Goal: Task Accomplishment & Management: Manage account settings

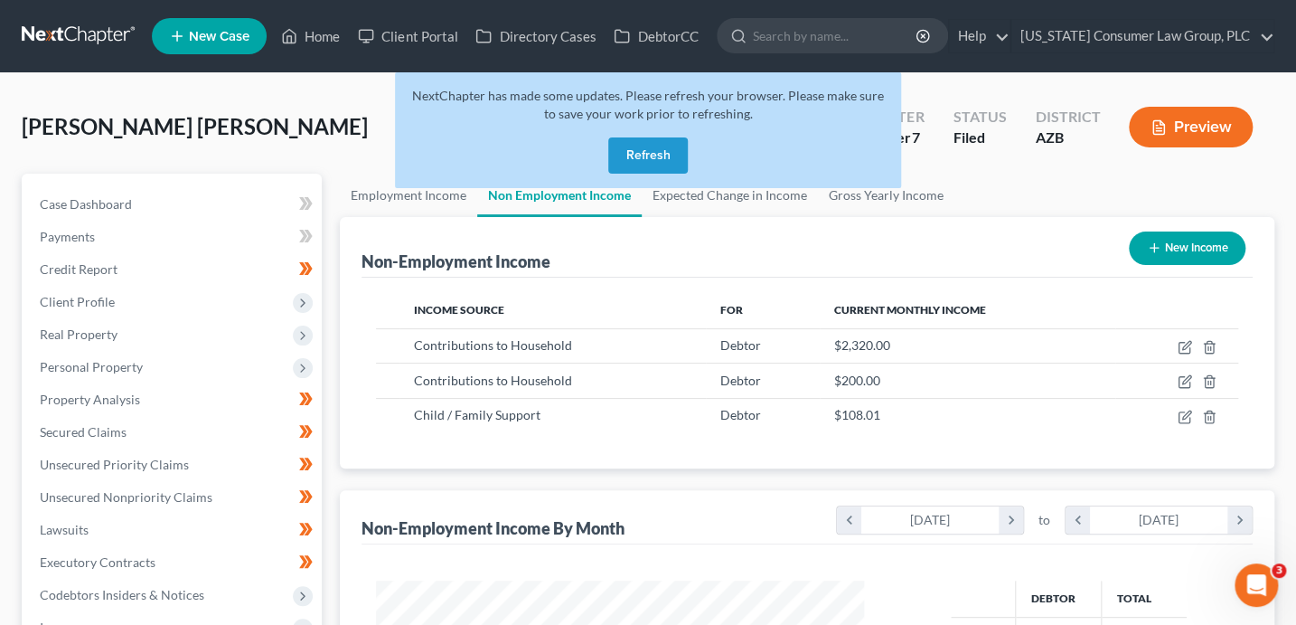
click at [645, 155] on button "Refresh" at bounding box center [648, 155] width 80 height 36
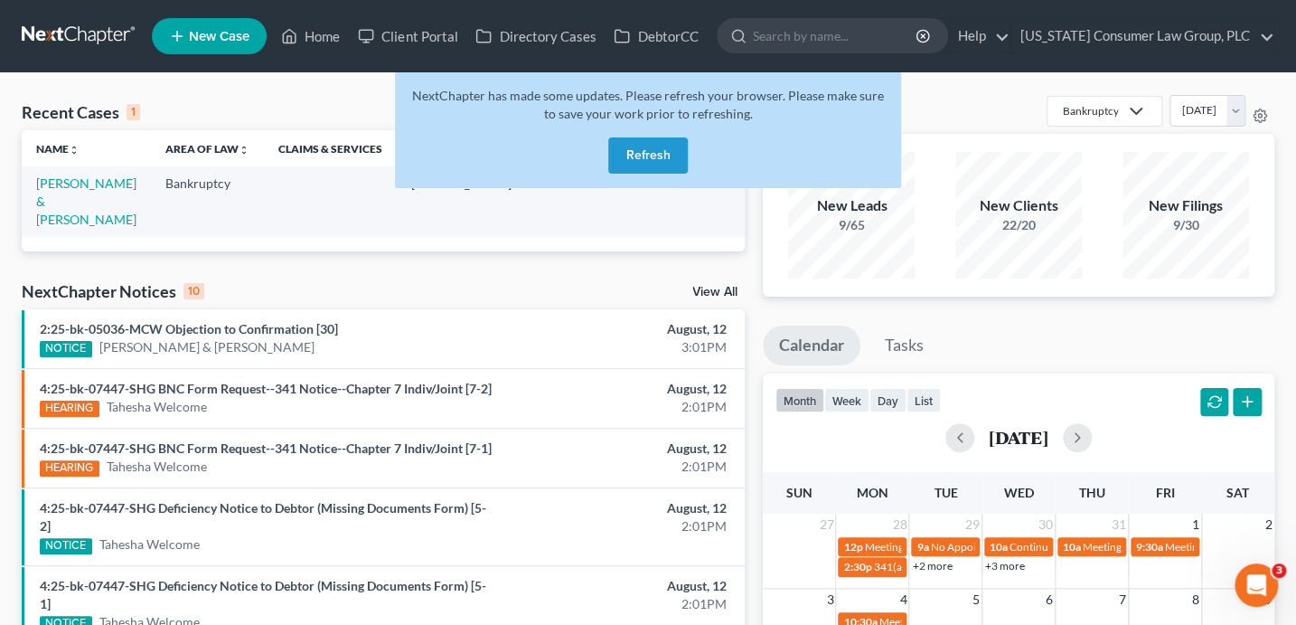
click at [646, 145] on button "Refresh" at bounding box center [648, 155] width 80 height 36
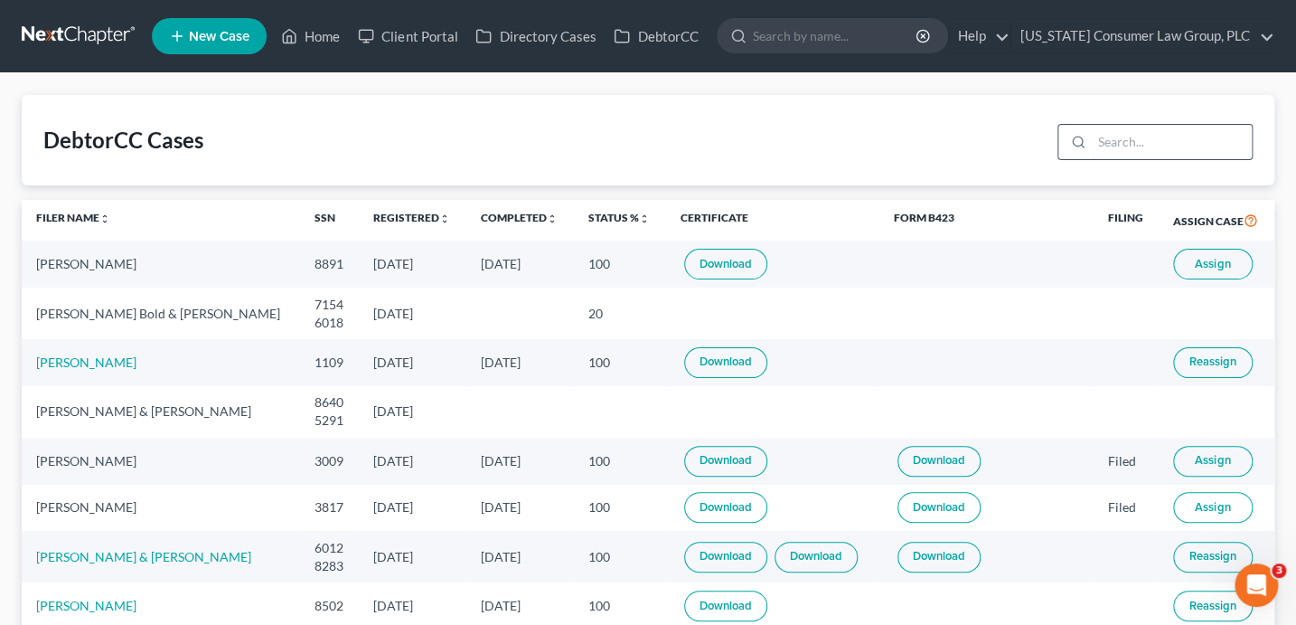
click at [1142, 146] on input "search" at bounding box center [1172, 142] width 160 height 34
type input "luckett"
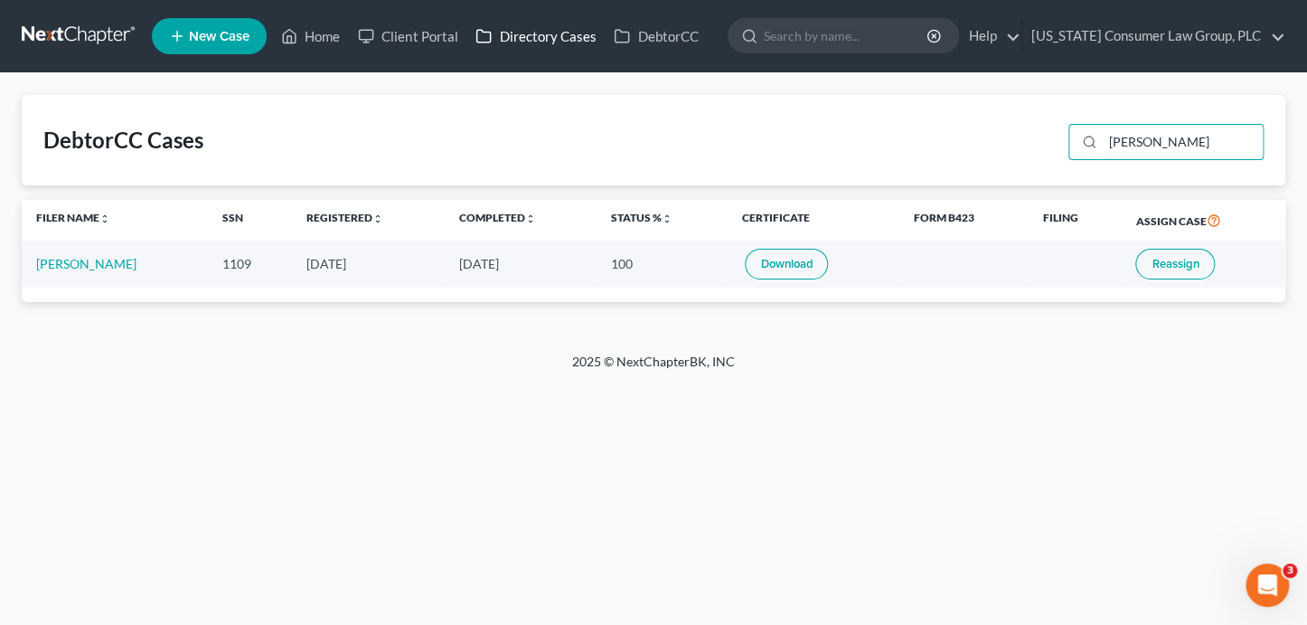
drag, startPoint x: 1160, startPoint y: 148, endPoint x: 562, endPoint y: 48, distance: 605.8
click at [1155, 144] on input "[PERSON_NAME]" at bounding box center [1183, 142] width 160 height 34
click at [343, 39] on link "Home" at bounding box center [310, 36] width 77 height 33
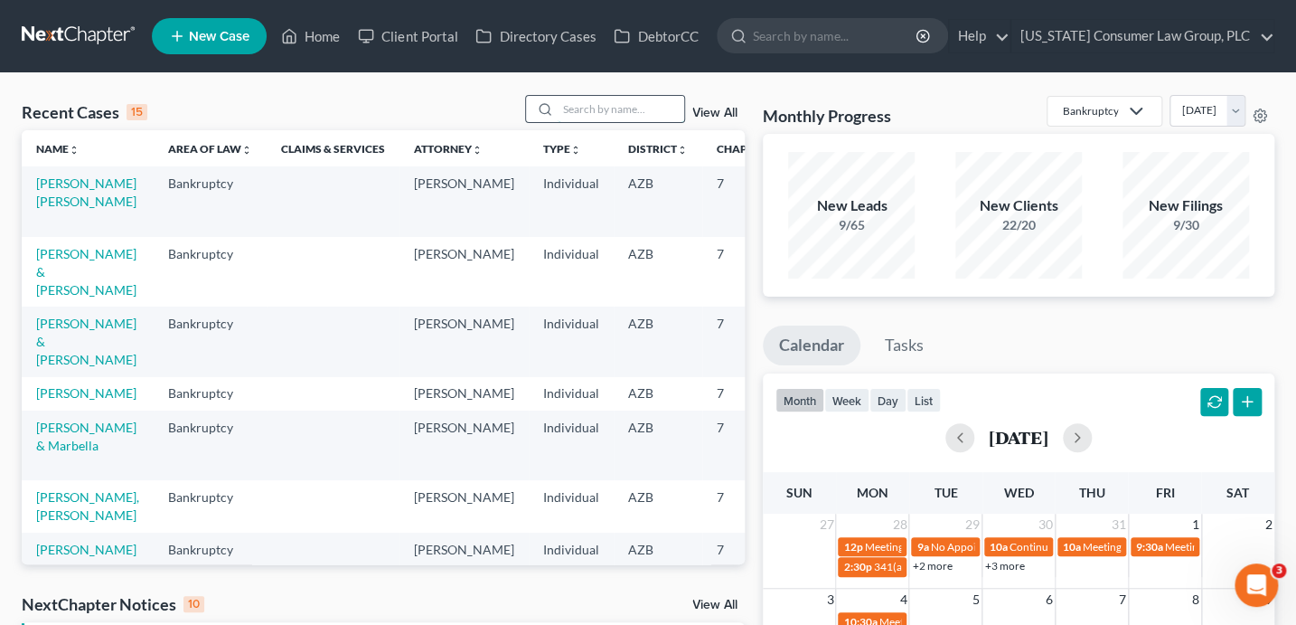
click at [593, 108] on input "search" at bounding box center [621, 109] width 127 height 26
type input "walsh"
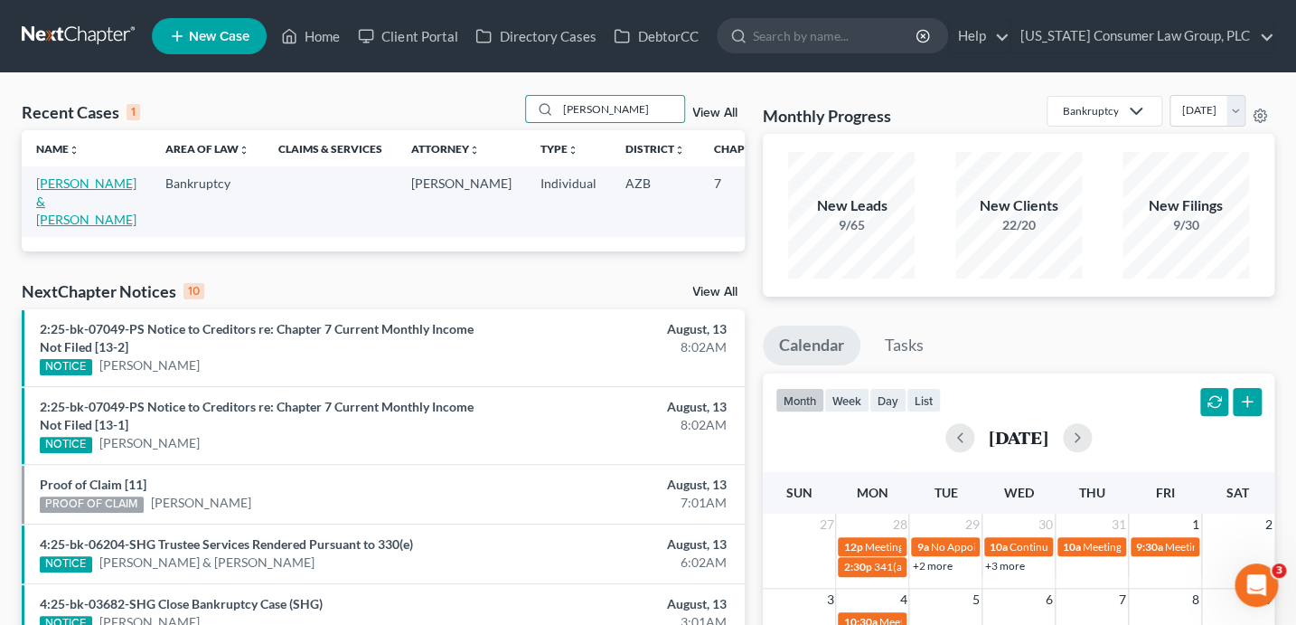
click at [60, 194] on link "[PERSON_NAME] & [PERSON_NAME]" at bounding box center [86, 201] width 100 height 52
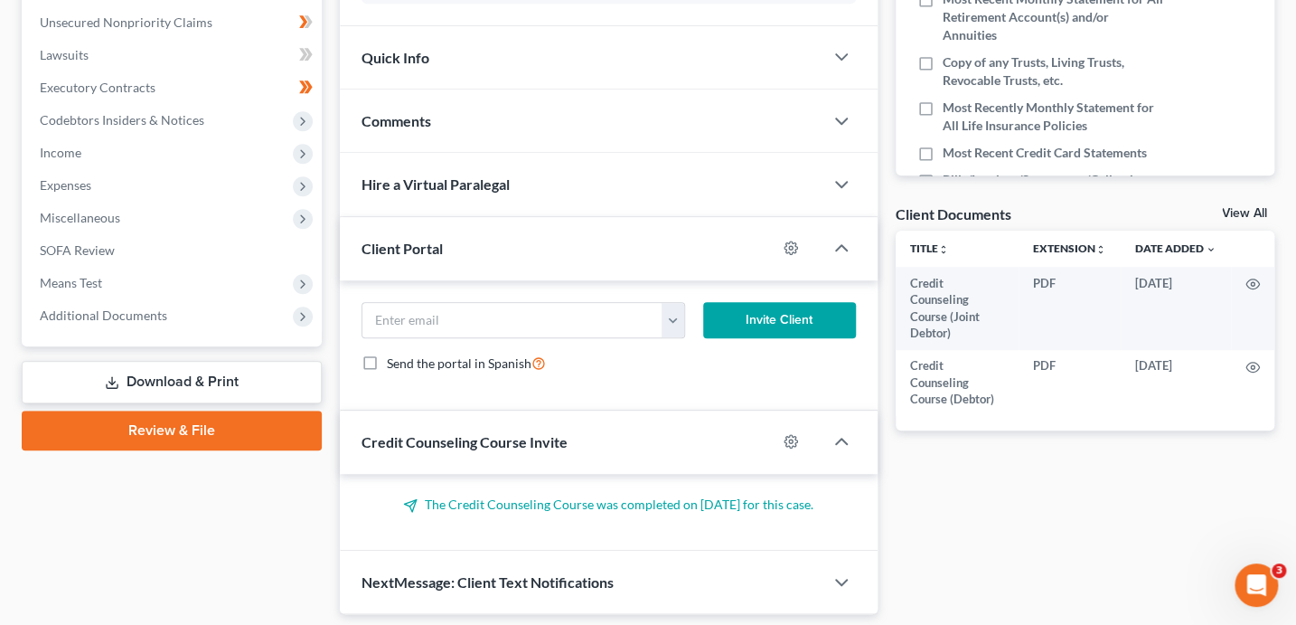
scroll to position [529, 0]
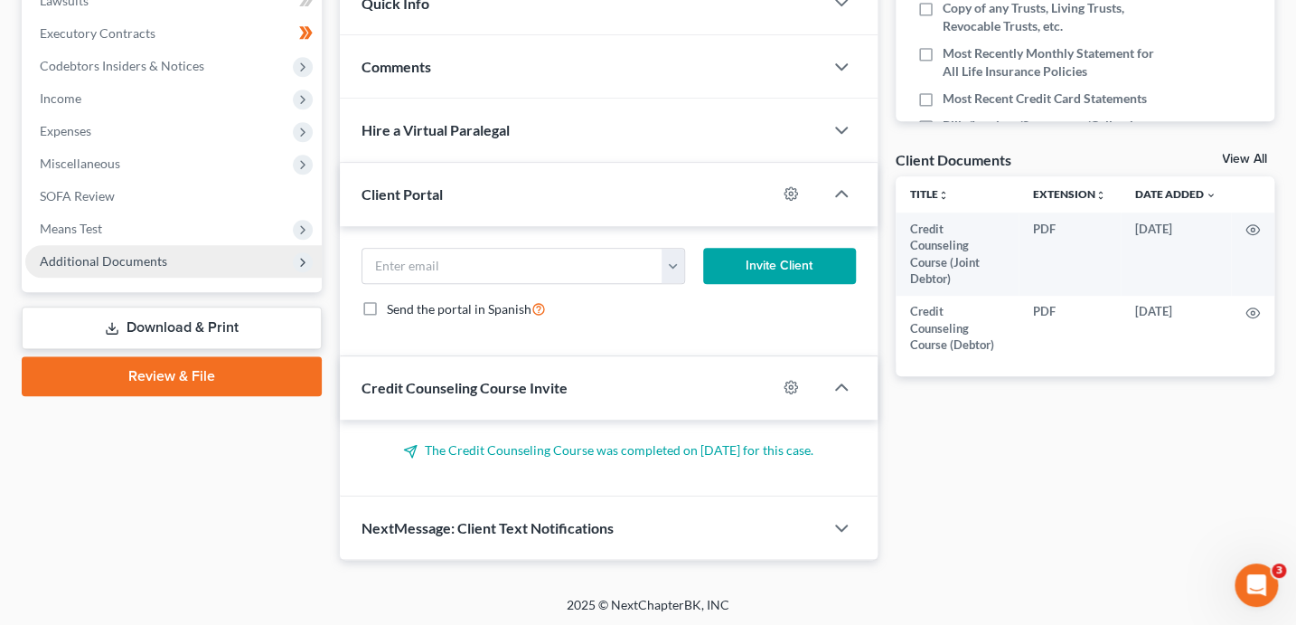
click at [160, 253] on span "Additional Documents" at bounding box center [103, 260] width 127 height 15
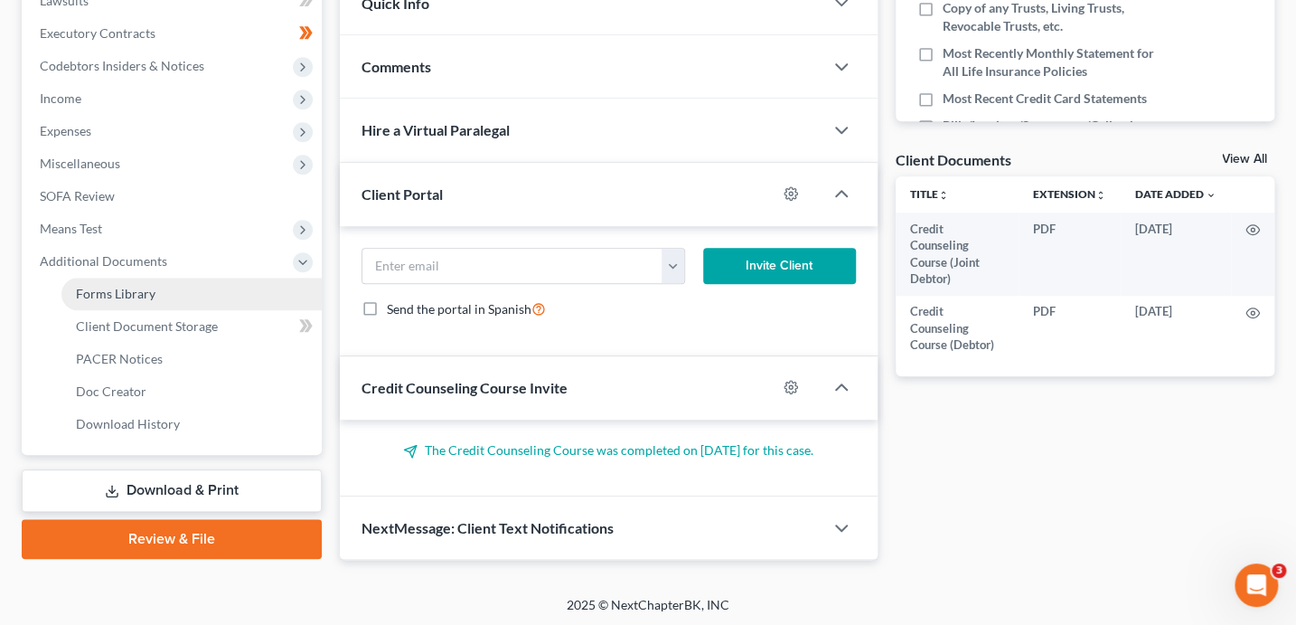
click at [172, 297] on link "Forms Library" at bounding box center [191, 293] width 260 height 33
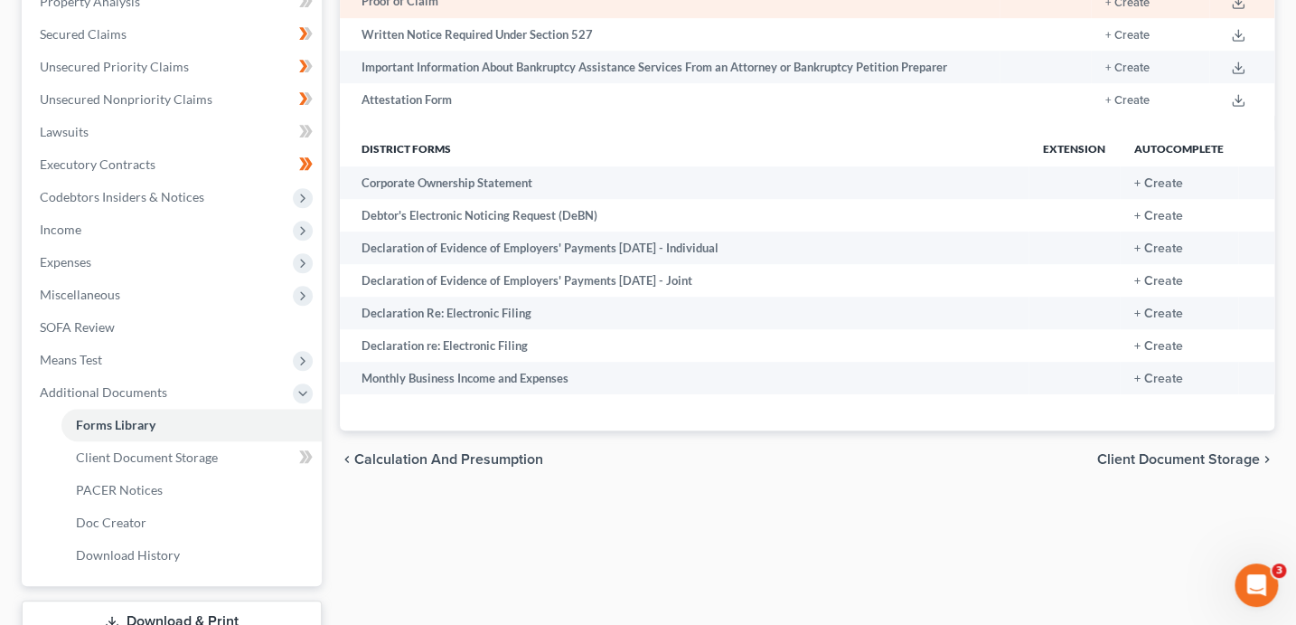
scroll to position [425, 0]
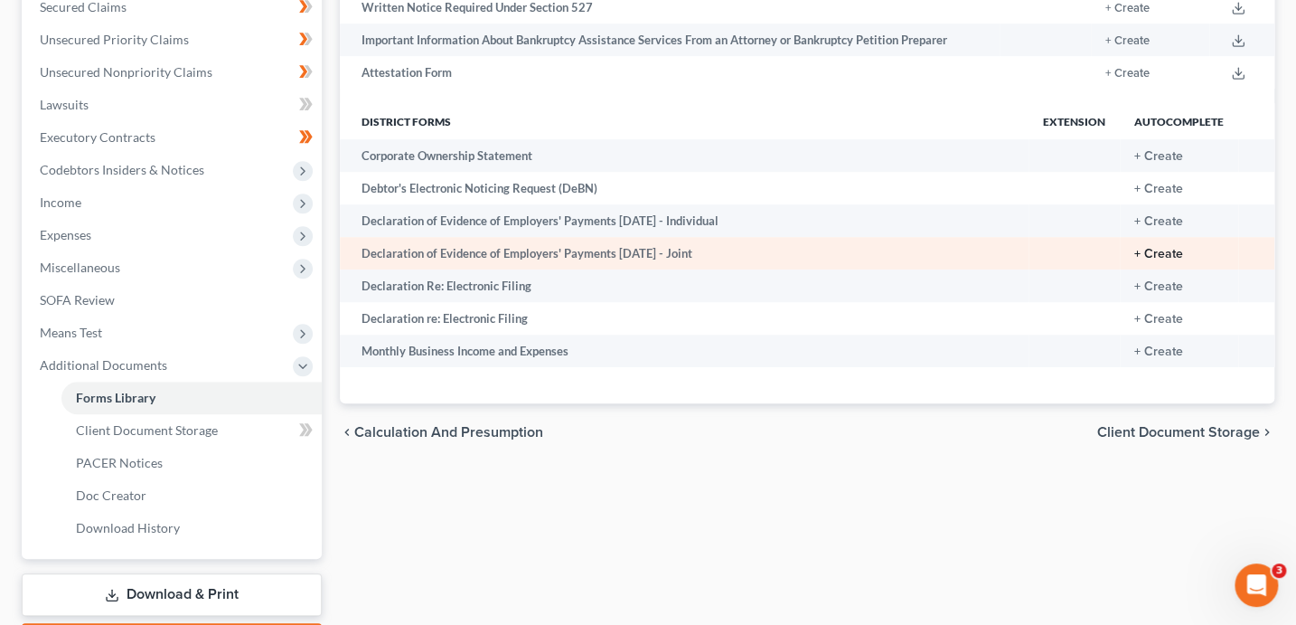
click at [1172, 250] on button "+ Create" at bounding box center [1158, 254] width 49 height 13
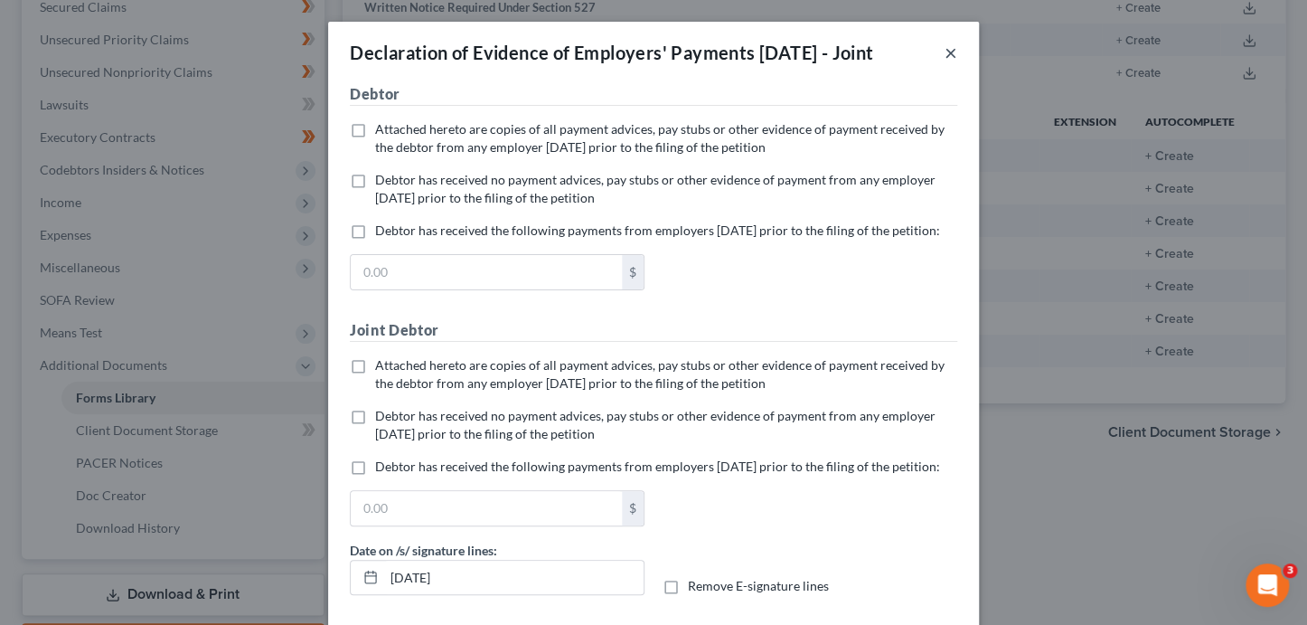
click at [946, 59] on button "×" at bounding box center [950, 53] width 13 height 22
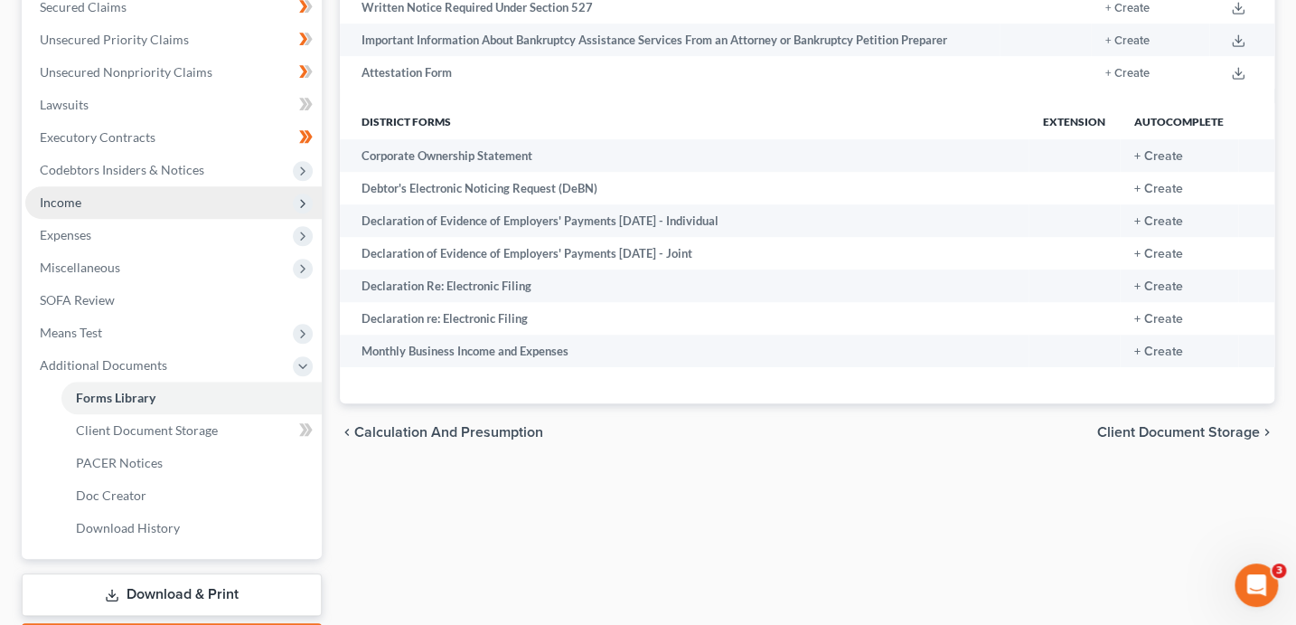
click at [95, 202] on span "Income" at bounding box center [173, 202] width 296 height 33
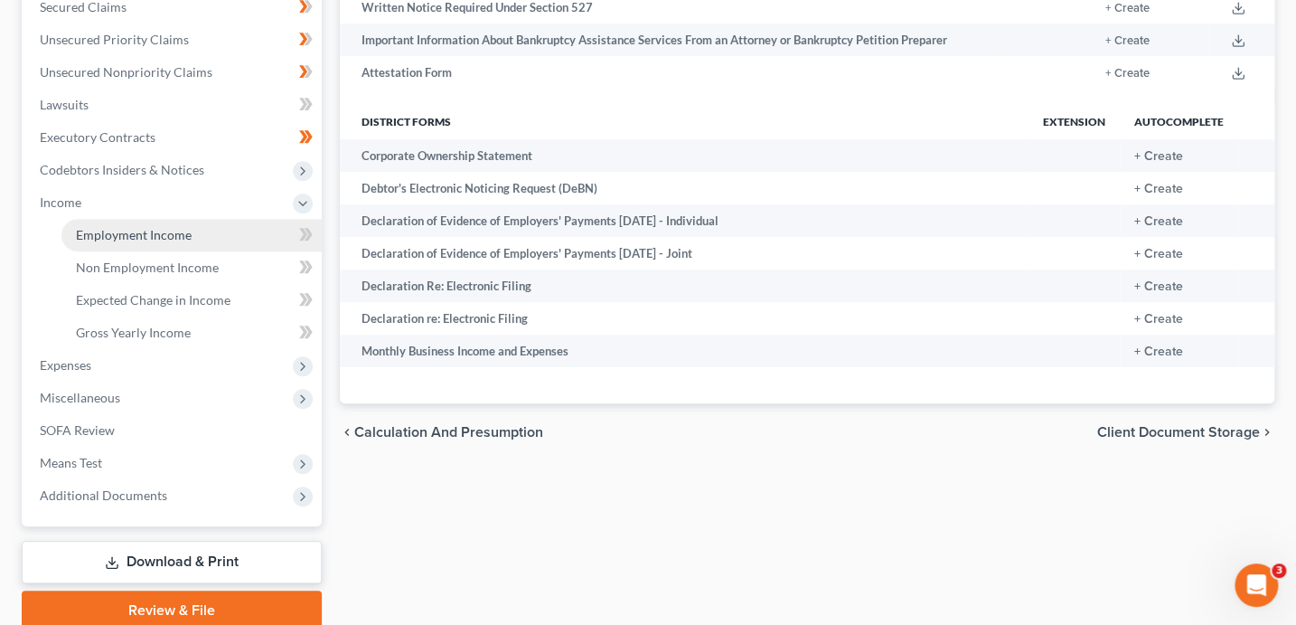
click at [93, 236] on span "Employment Income" at bounding box center [134, 234] width 116 height 15
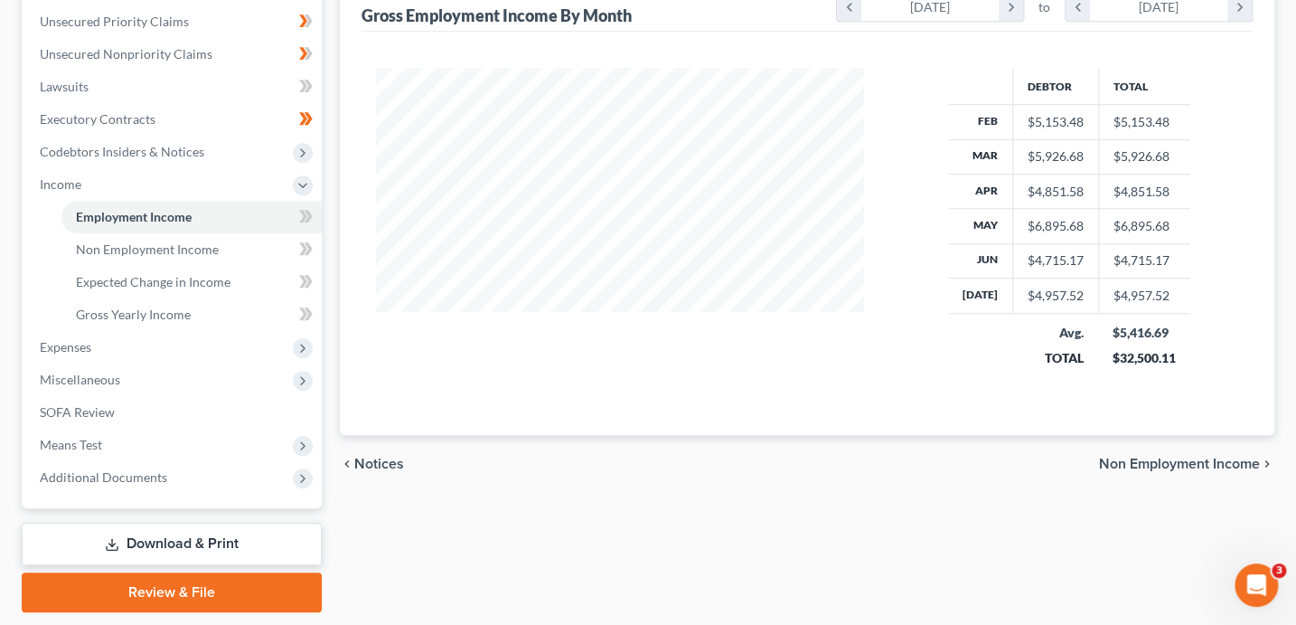
scroll to position [463, 0]
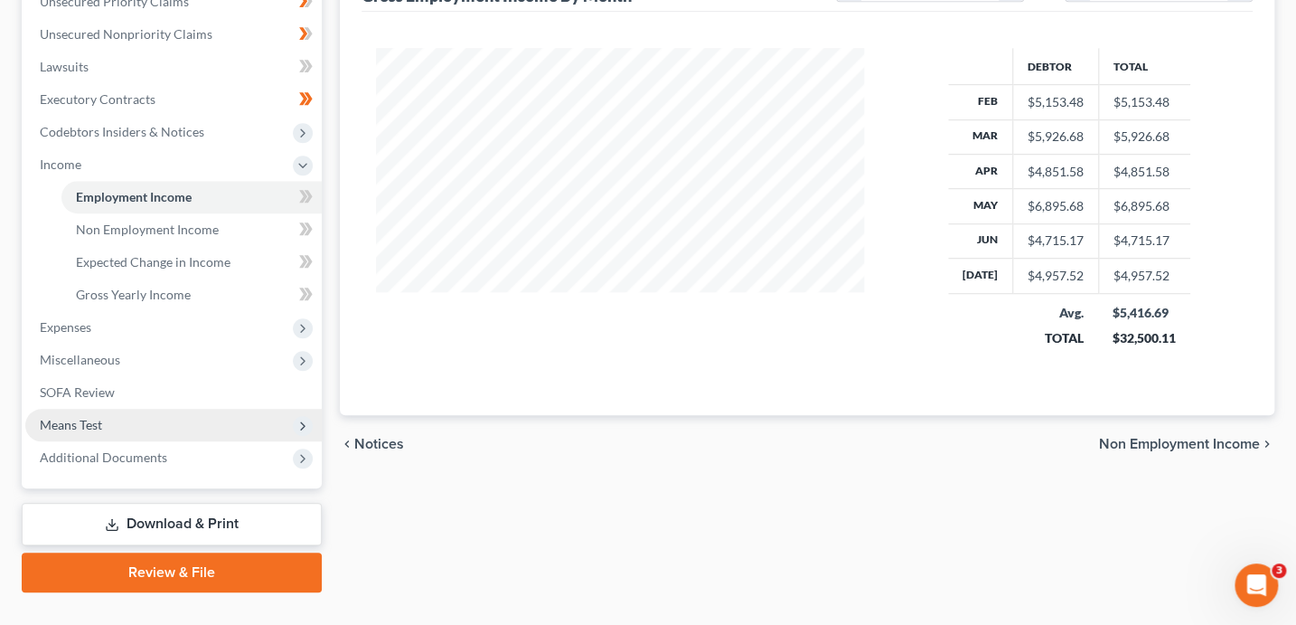
click at [103, 421] on span "Means Test" at bounding box center [173, 425] width 296 height 33
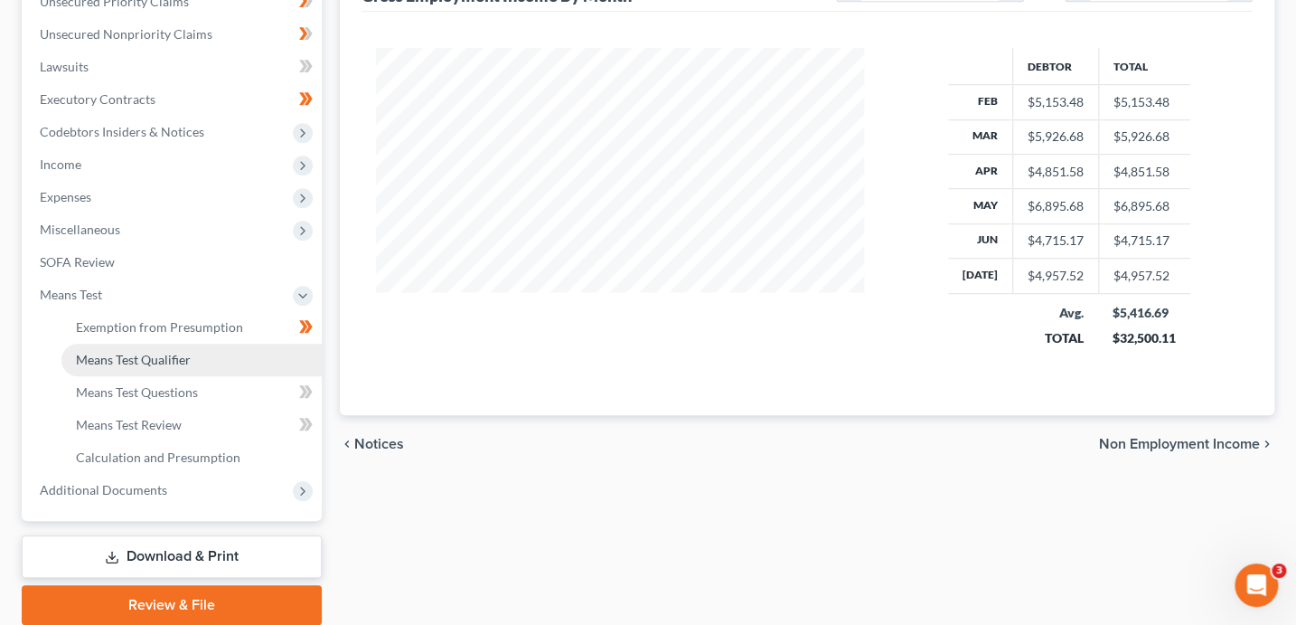
click at [178, 372] on link "Means Test Qualifier" at bounding box center [191, 359] width 260 height 33
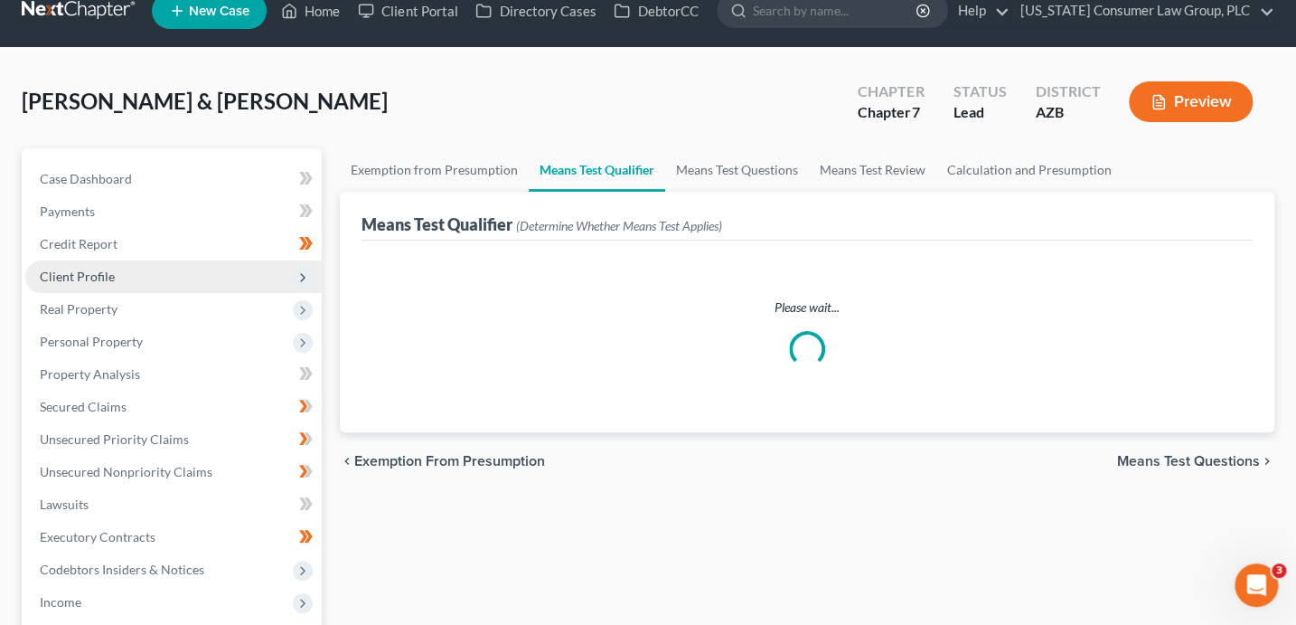
scroll to position [49, 0]
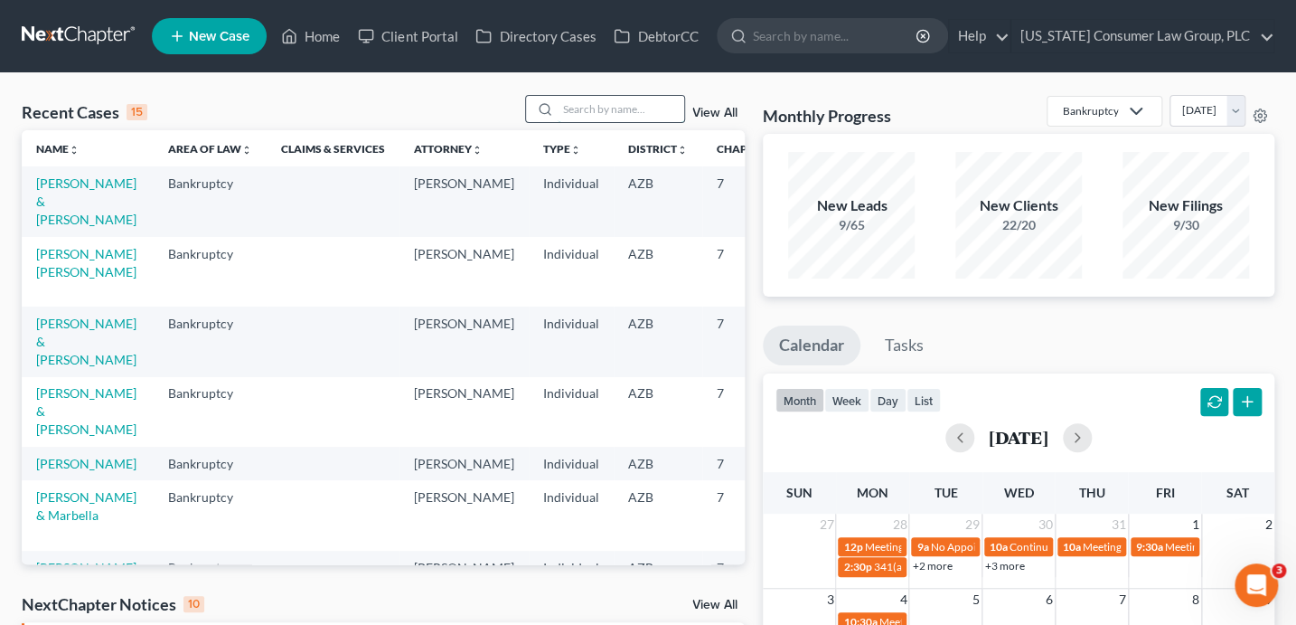
click at [566, 113] on input "search" at bounding box center [621, 109] width 127 height 26
click at [571, 113] on input "search" at bounding box center [621, 109] width 127 height 26
type input "[PERSON_NAME]"
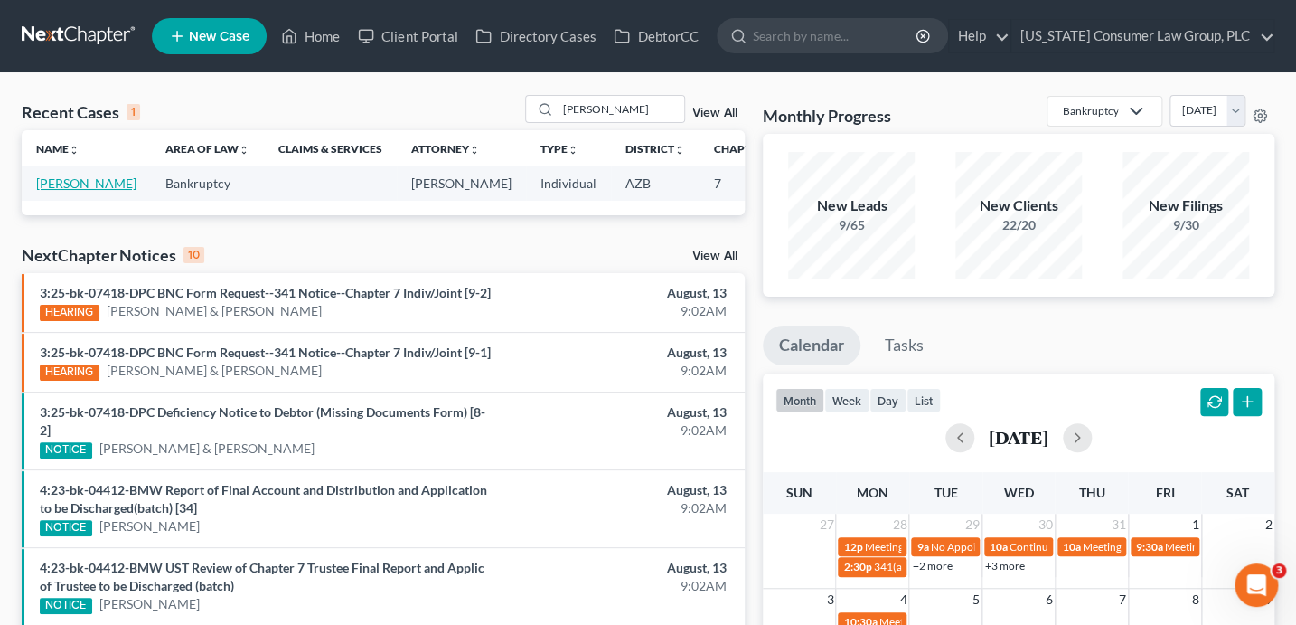
click at [58, 185] on link "[PERSON_NAME]" at bounding box center [86, 182] width 100 height 15
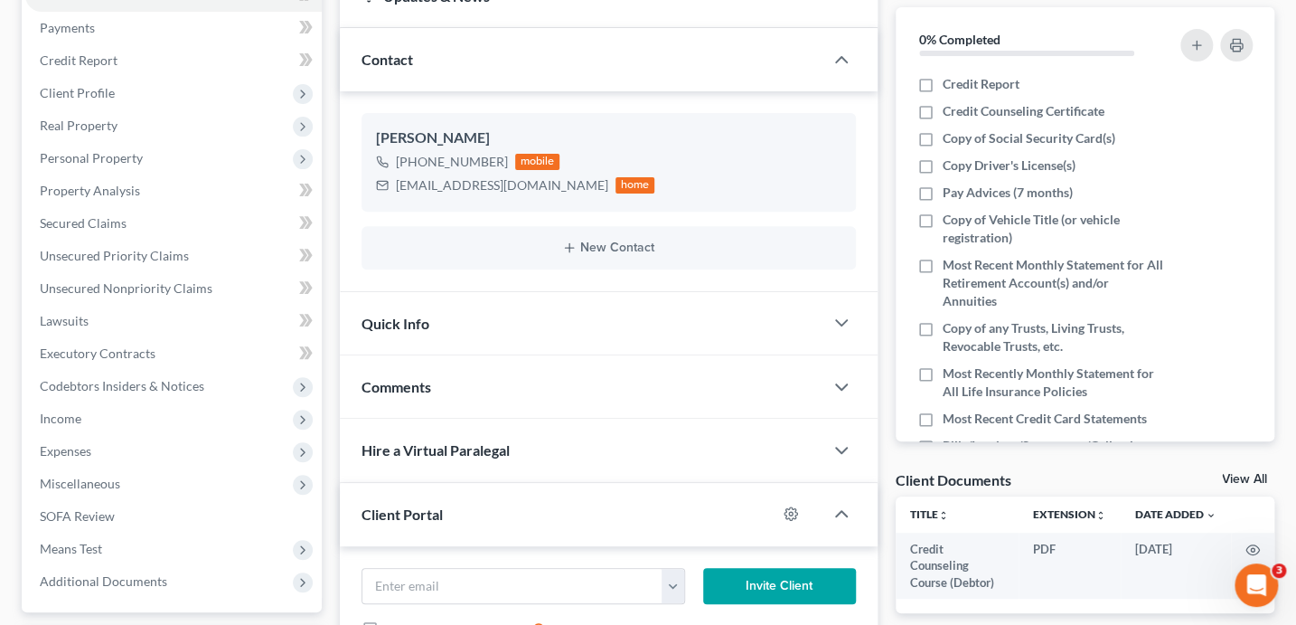
scroll to position [111, 0]
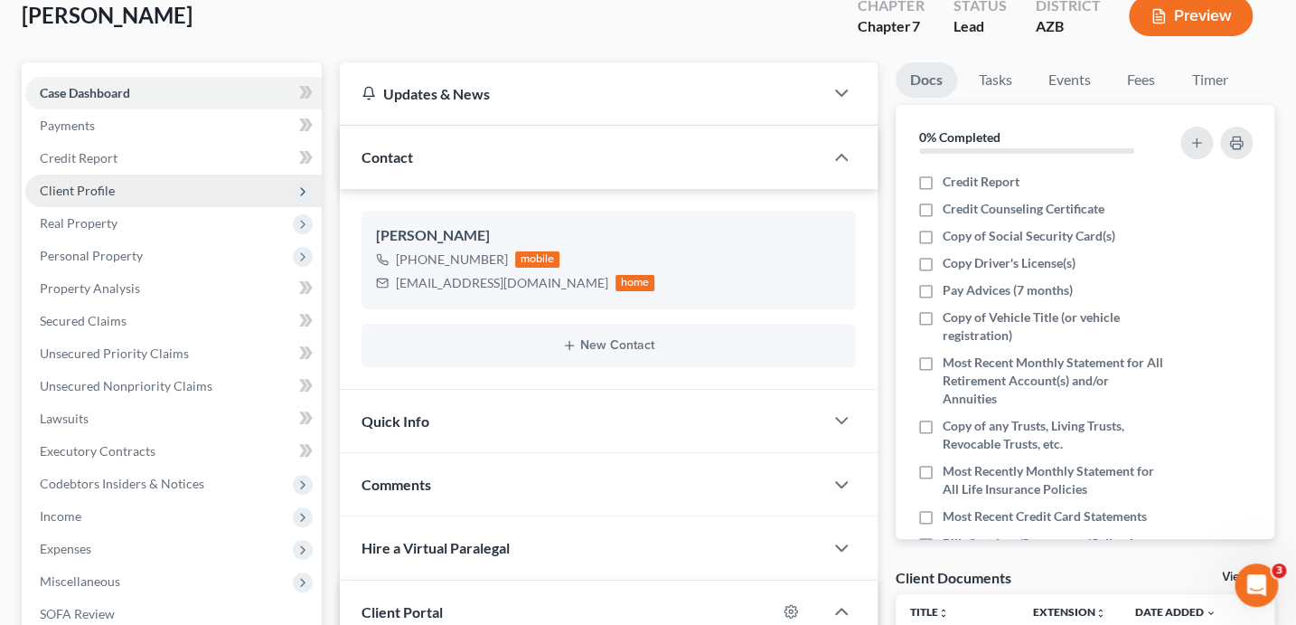
click at [116, 189] on span "Client Profile" at bounding box center [173, 190] width 296 height 33
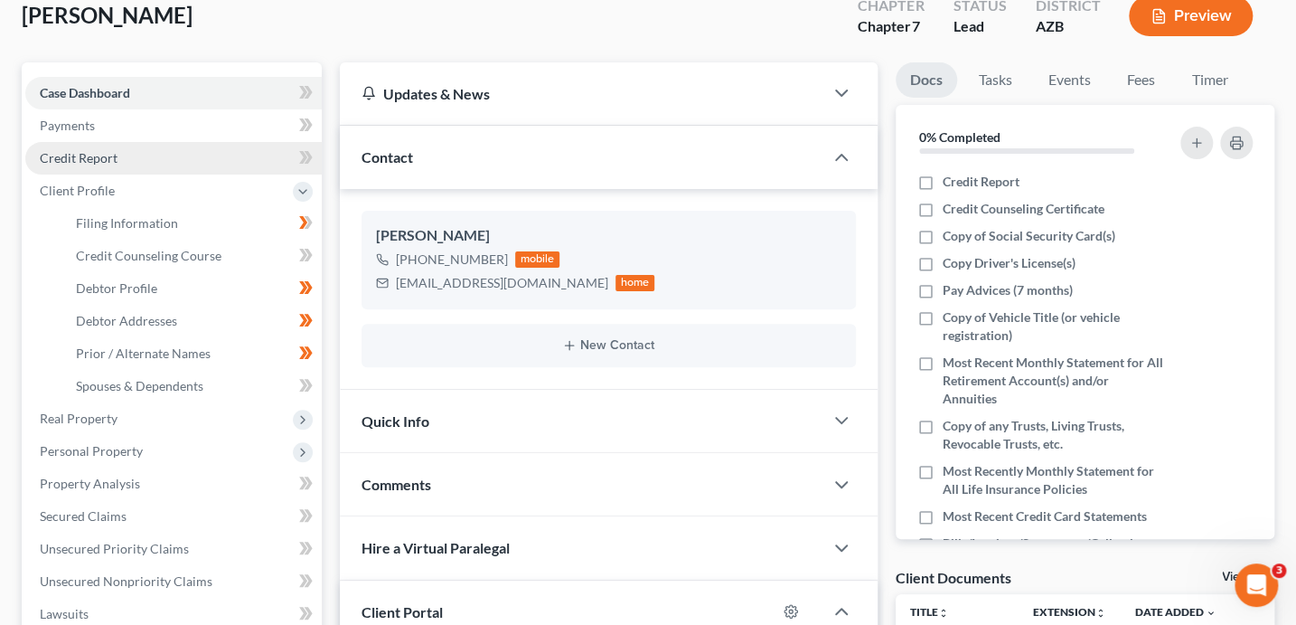
click at [156, 155] on link "Credit Report" at bounding box center [173, 158] width 296 height 33
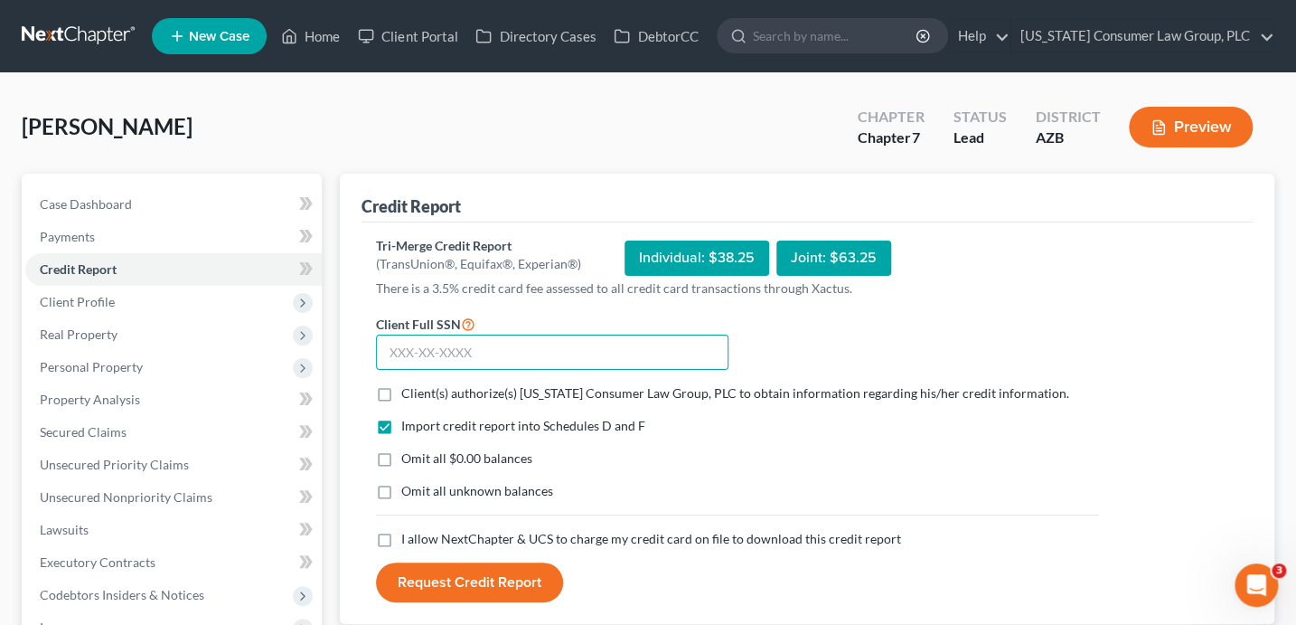
click at [471, 344] on input "text" at bounding box center [552, 352] width 352 height 36
type input "331-78-1109"
click at [471, 391] on span "Client(s) authorize(s) [US_STATE] Consumer Law Group, PLC to obtain information…" at bounding box center [735, 392] width 668 height 15
click at [420, 391] on input "Client(s) authorize(s) [US_STATE] Consumer Law Group, PLC to obtain information…" at bounding box center [415, 390] width 12 height 12
checkbox input "true"
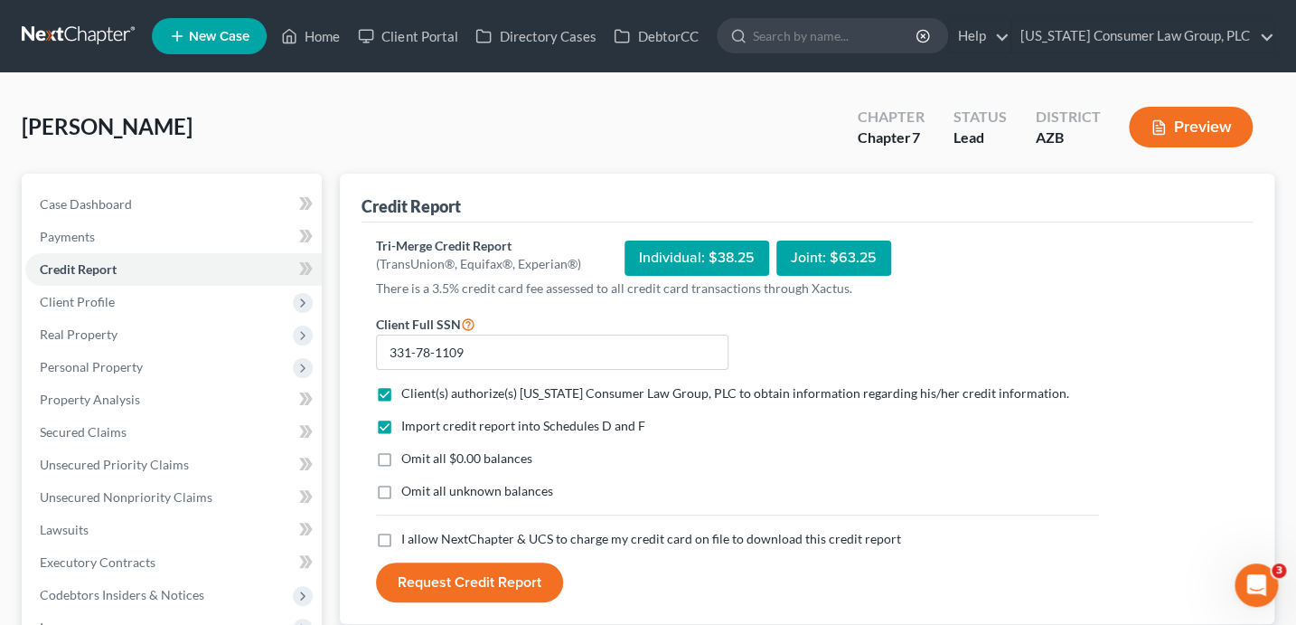
click at [430, 531] on span "I allow NextChapter & UCS to charge my credit card on file to download this cre…" at bounding box center [651, 538] width 500 height 15
click at [420, 531] on input "I allow NextChapter & UCS to charge my credit card on file to download this cre…" at bounding box center [415, 536] width 12 height 12
checkbox input "true"
click at [448, 575] on button "Request Credit Report" at bounding box center [469, 582] width 187 height 40
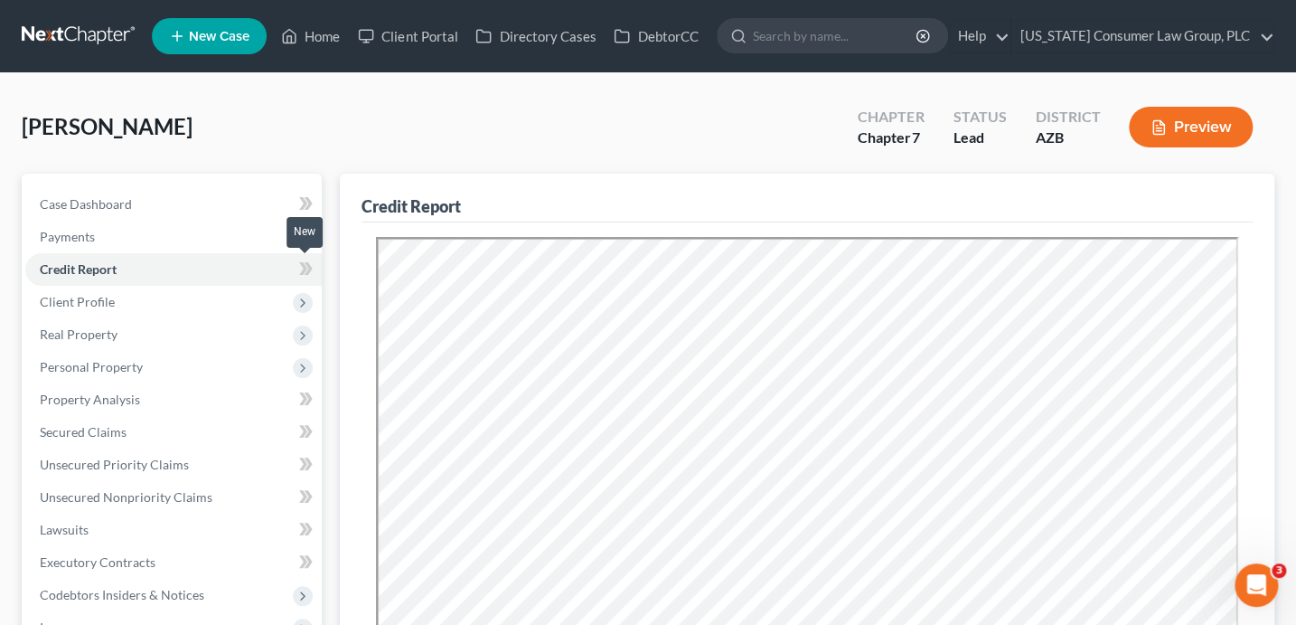
click at [307, 272] on icon at bounding box center [308, 268] width 8 height 13
click at [309, 273] on icon at bounding box center [306, 269] width 14 height 23
click at [310, 306] on icon at bounding box center [303, 303] width 20 height 20
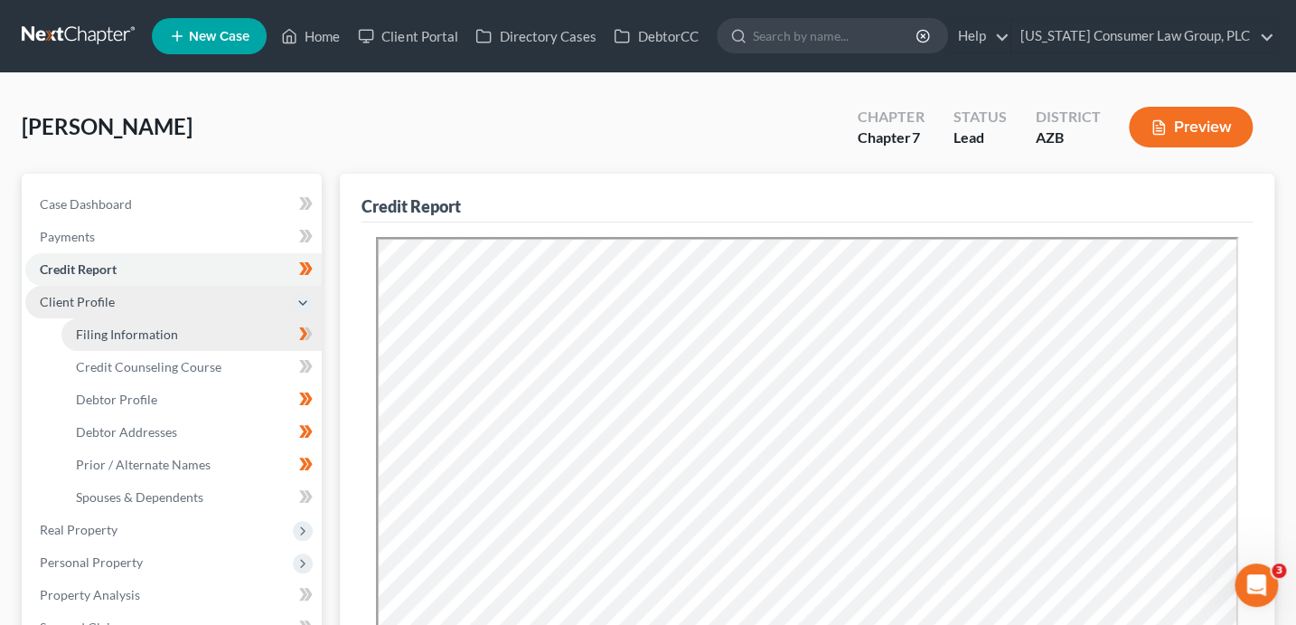
click at [219, 340] on link "Filing Information" at bounding box center [191, 334] width 260 height 33
select select "1"
select select "0"
select select "3"
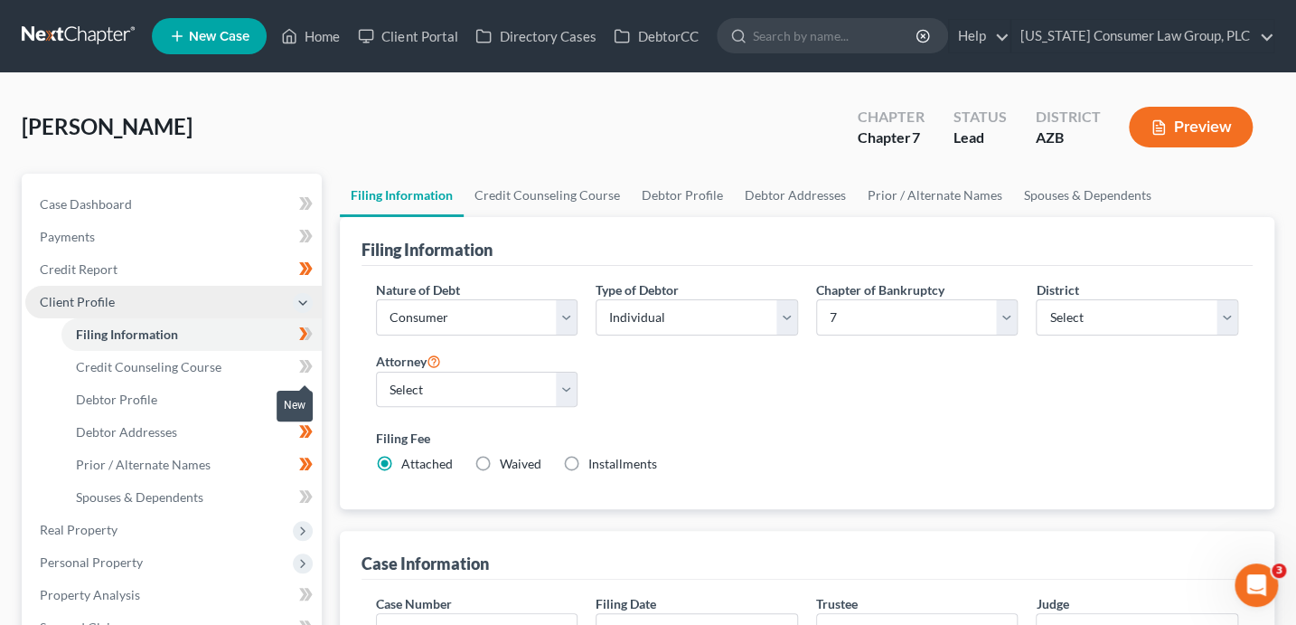
click at [307, 366] on icon at bounding box center [308, 366] width 8 height 13
drag, startPoint x: 307, startPoint y: 368, endPoint x: 294, endPoint y: 381, distance: 19.2
click at [308, 369] on icon at bounding box center [308, 366] width 8 height 13
click at [225, 375] on link "Credit Counseling Course" at bounding box center [191, 367] width 260 height 33
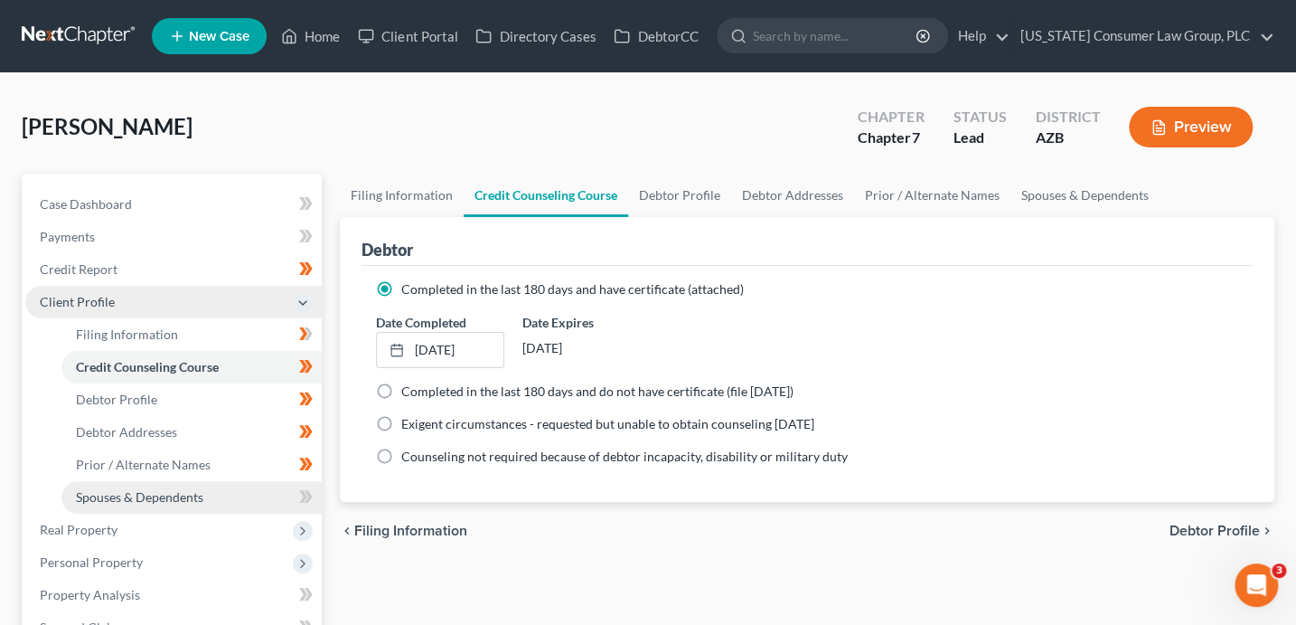
click at [231, 487] on link "Spouses & Dependents" at bounding box center [191, 497] width 260 height 33
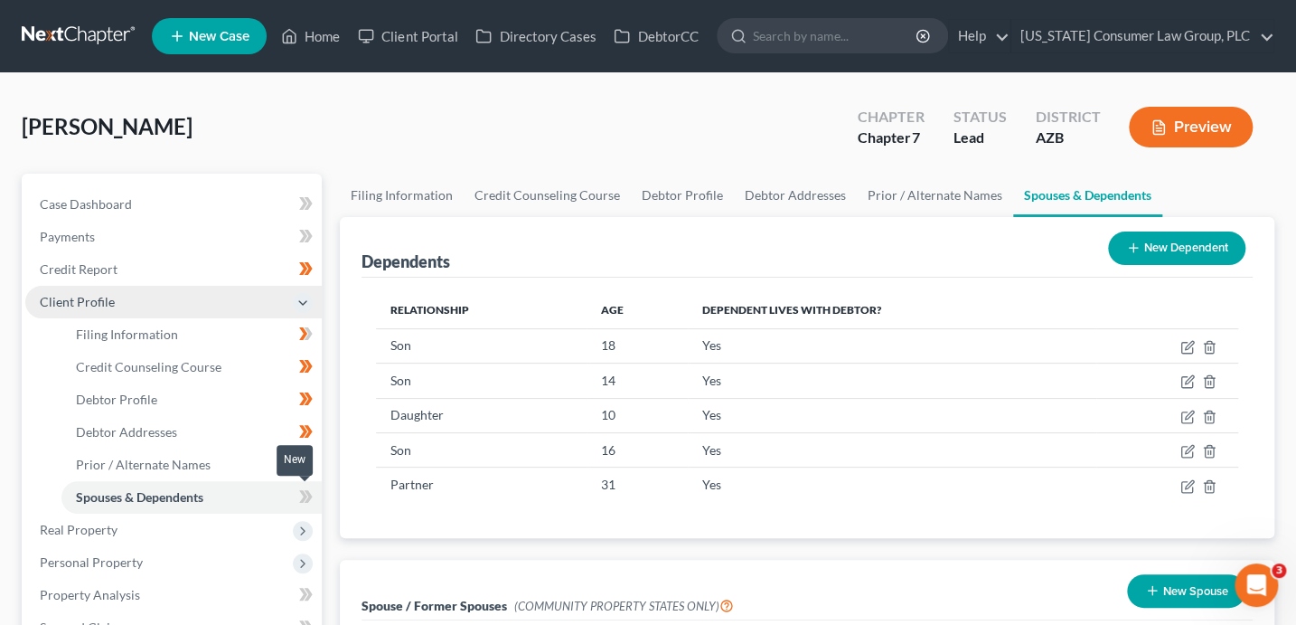
click at [303, 502] on icon at bounding box center [306, 496] width 14 height 23
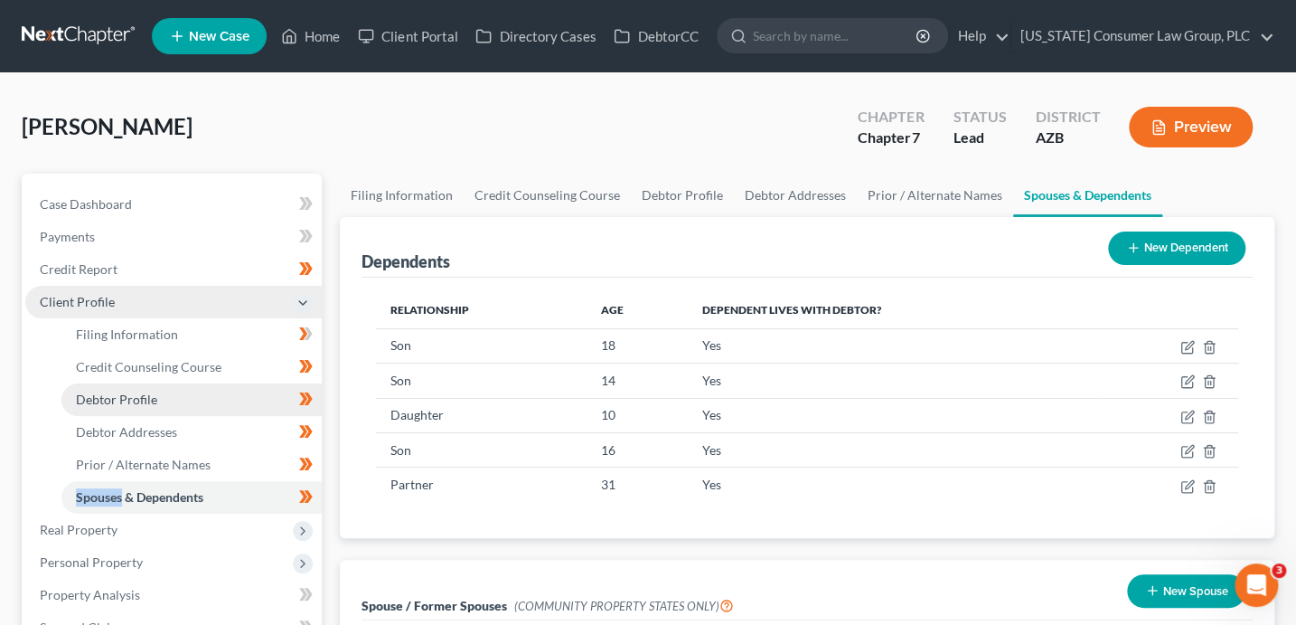
click at [212, 398] on link "Debtor Profile" at bounding box center [191, 399] width 260 height 33
select select "0"
select select "5"
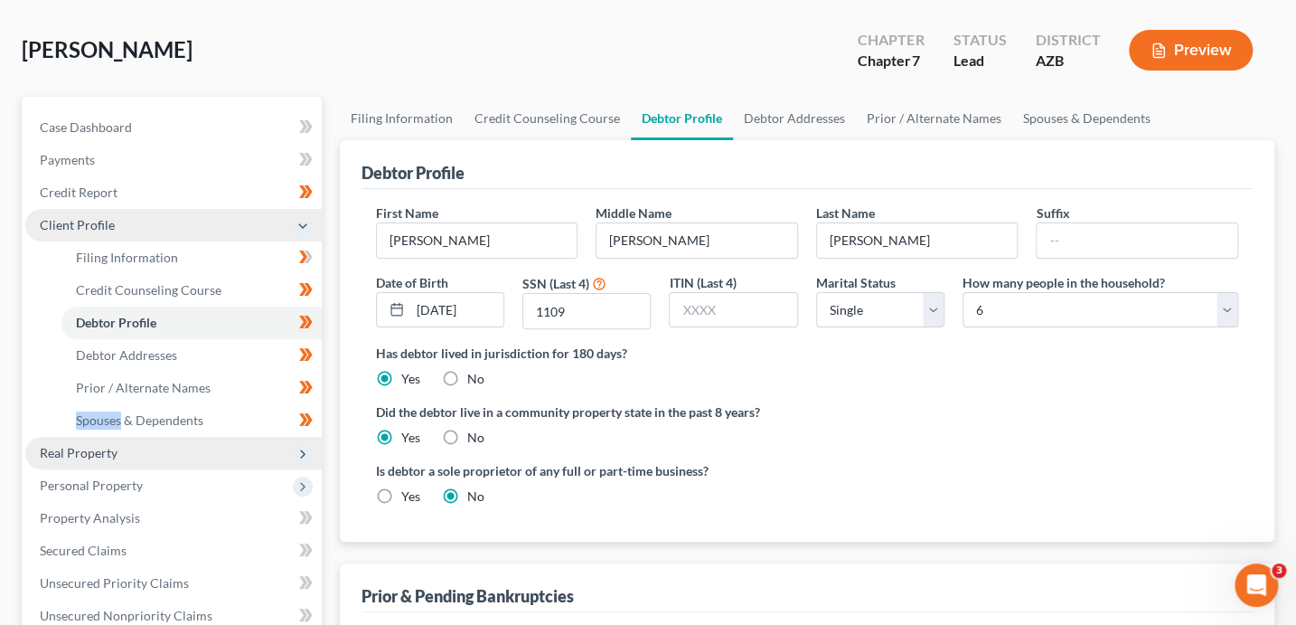
scroll to position [98, 0]
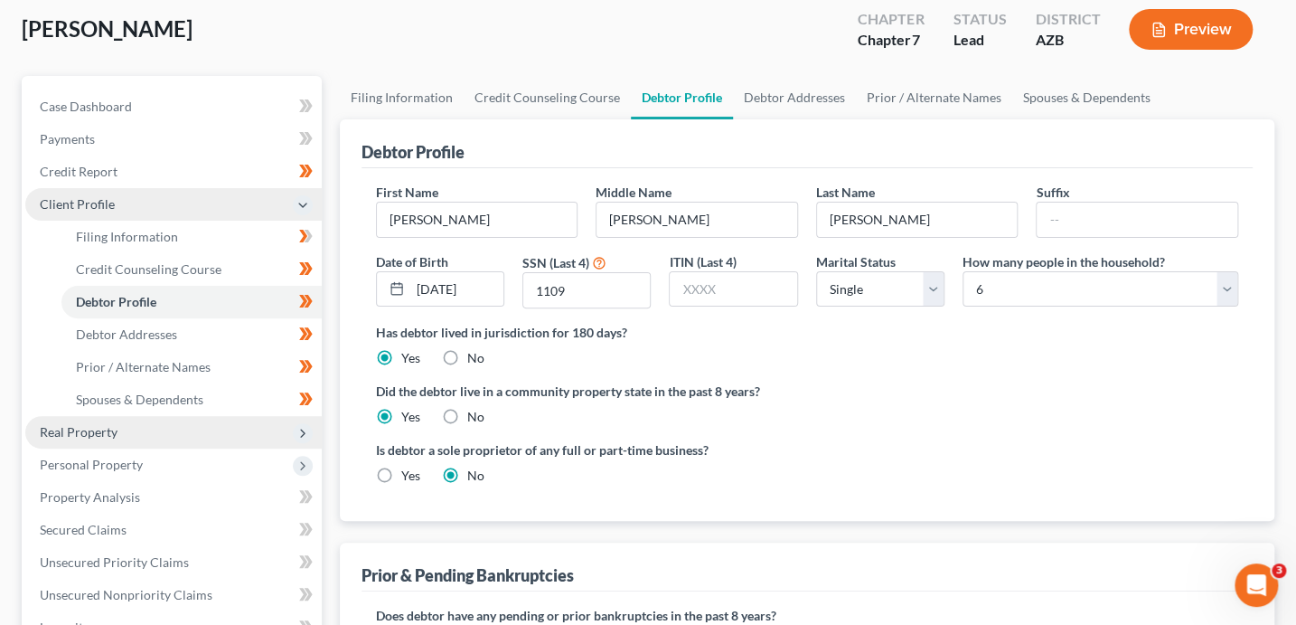
click at [174, 437] on span "Real Property" at bounding box center [173, 432] width 296 height 33
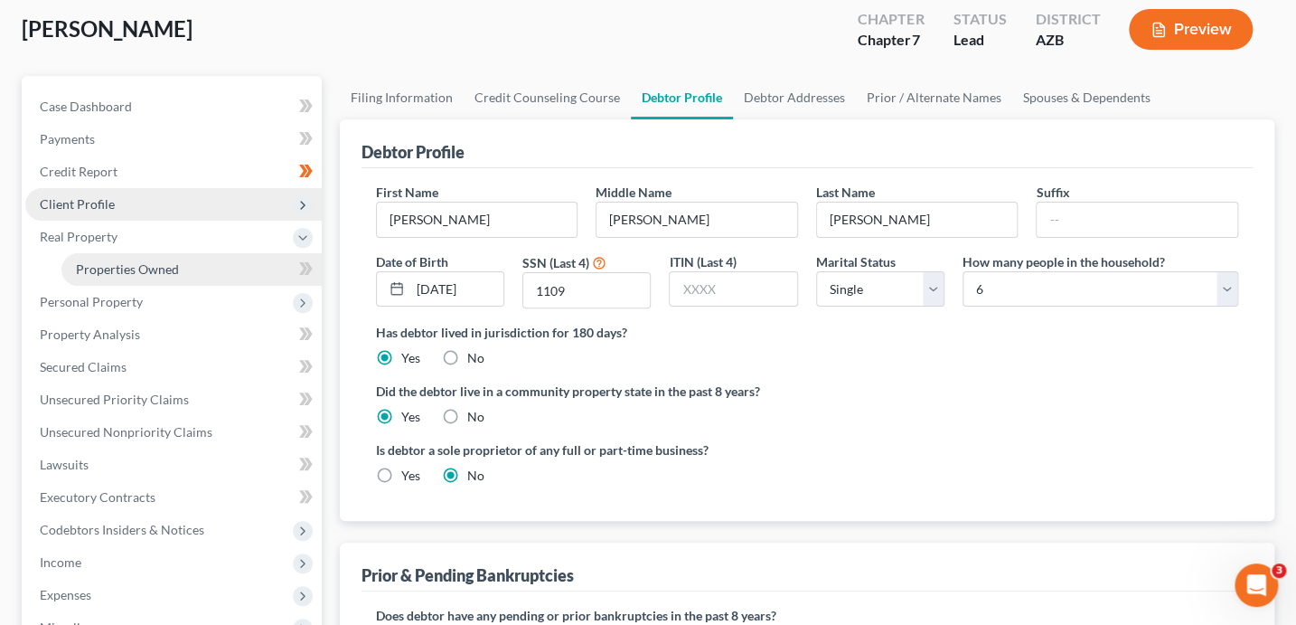
click at [184, 268] on link "Properties Owned" at bounding box center [191, 269] width 260 height 33
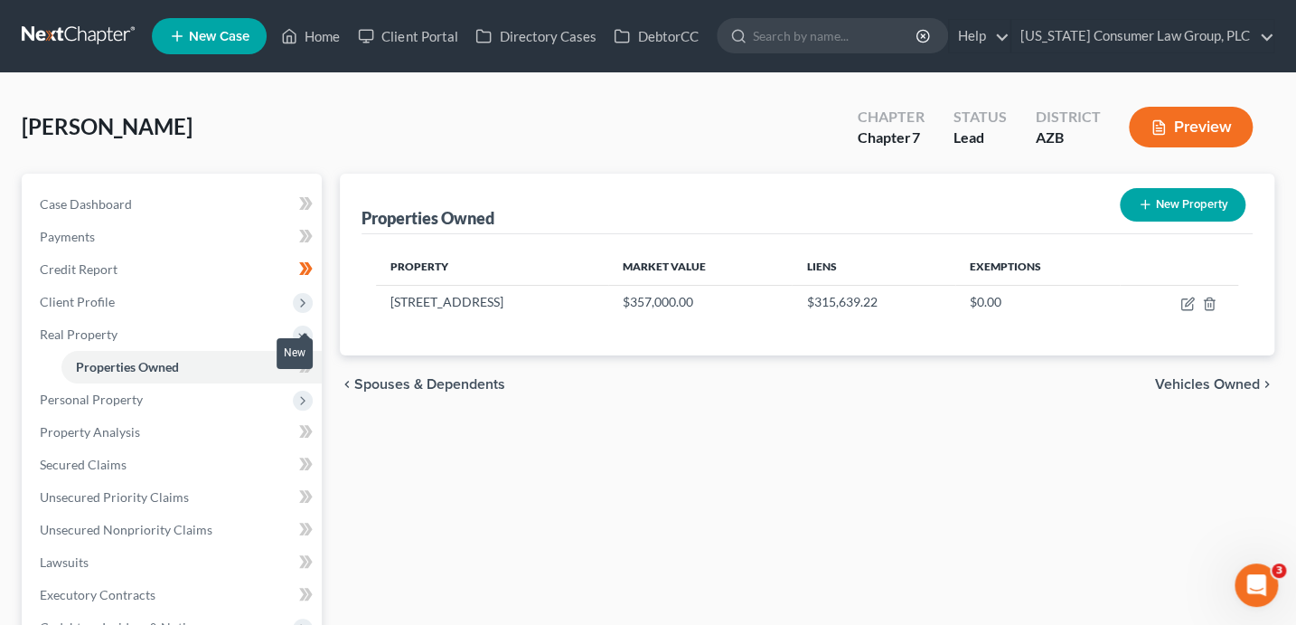
click at [291, 368] on div "New" at bounding box center [295, 354] width 36 height 42
click at [291, 368] on body "Home New Case Client Portal Directory Cases DebtorCC [US_STATE] Consumer Law Gr…" at bounding box center [648, 513] width 1296 height 1026
click at [315, 373] on span at bounding box center [306, 368] width 32 height 27
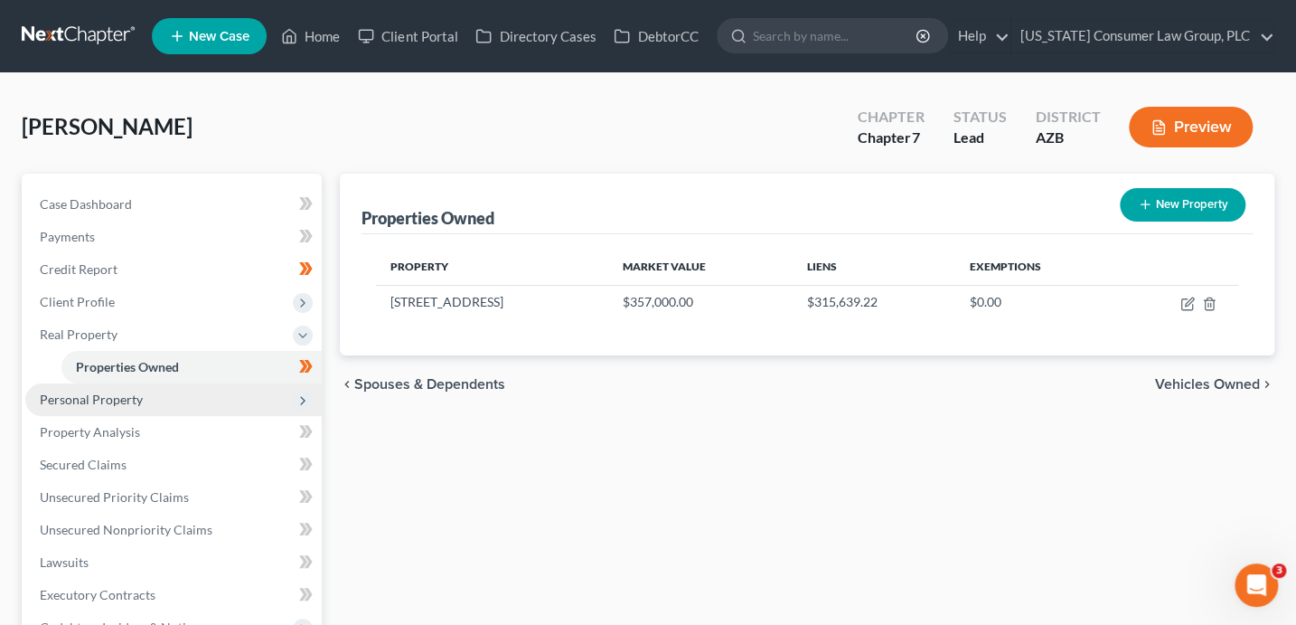
click at [218, 396] on span "Personal Property" at bounding box center [173, 399] width 296 height 33
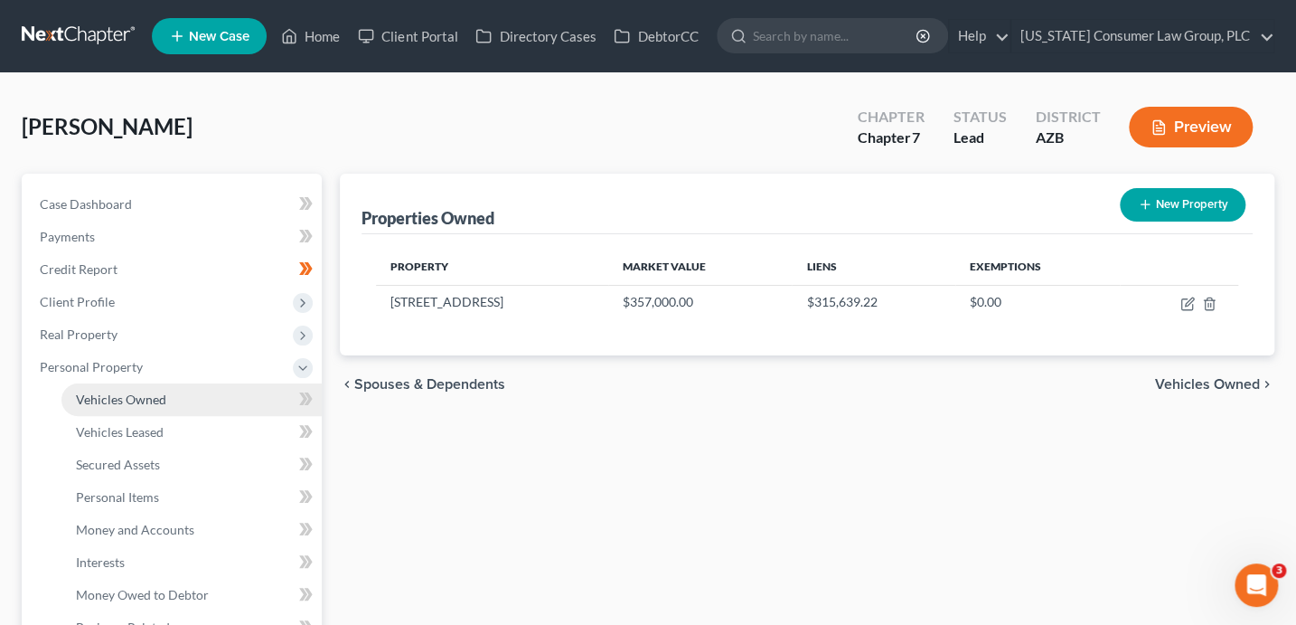
click at [218, 396] on link "Vehicles Owned" at bounding box center [191, 399] width 260 height 33
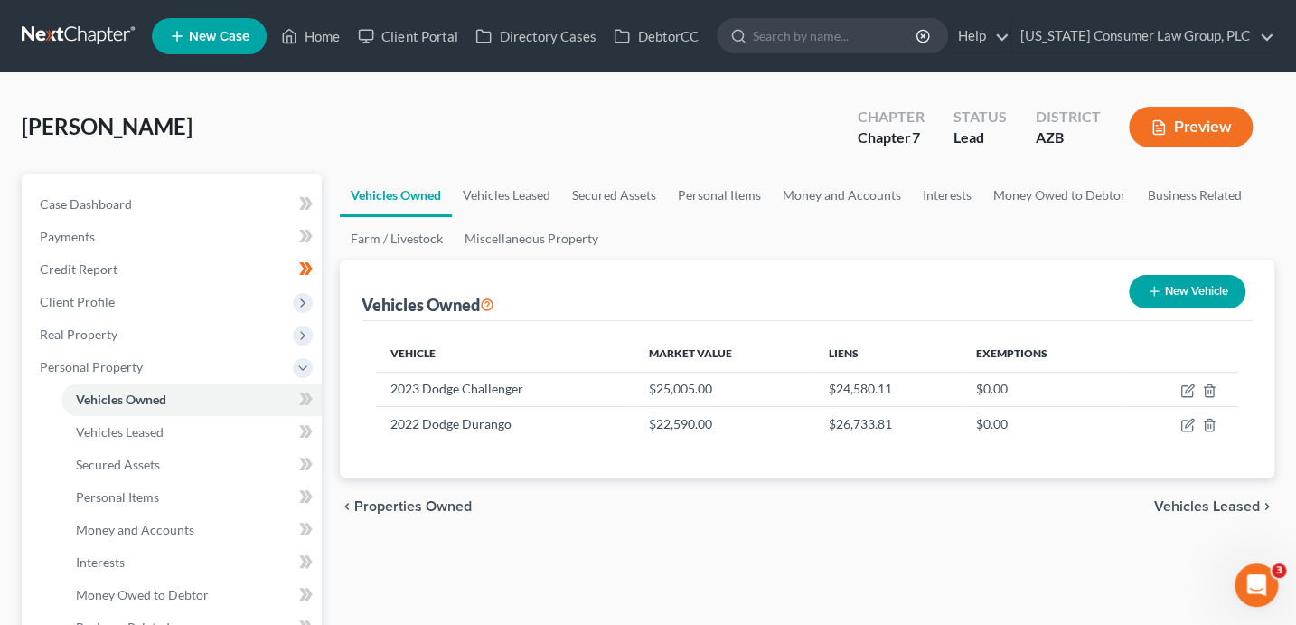
click at [318, 405] on span at bounding box center [306, 401] width 32 height 27
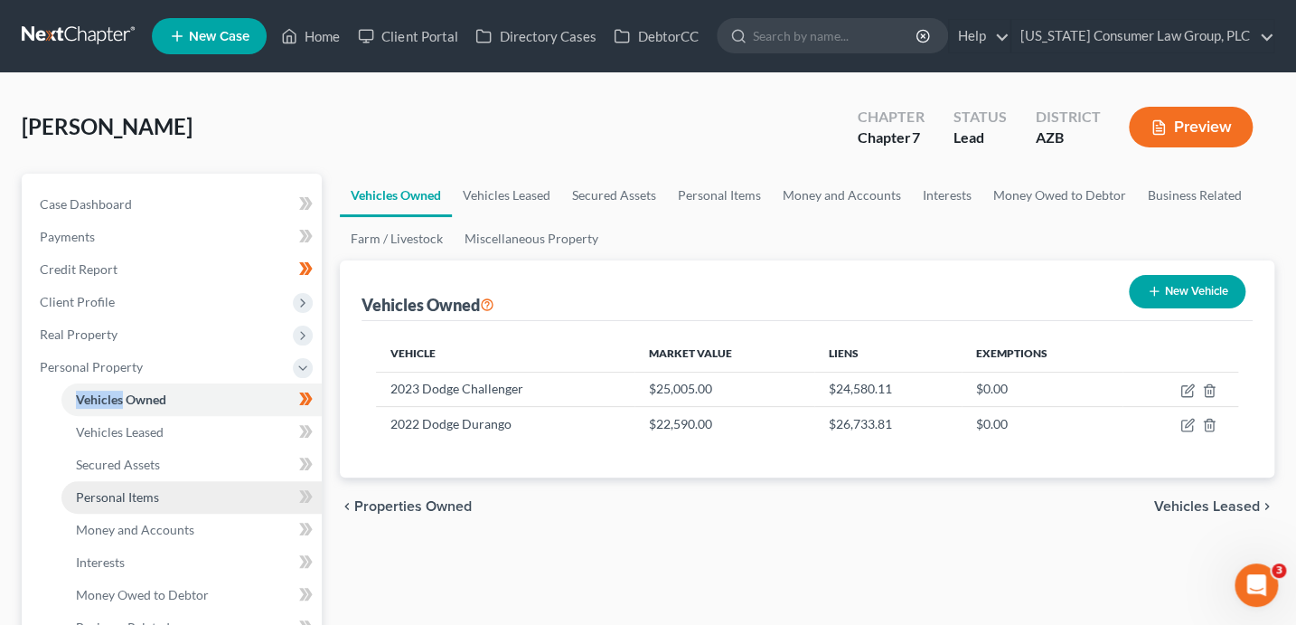
drag, startPoint x: 214, startPoint y: 494, endPoint x: 223, endPoint y: 493, distance: 9.1
click at [215, 494] on link "Personal Items" at bounding box center [191, 497] width 260 height 33
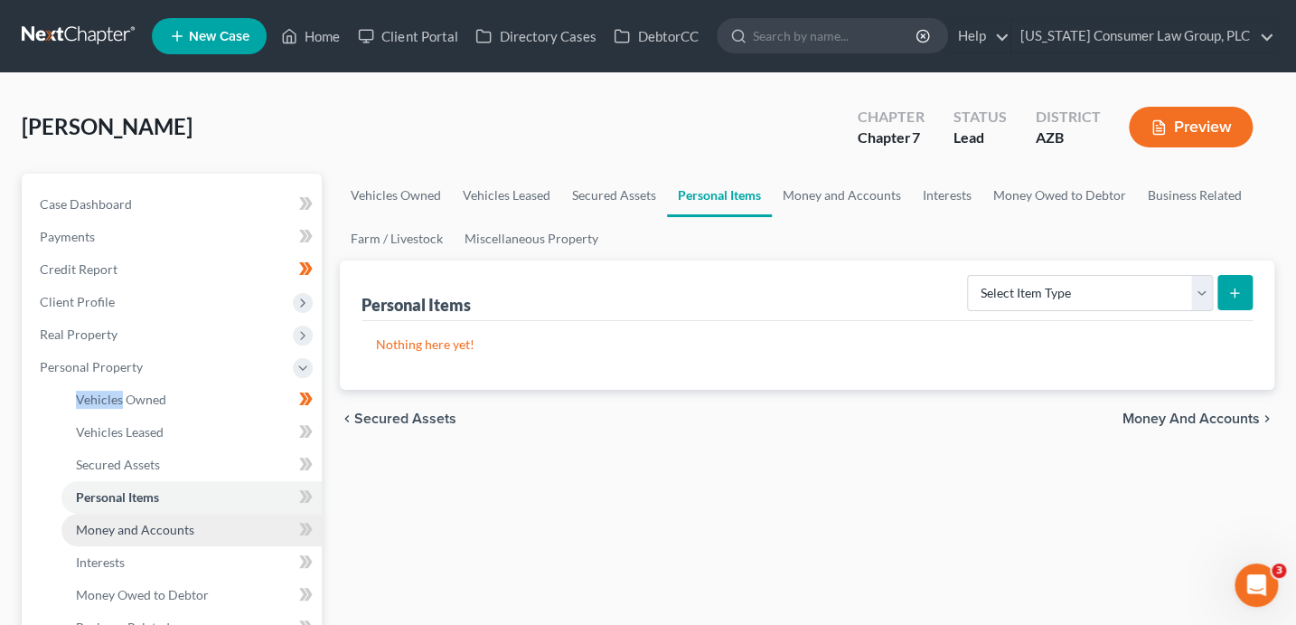
click at [189, 529] on span "Money and Accounts" at bounding box center [135, 528] width 118 height 15
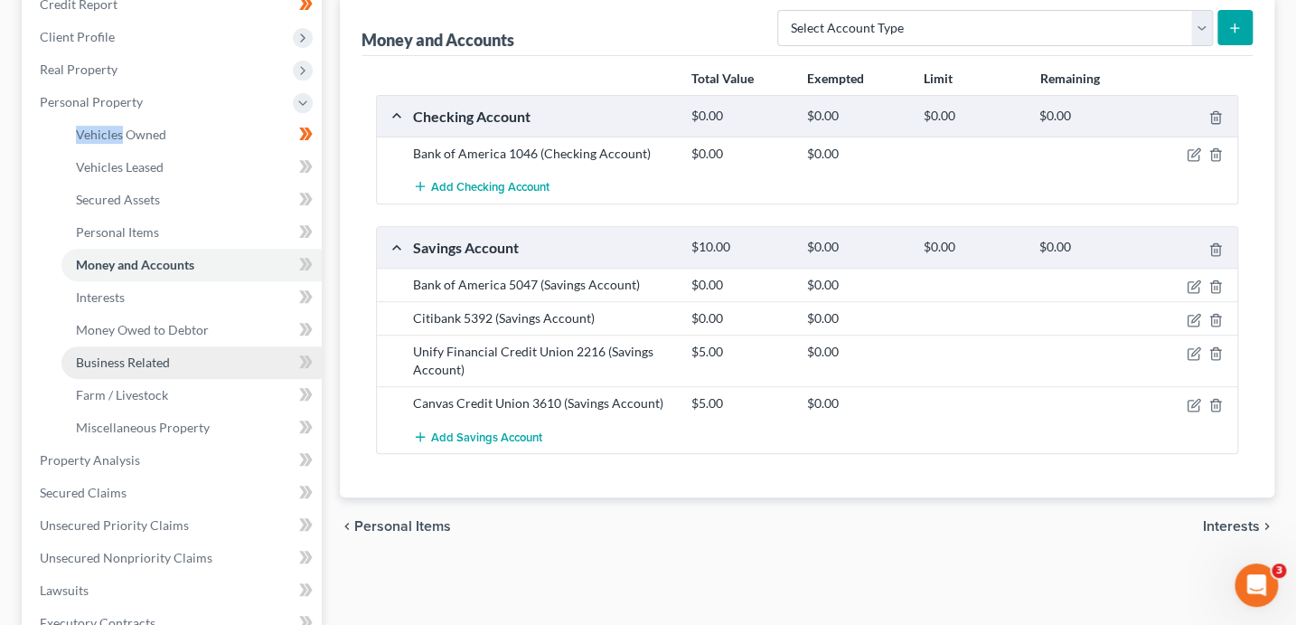
scroll to position [273, 0]
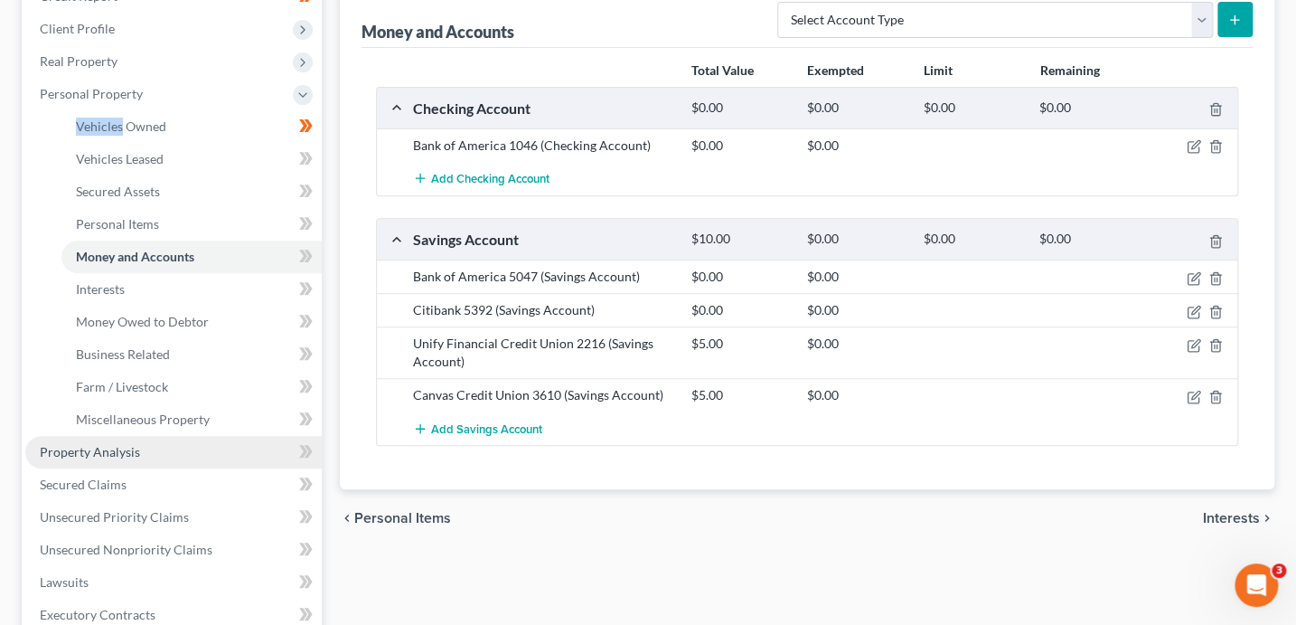
click at [152, 452] on link "Property Analysis" at bounding box center [173, 452] width 296 height 33
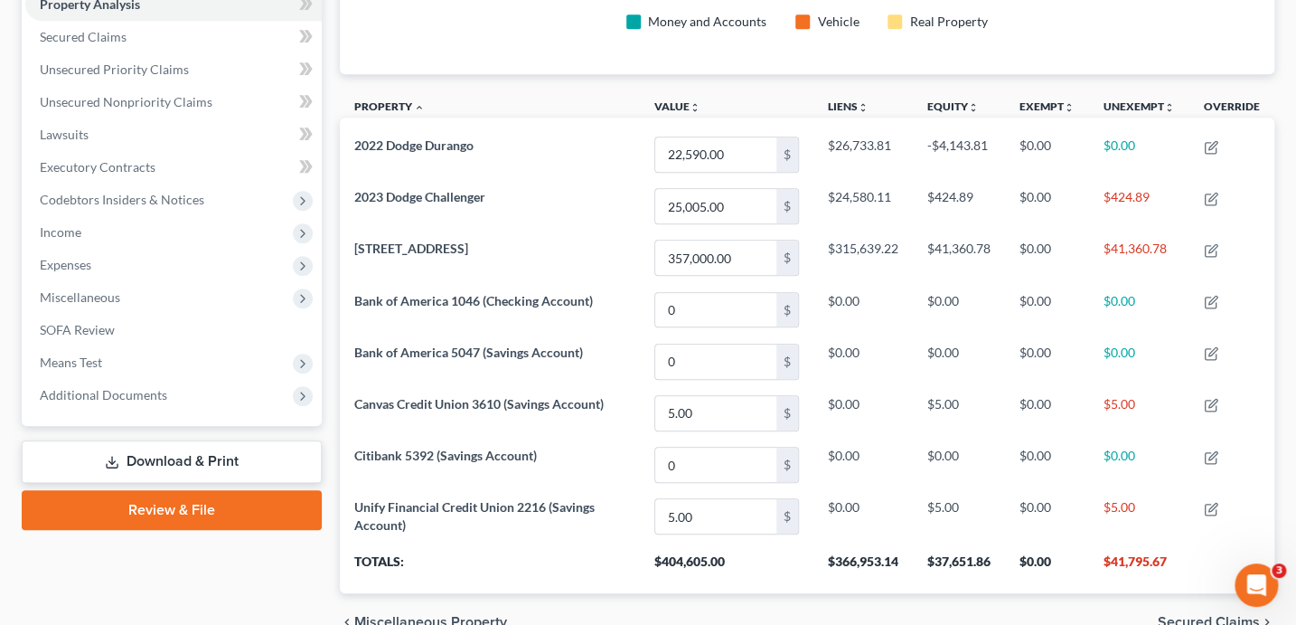
scroll to position [337, 0]
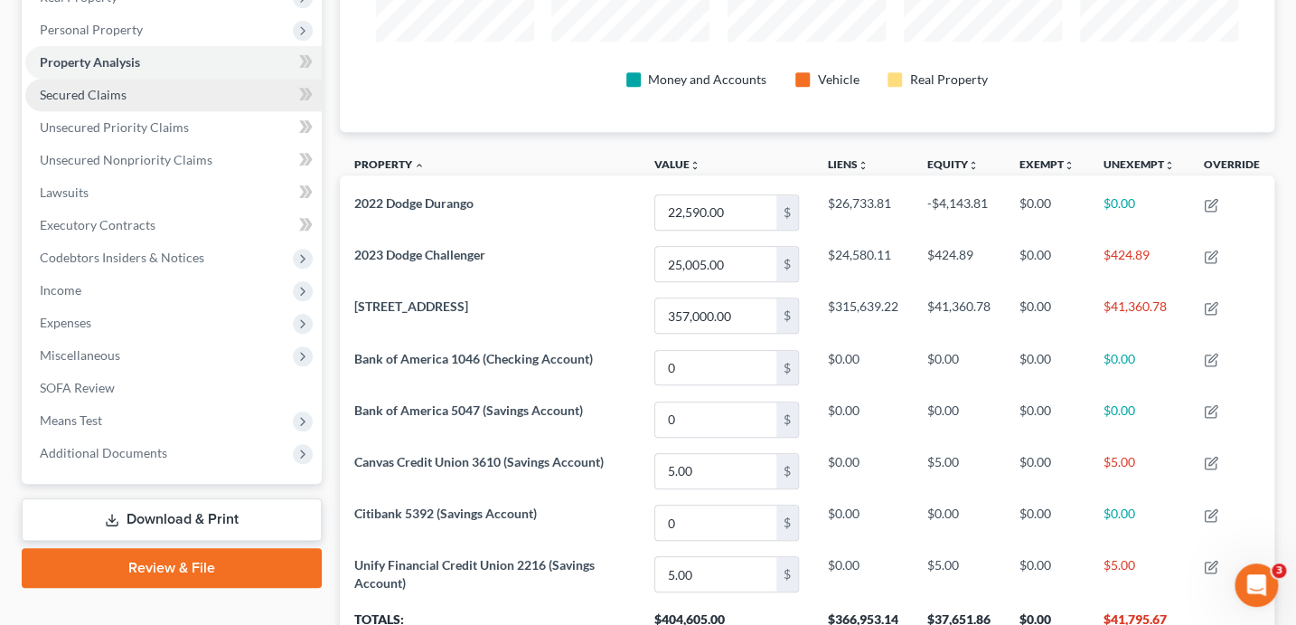
click at [120, 90] on span "Secured Claims" at bounding box center [83, 94] width 87 height 15
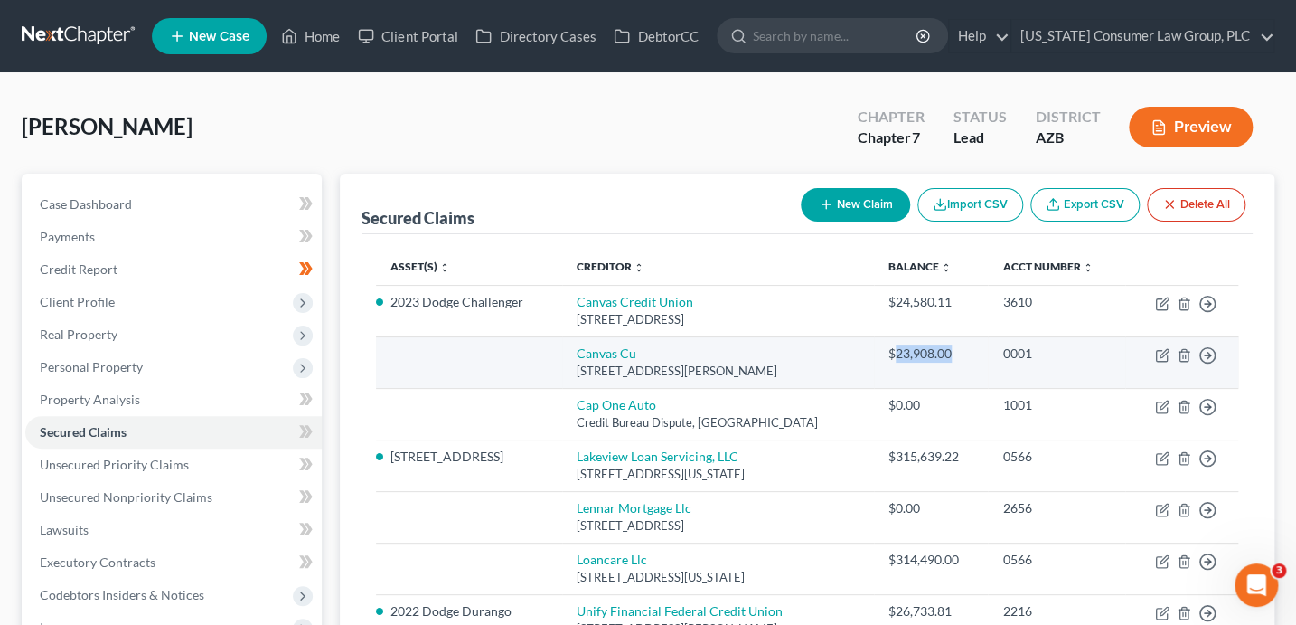
drag, startPoint x: 962, startPoint y: 350, endPoint x: 898, endPoint y: 356, distance: 63.6
click at [898, 356] on div "$23,908.00" at bounding box center [931, 353] width 86 height 18
copy div "23,908.00"
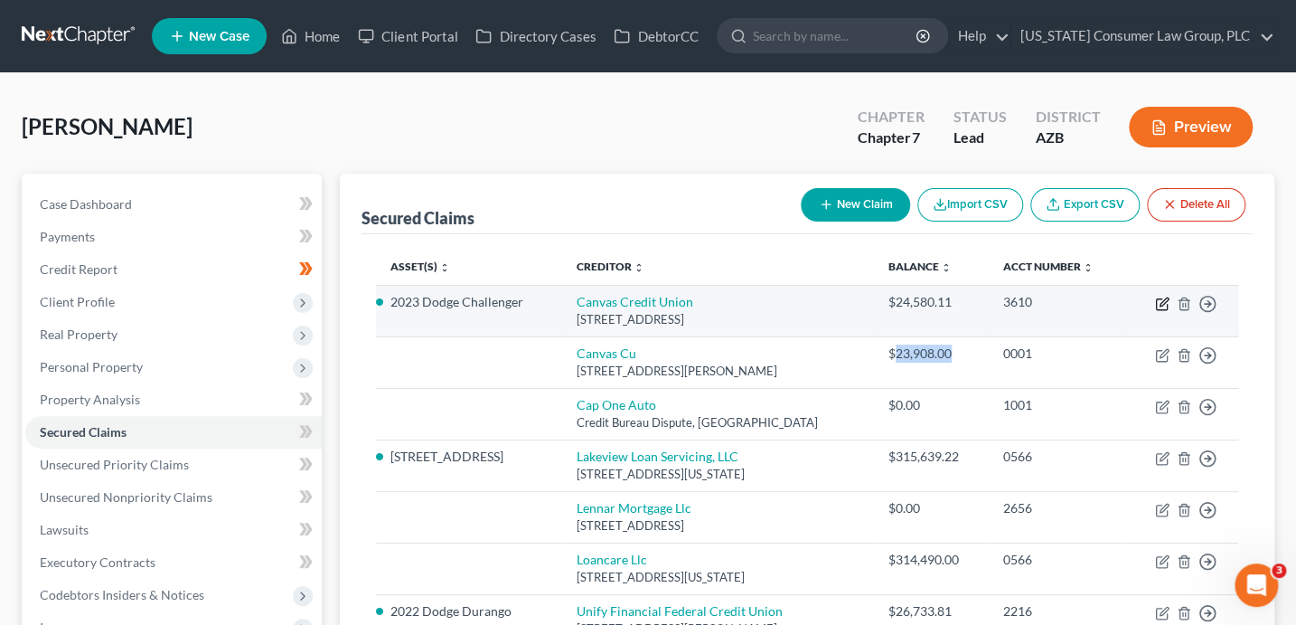
click at [1155, 302] on icon "button" at bounding box center [1162, 303] width 14 height 14
select select "5"
select select "0"
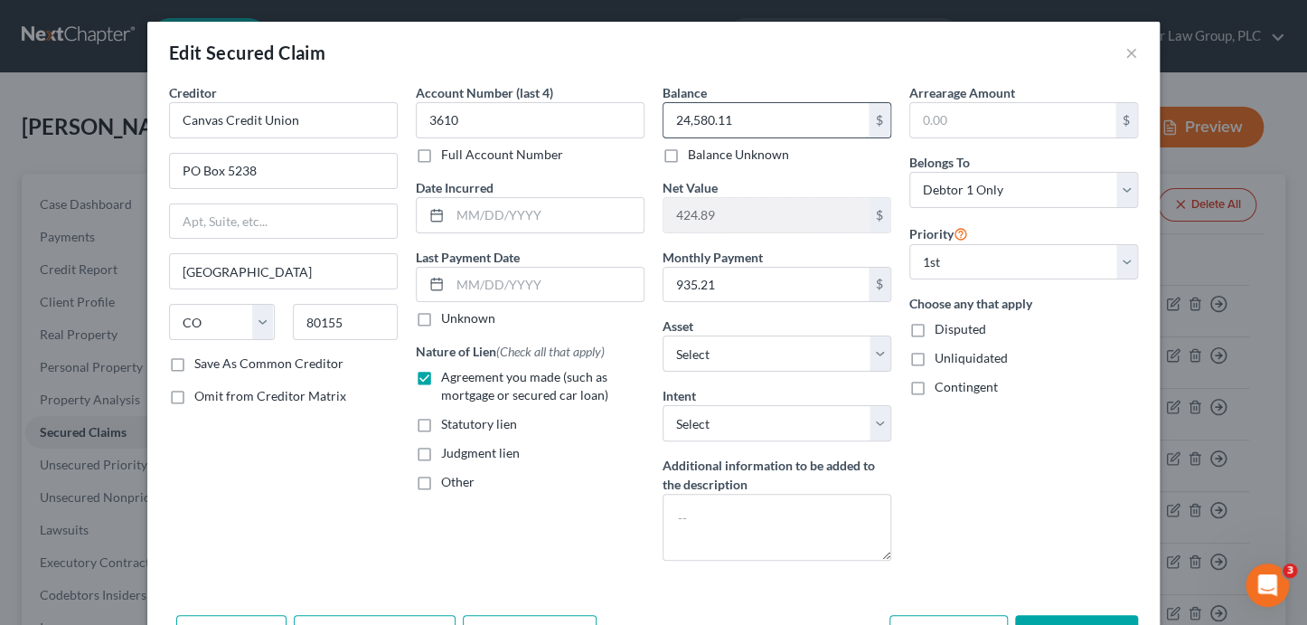
click at [727, 126] on input "24,580.11" at bounding box center [765, 120] width 205 height 34
paste input "3,908.00"
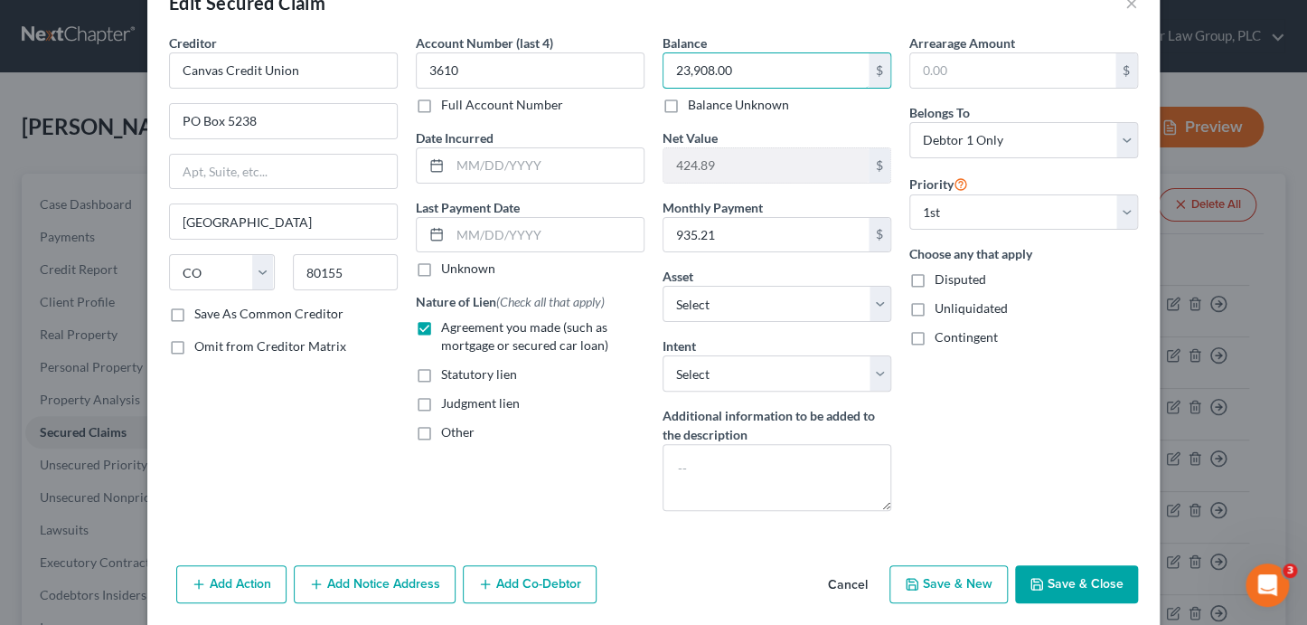
scroll to position [113, 0]
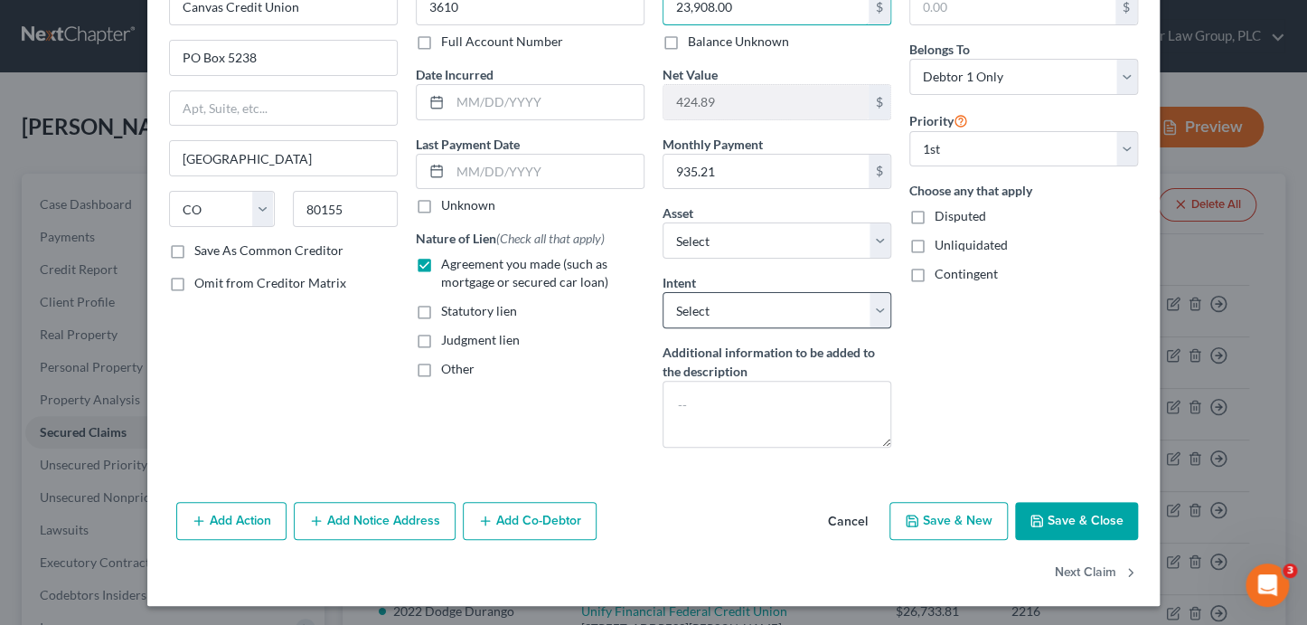
type input "23,908.00"
click at [784, 321] on select "Select Surrender Redeem Reaffirm Avoid Other" at bounding box center [776, 310] width 229 height 36
select select "2"
click at [1062, 504] on button "Save & Close" at bounding box center [1076, 521] width 123 height 38
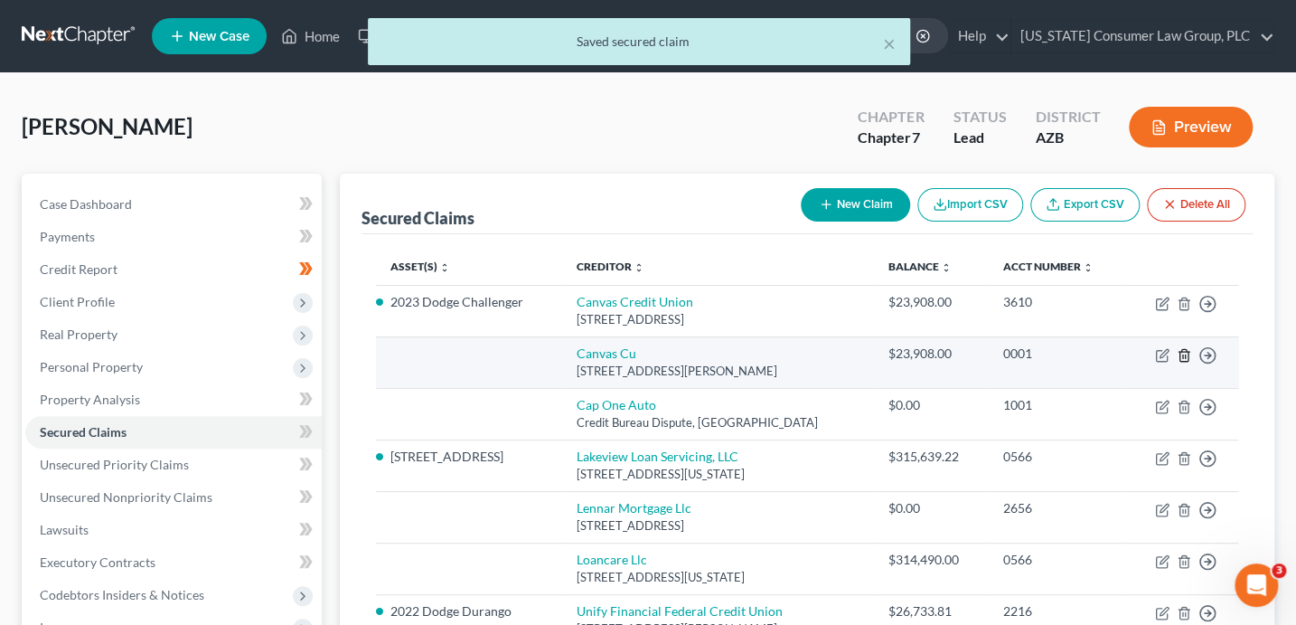
click at [1188, 352] on icon "button" at bounding box center [1183, 355] width 8 height 12
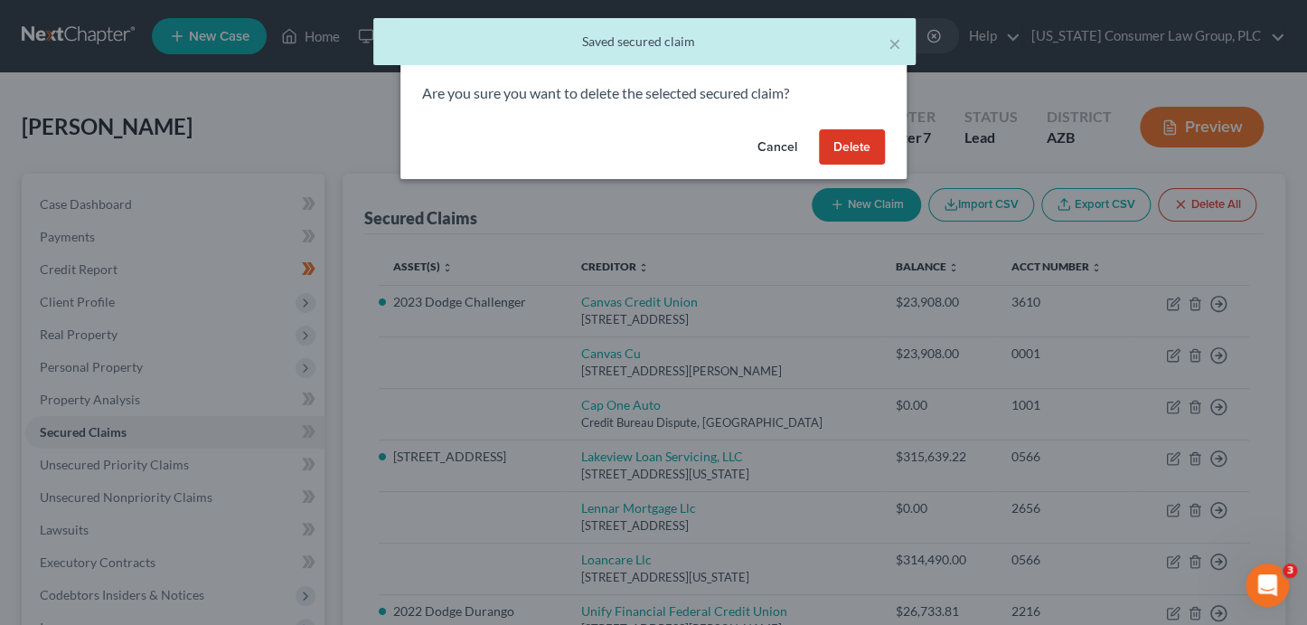
click at [841, 163] on button "Delete" at bounding box center [852, 147] width 66 height 36
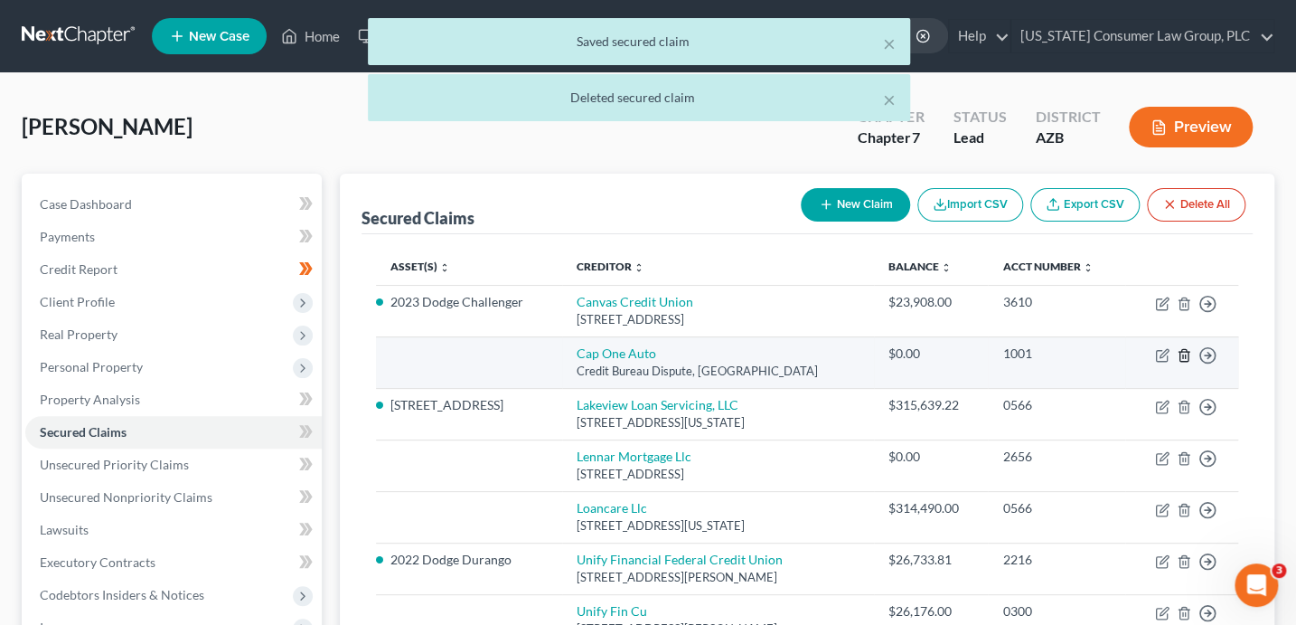
click at [1186, 353] on icon "button" at bounding box center [1184, 355] width 14 height 14
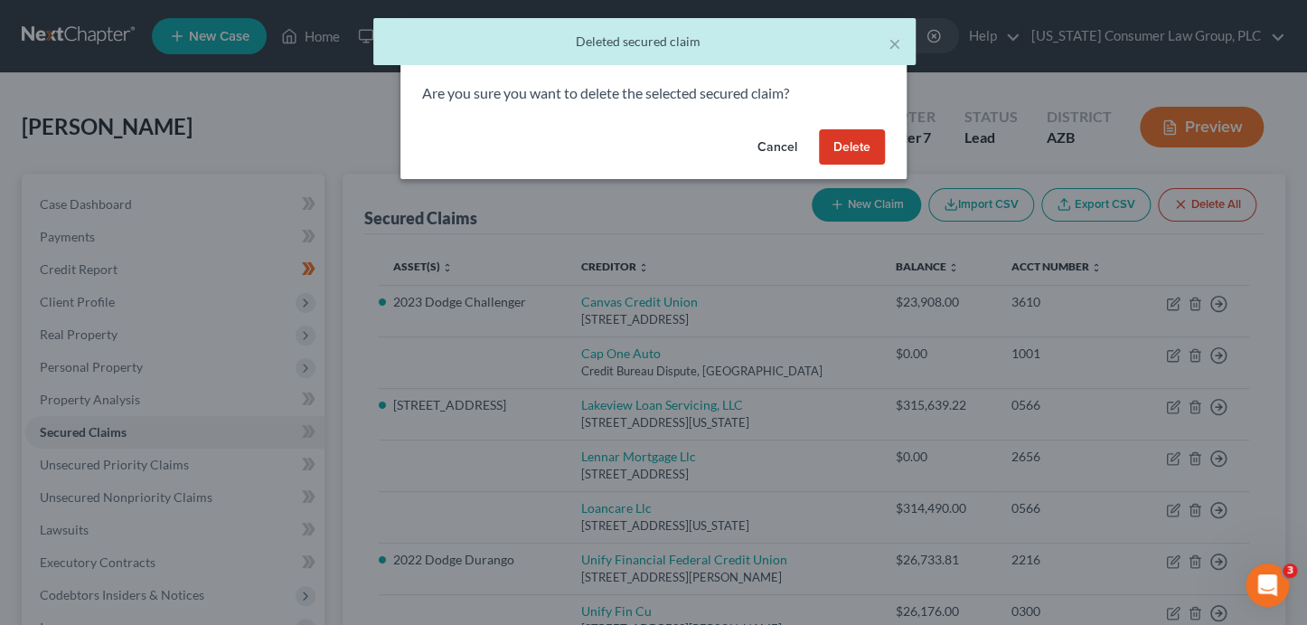
click at [849, 144] on button "Delete" at bounding box center [852, 147] width 66 height 36
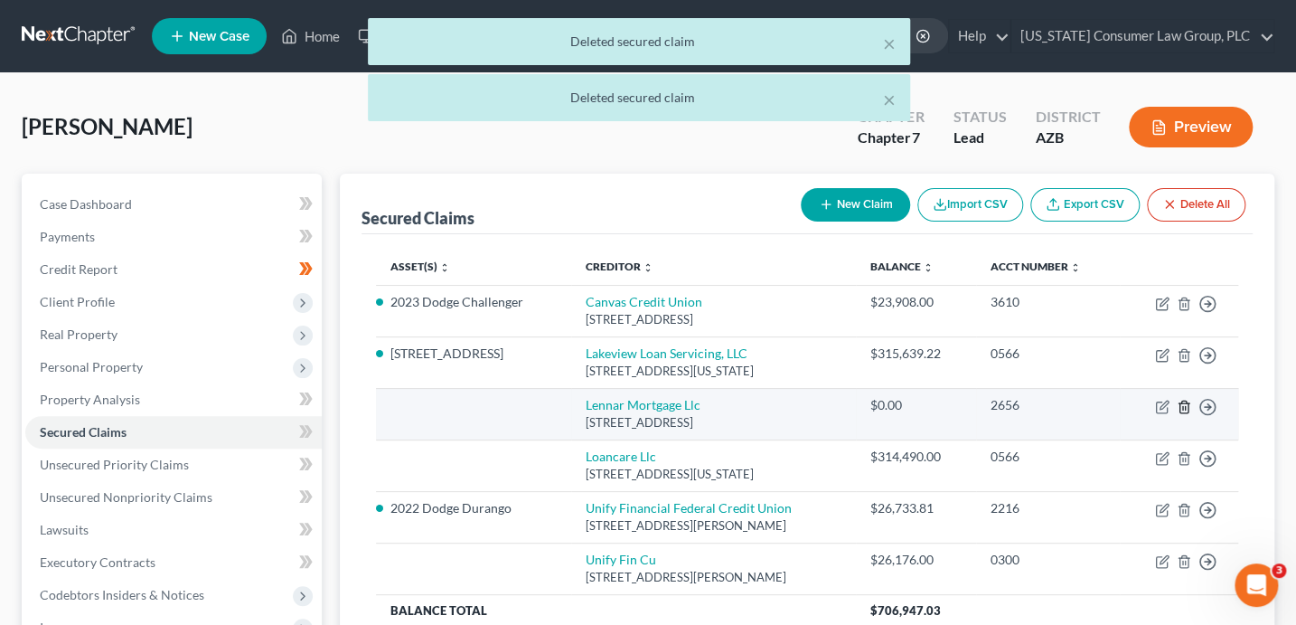
click at [1183, 406] on line "button" at bounding box center [1183, 408] width 0 height 4
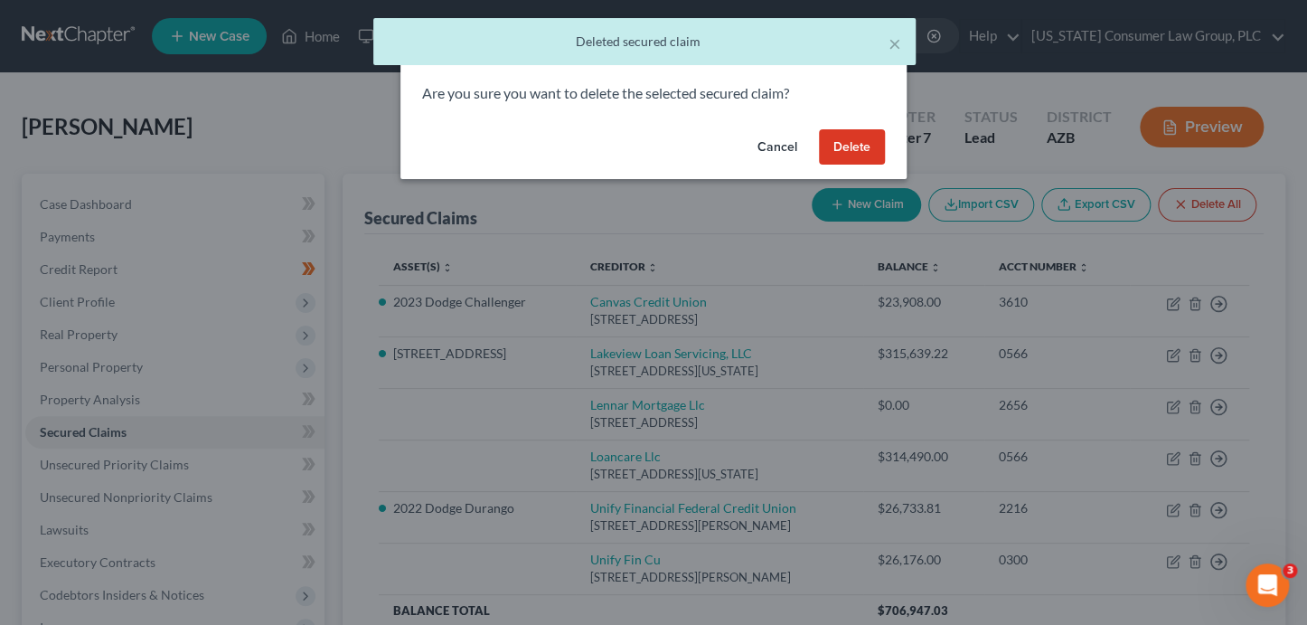
click at [833, 145] on button "Delete" at bounding box center [852, 147] width 66 height 36
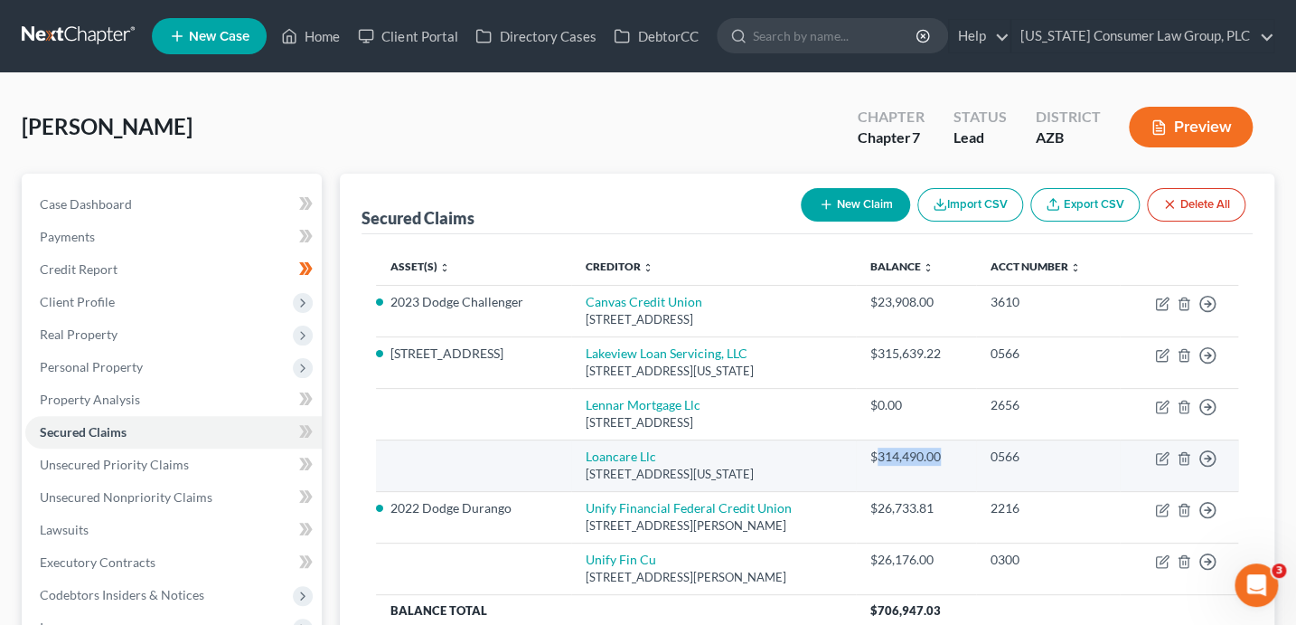
drag, startPoint x: 969, startPoint y: 456, endPoint x: 893, endPoint y: 449, distance: 76.2
click at [893, 449] on div "$314,490.00" at bounding box center [915, 456] width 91 height 18
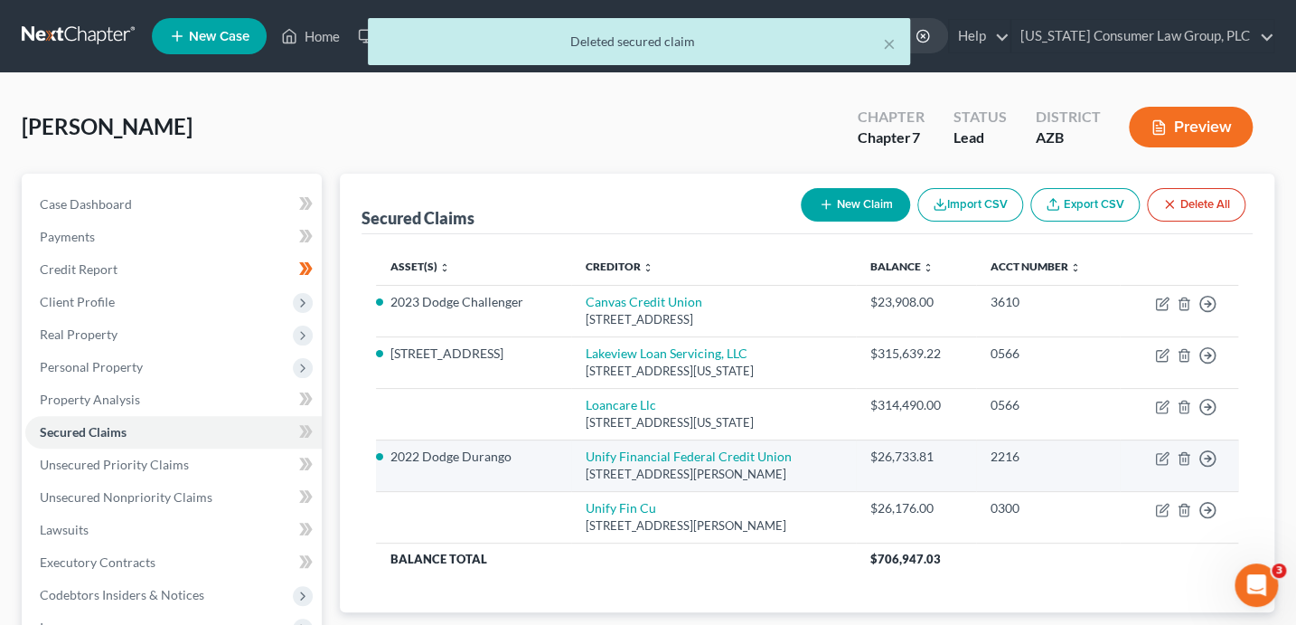
copy div "314,490.00"
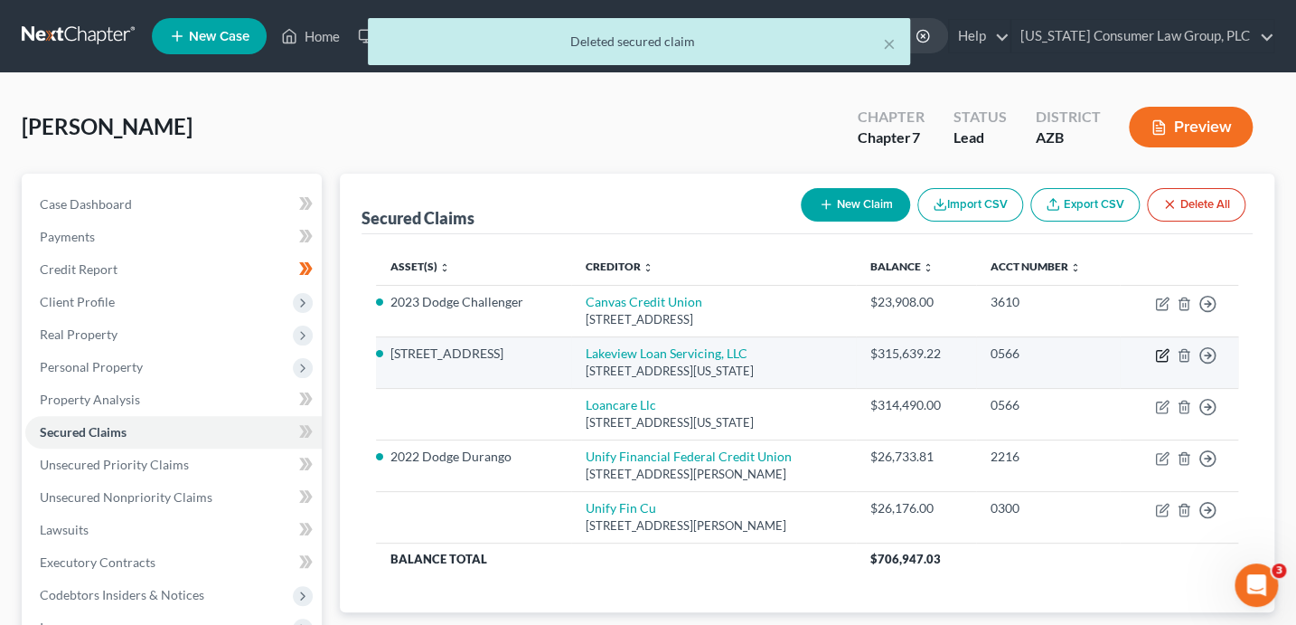
click at [1160, 352] on icon "button" at bounding box center [1162, 355] width 14 height 14
select select "48"
select select "2"
select select "0"
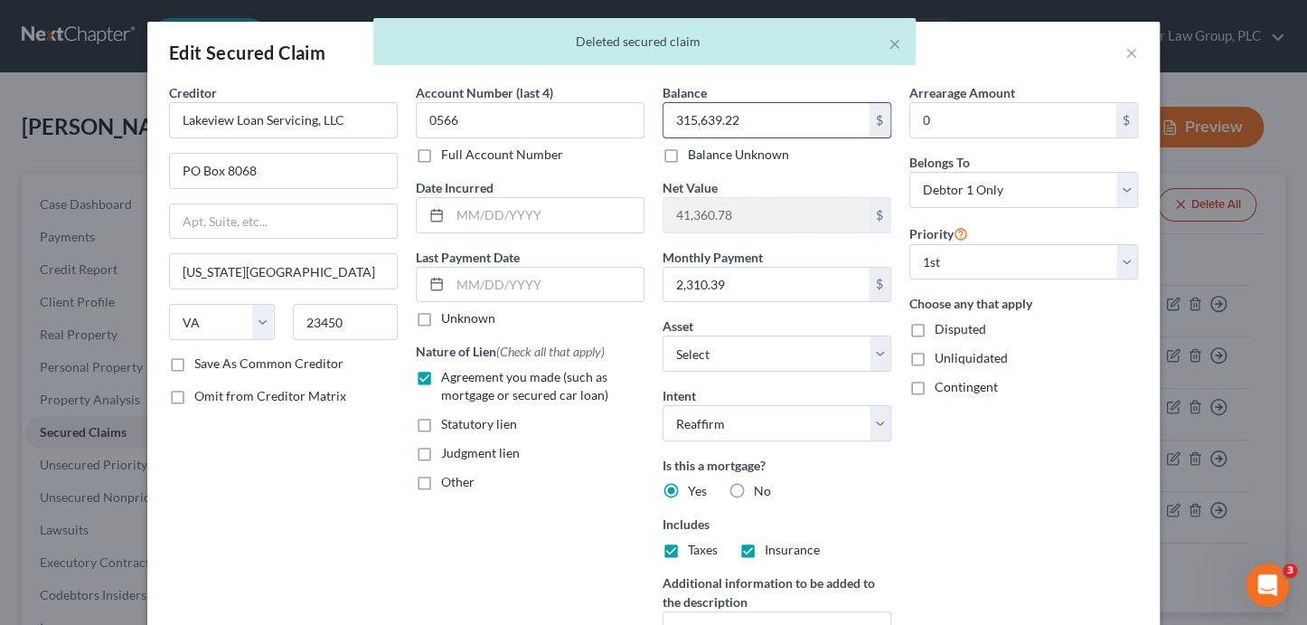
click at [757, 119] on input "315,639.22" at bounding box center [765, 120] width 205 height 34
paste input "23,908.00"
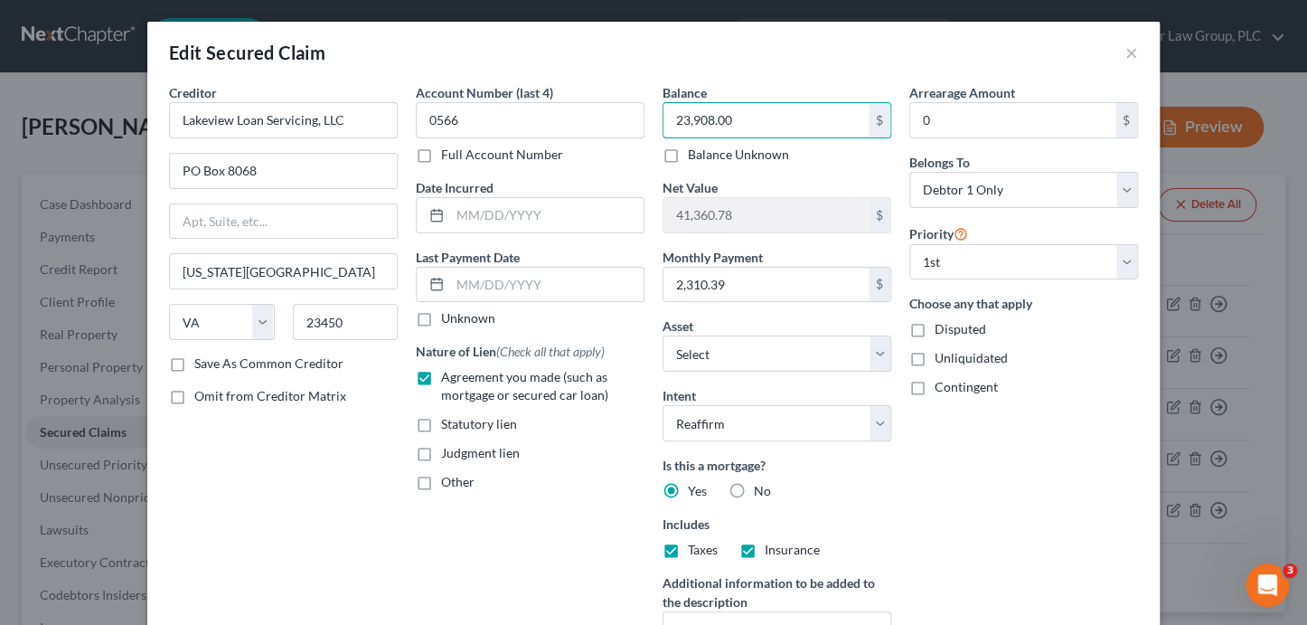
scroll to position [231, 0]
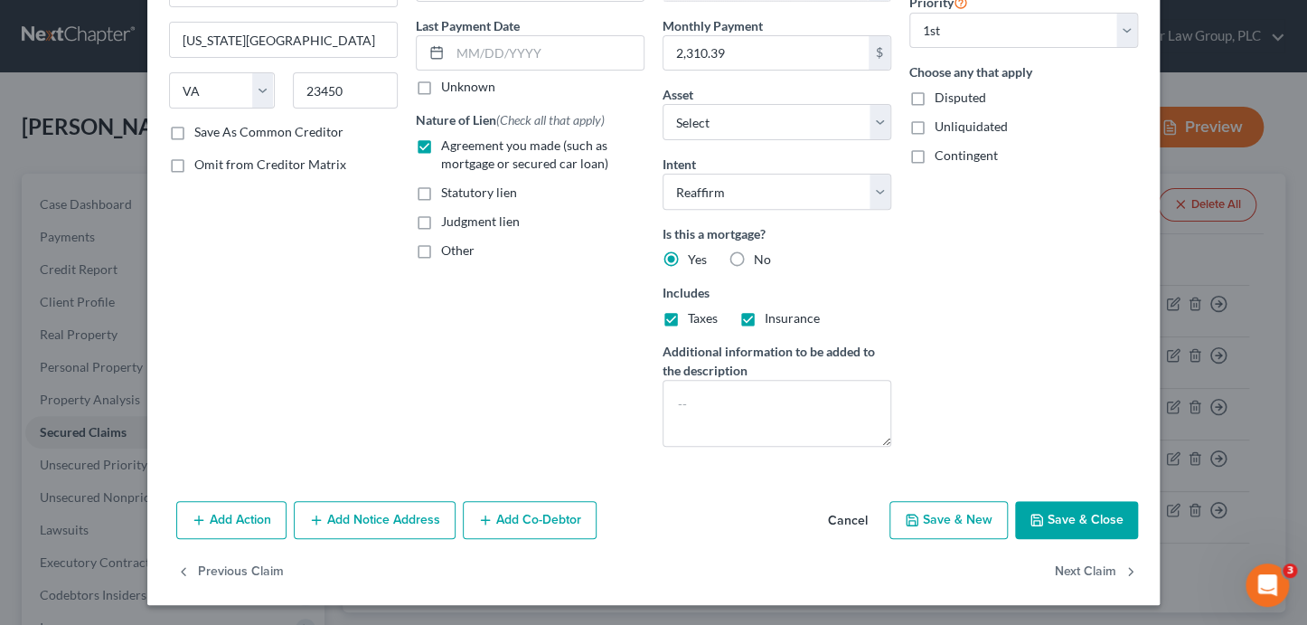
type input "23,908.00"
click at [849, 520] on button "Cancel" at bounding box center [847, 521] width 69 height 36
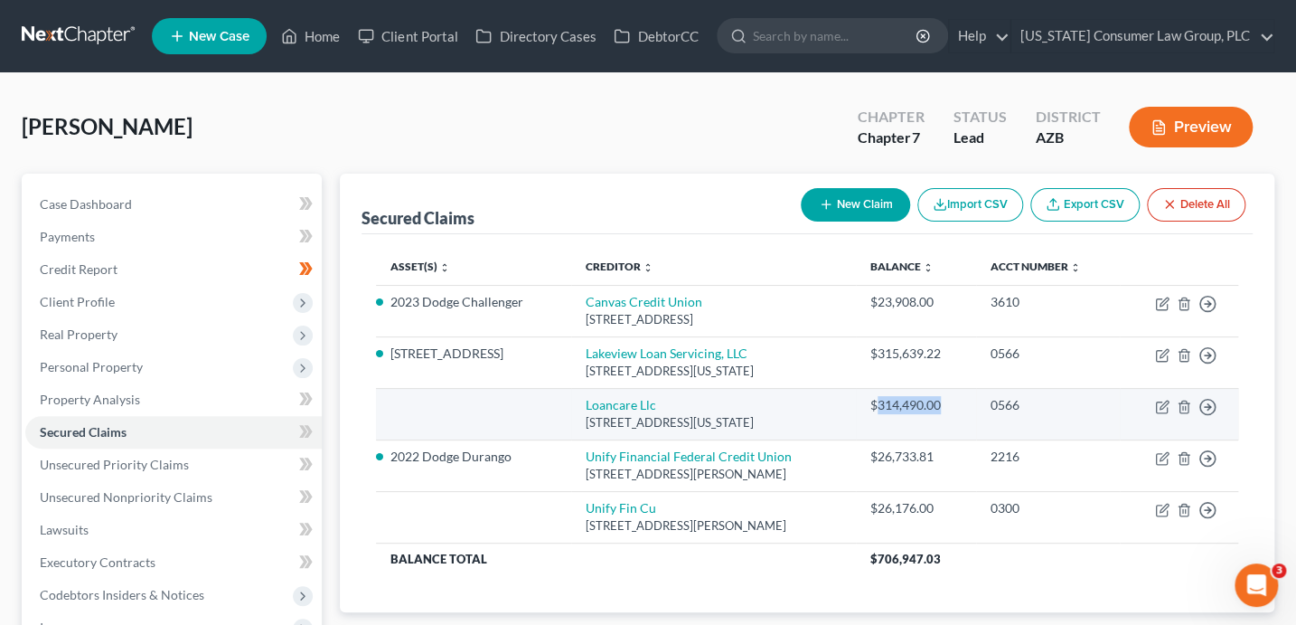
drag, startPoint x: 957, startPoint y: 404, endPoint x: 905, endPoint y: 408, distance: 52.5
click at [890, 409] on div "$314,490.00" at bounding box center [915, 405] width 91 height 18
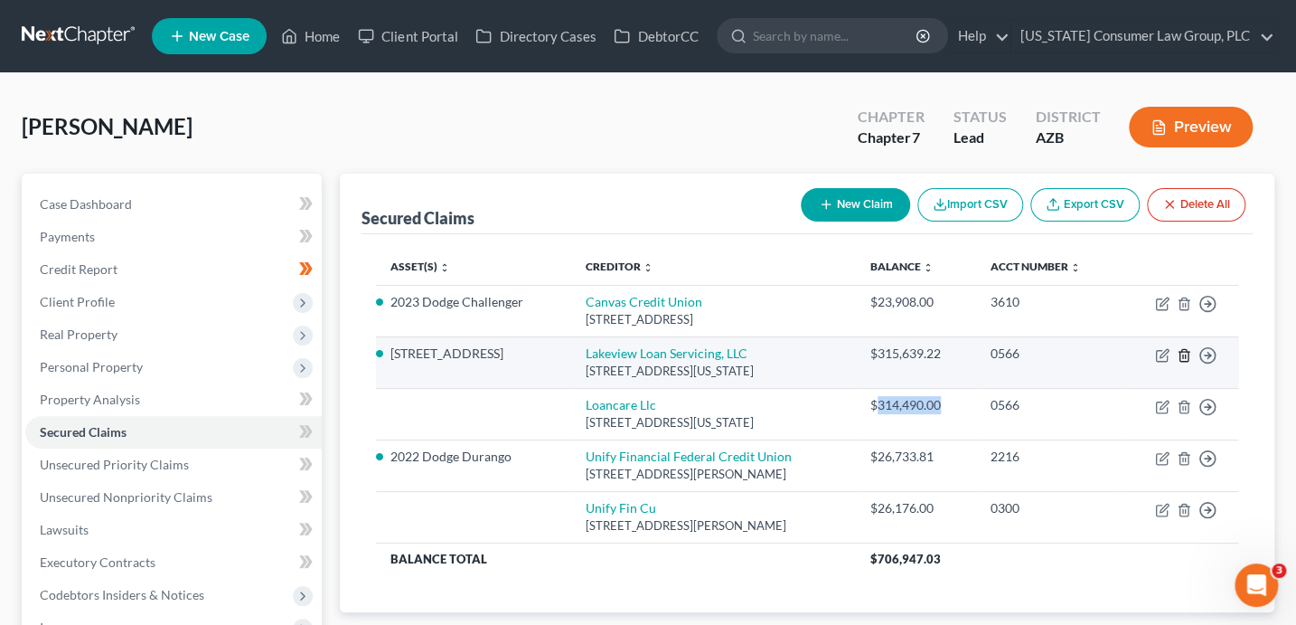
copy div "314,490.00"
click at [1161, 352] on icon "button" at bounding box center [1162, 355] width 14 height 14
select select "48"
select select "9"
select select "2"
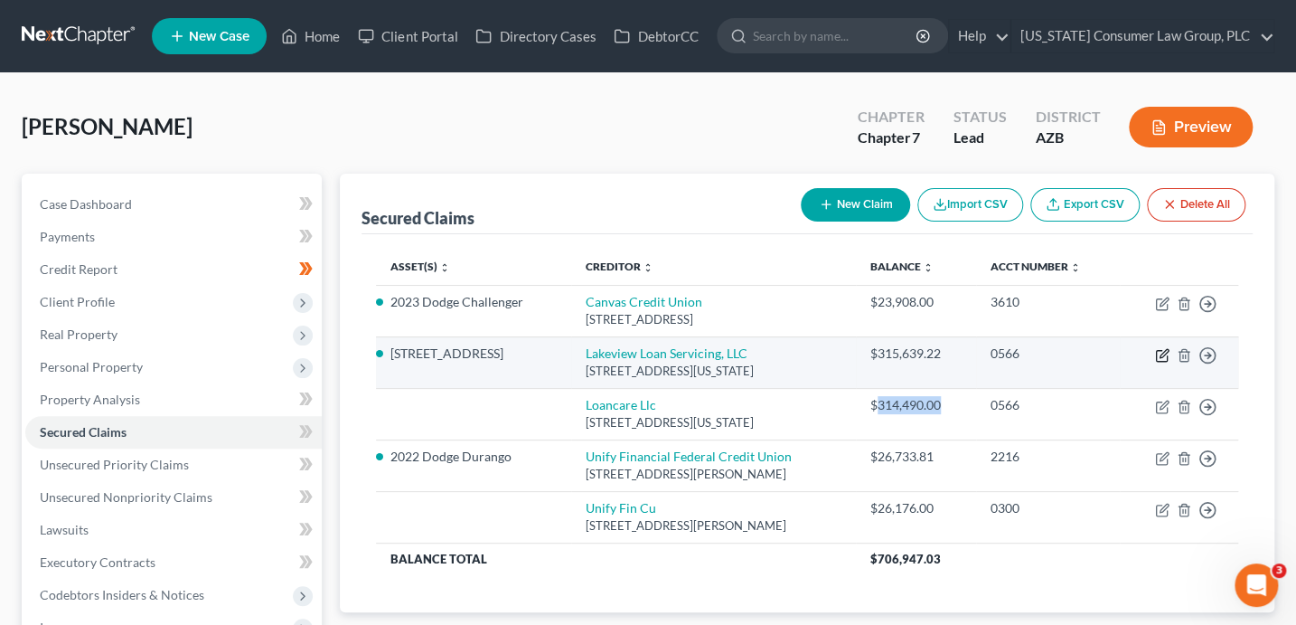
select select "0"
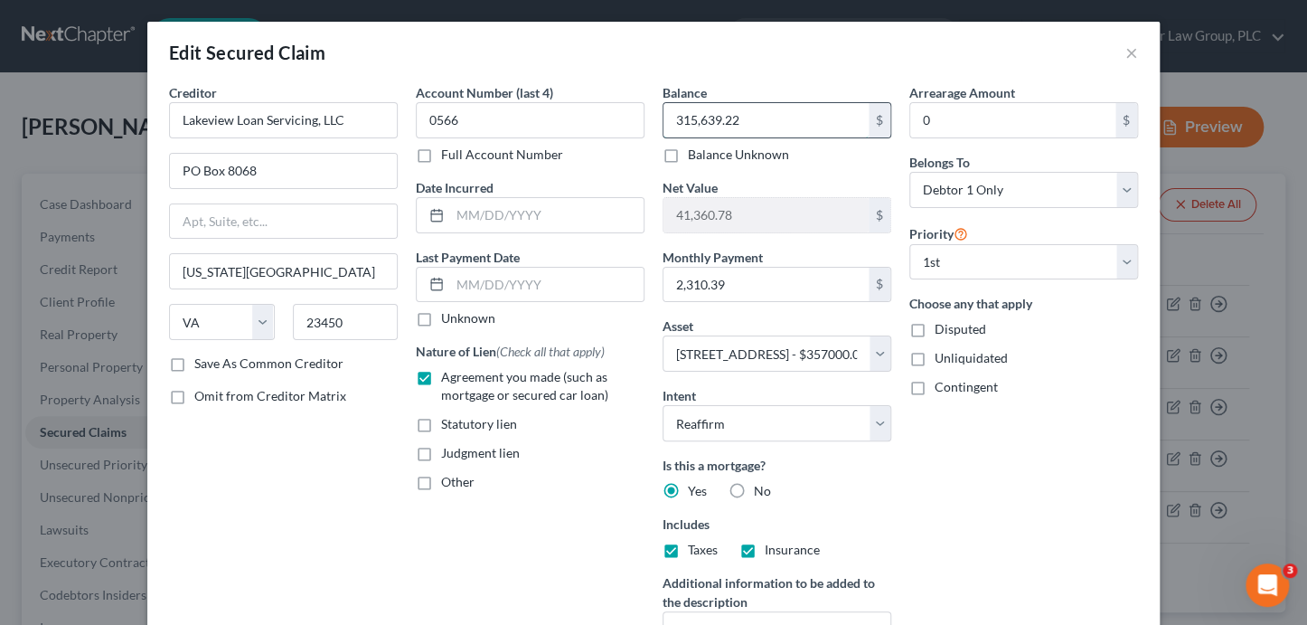
click at [756, 112] on input "315,639.22" at bounding box center [765, 120] width 205 height 34
paste input "4,490.00"
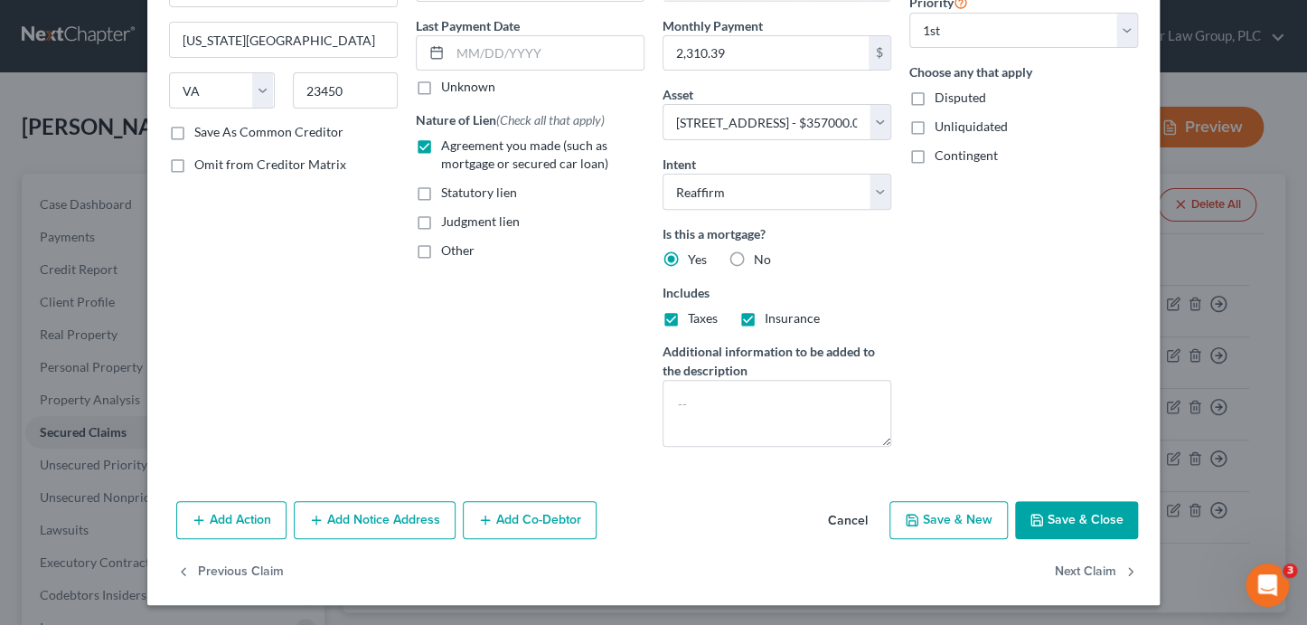
type input "314,490.00"
click at [1065, 521] on button "Save & Close" at bounding box center [1076, 520] width 123 height 38
select select
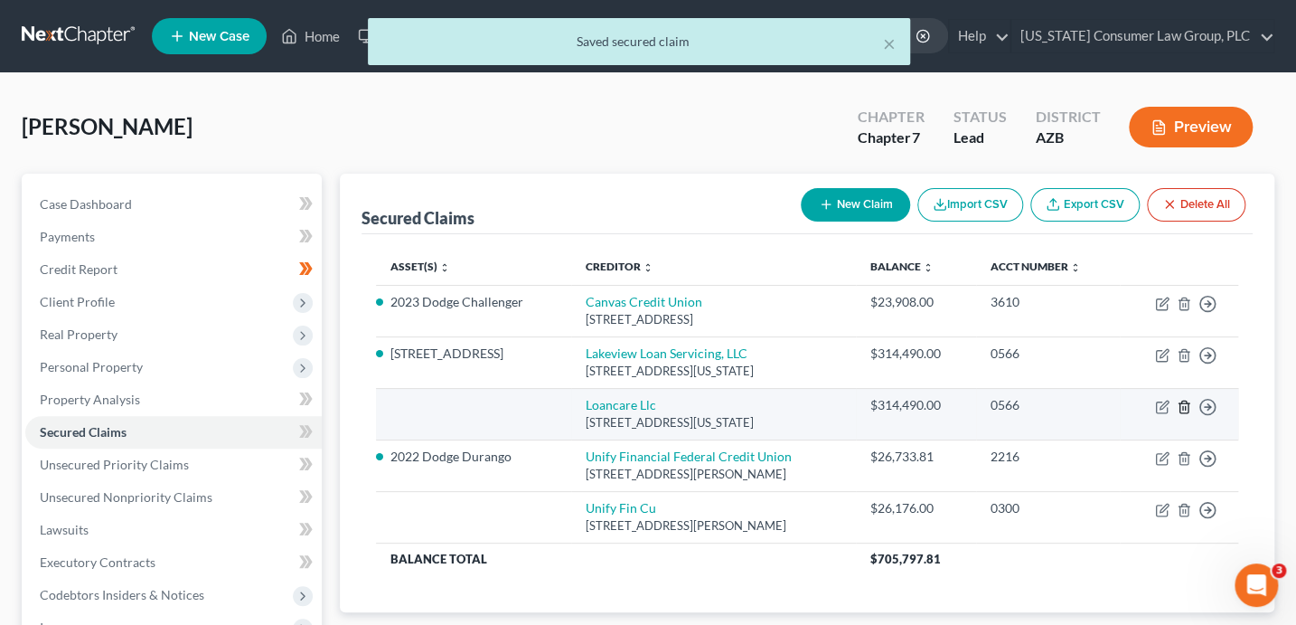
click at [1184, 403] on icon "button" at bounding box center [1184, 406] width 14 height 14
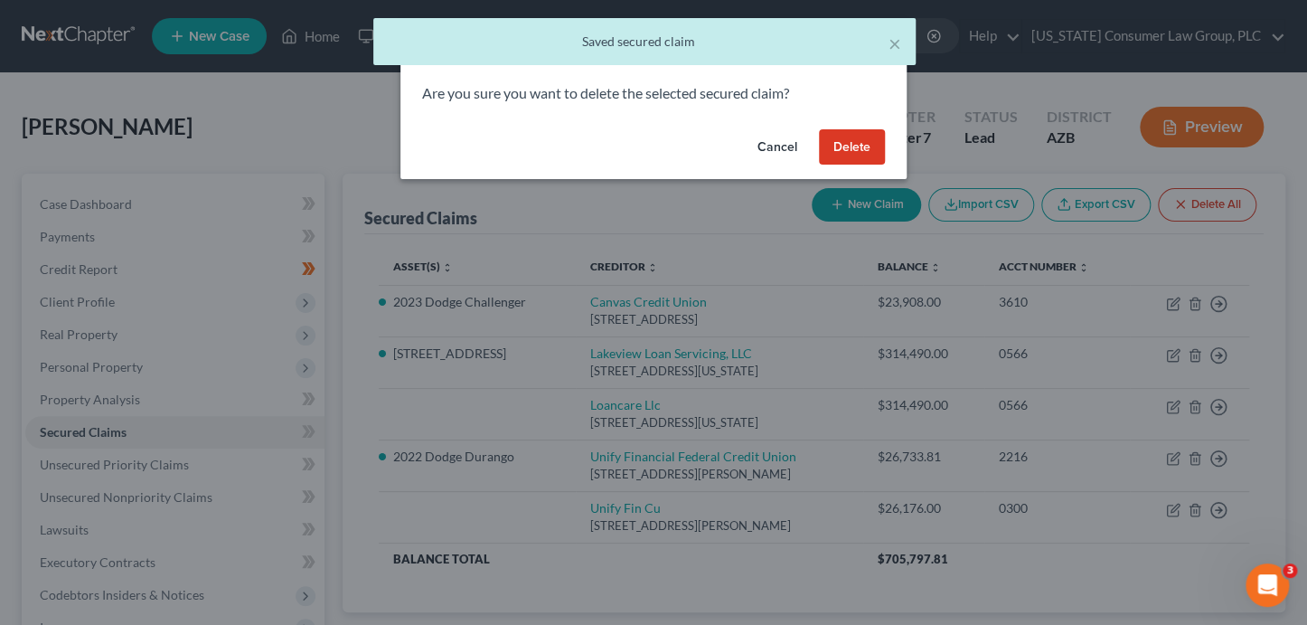
click at [869, 151] on button "Delete" at bounding box center [852, 147] width 66 height 36
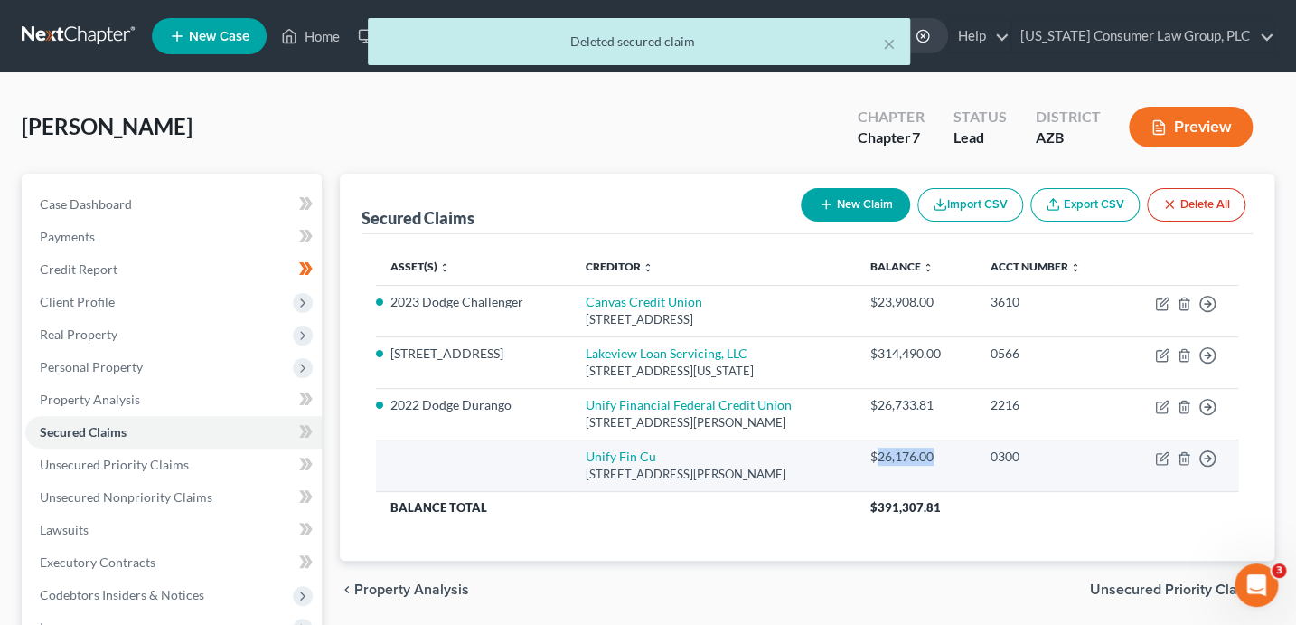
drag, startPoint x: 946, startPoint y: 458, endPoint x: 907, endPoint y: 460, distance: 39.8
click at [887, 459] on div "$26,176.00" at bounding box center [915, 456] width 91 height 18
copy div "26,176.00"
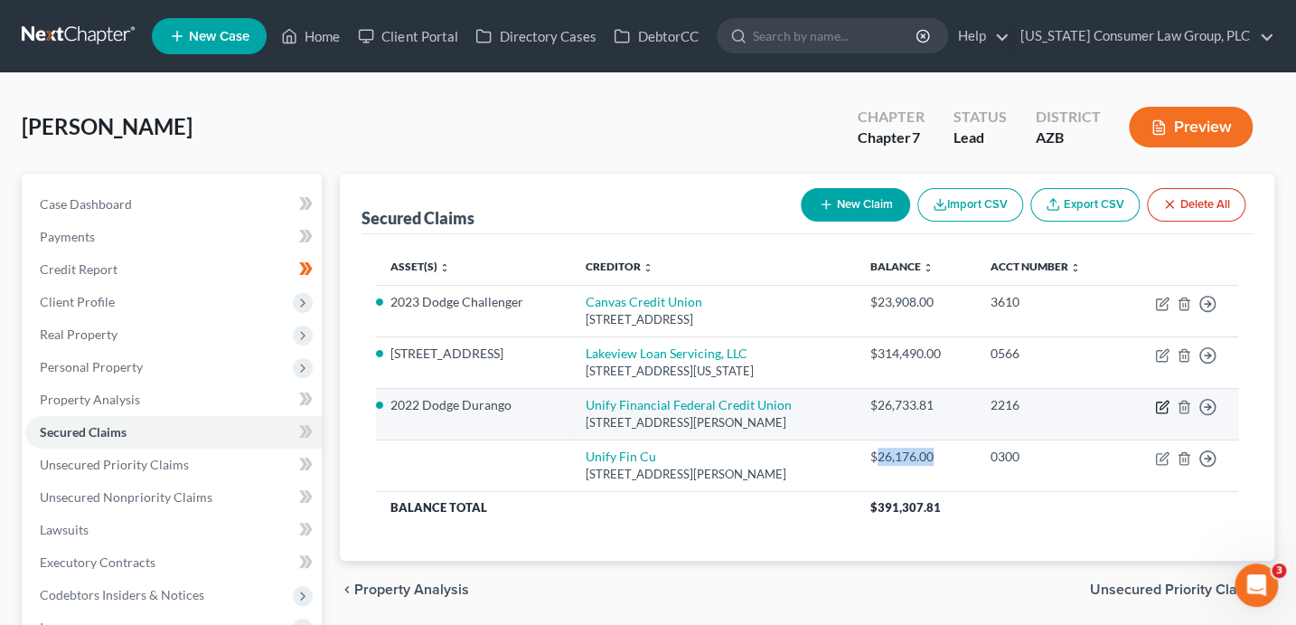
click at [1160, 410] on icon "button" at bounding box center [1161, 407] width 11 height 11
select select "4"
select select "0"
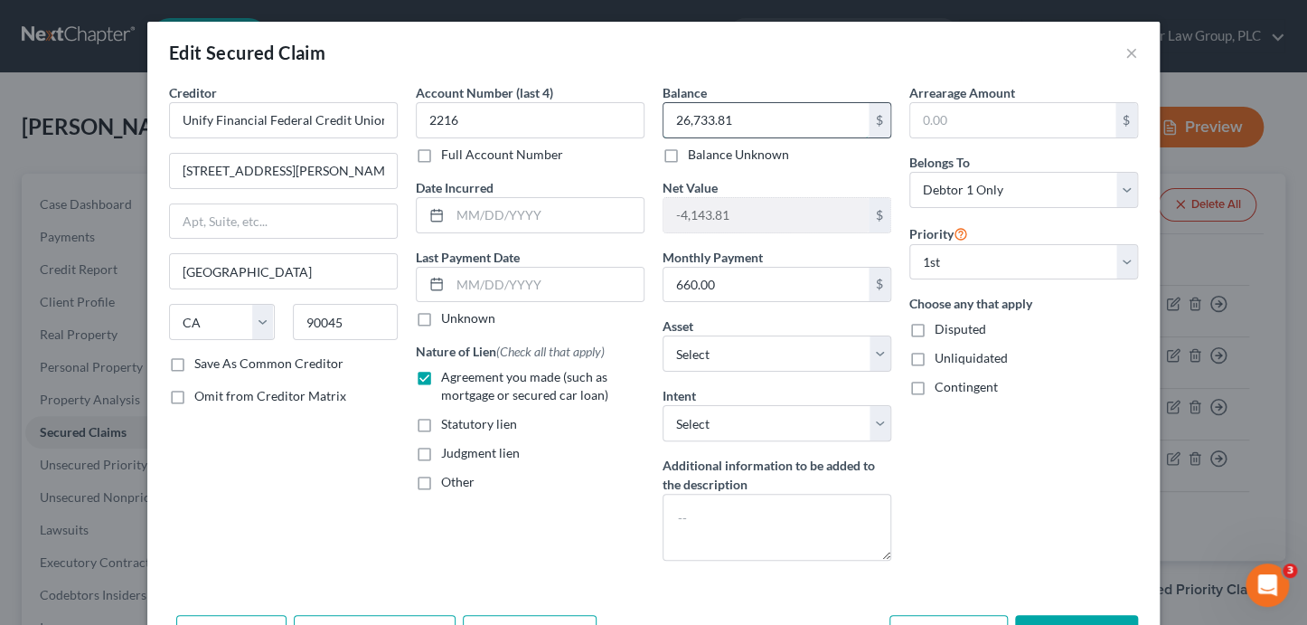
click at [814, 116] on input "26,733.81" at bounding box center [765, 120] width 205 height 34
paste input "176.00"
type input "26,176.00"
click at [726, 422] on select "Select Surrender Redeem Reaffirm Avoid Other" at bounding box center [776, 423] width 229 height 36
select select "2"
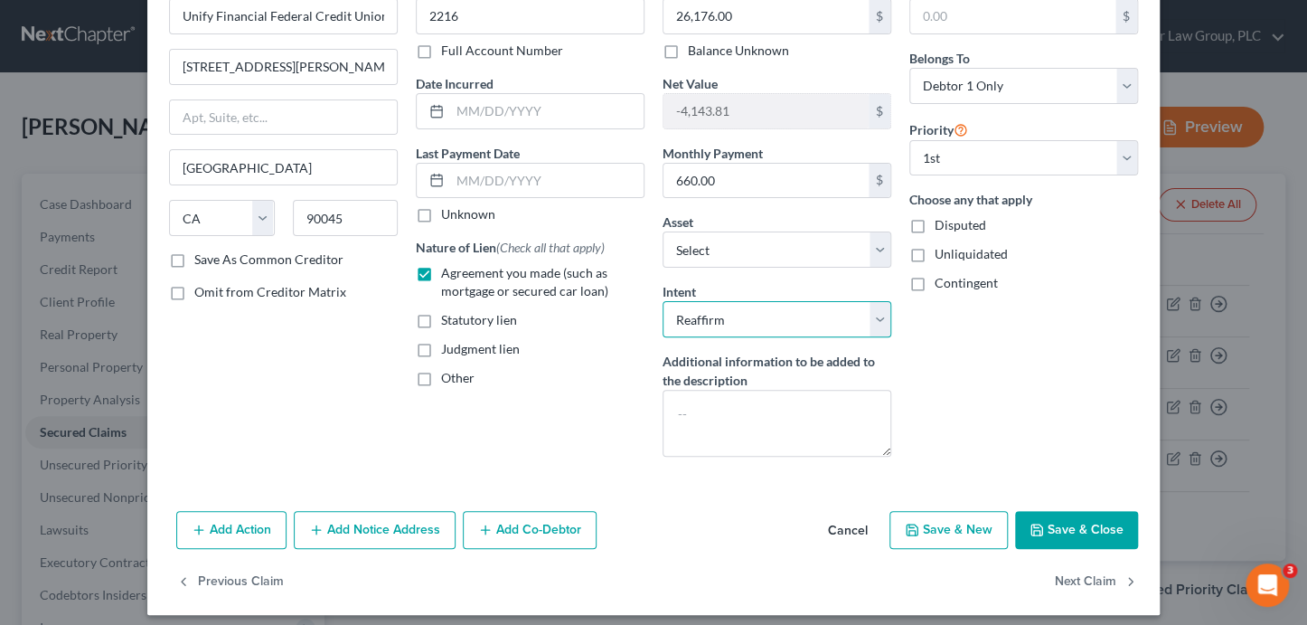
scroll to position [113, 0]
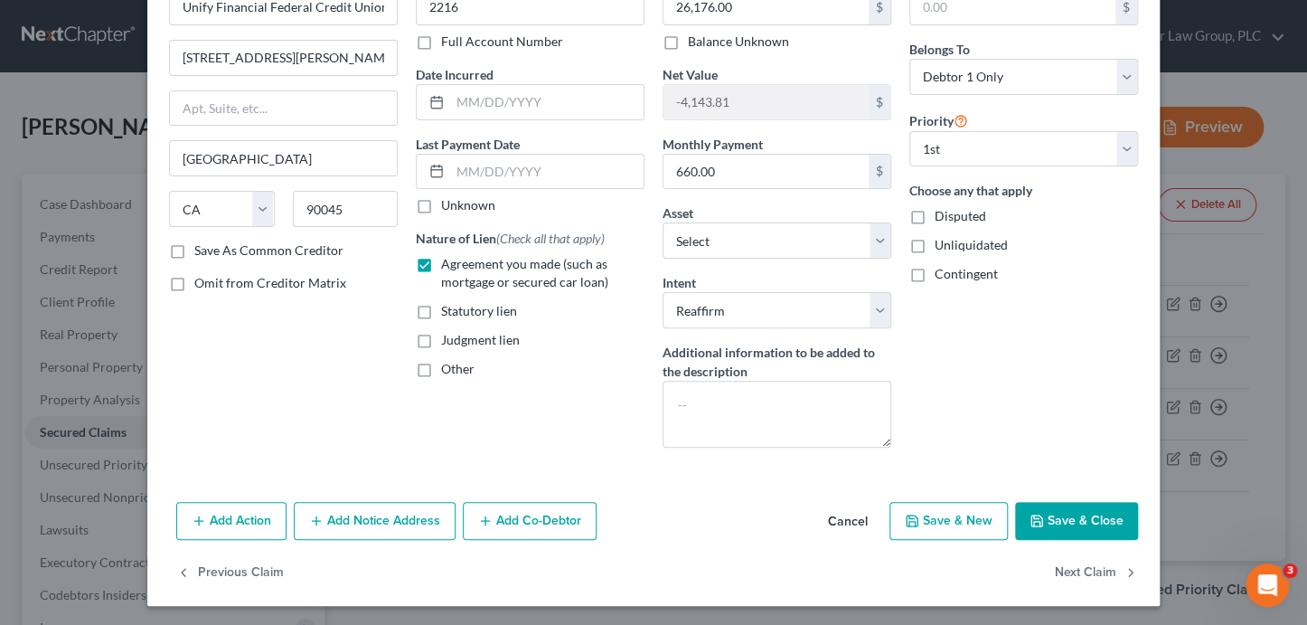
click at [1033, 513] on icon "button" at bounding box center [1036, 520] width 14 height 14
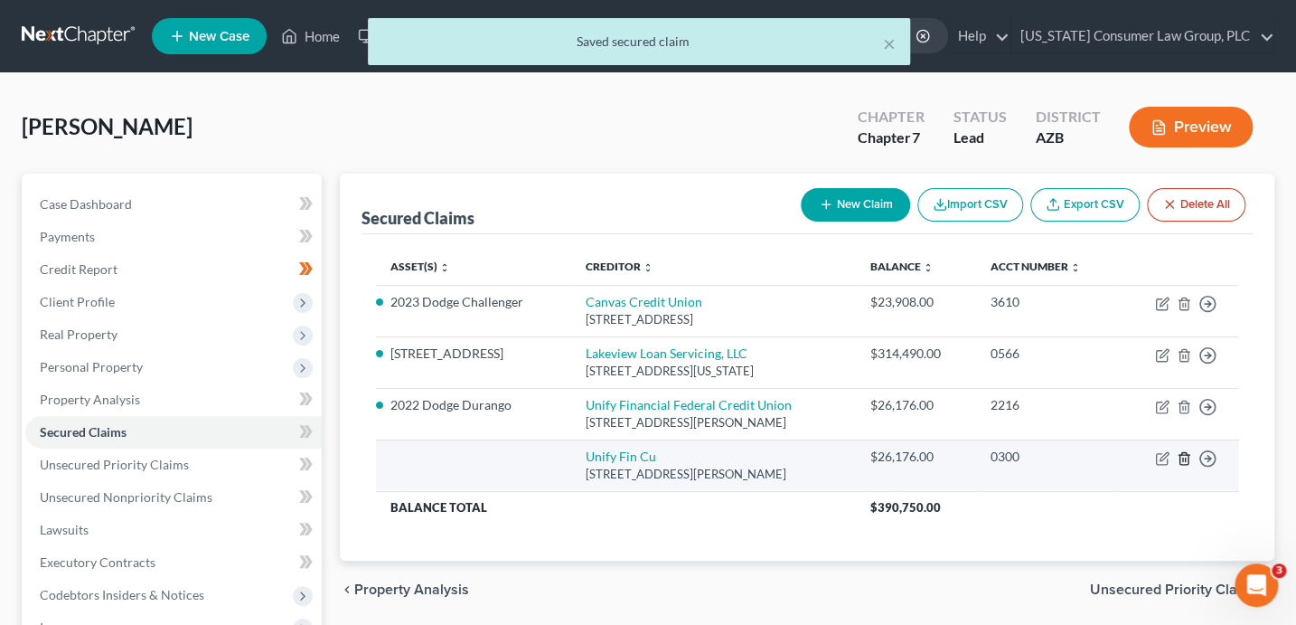
click at [1180, 456] on icon "button" at bounding box center [1184, 458] width 14 height 14
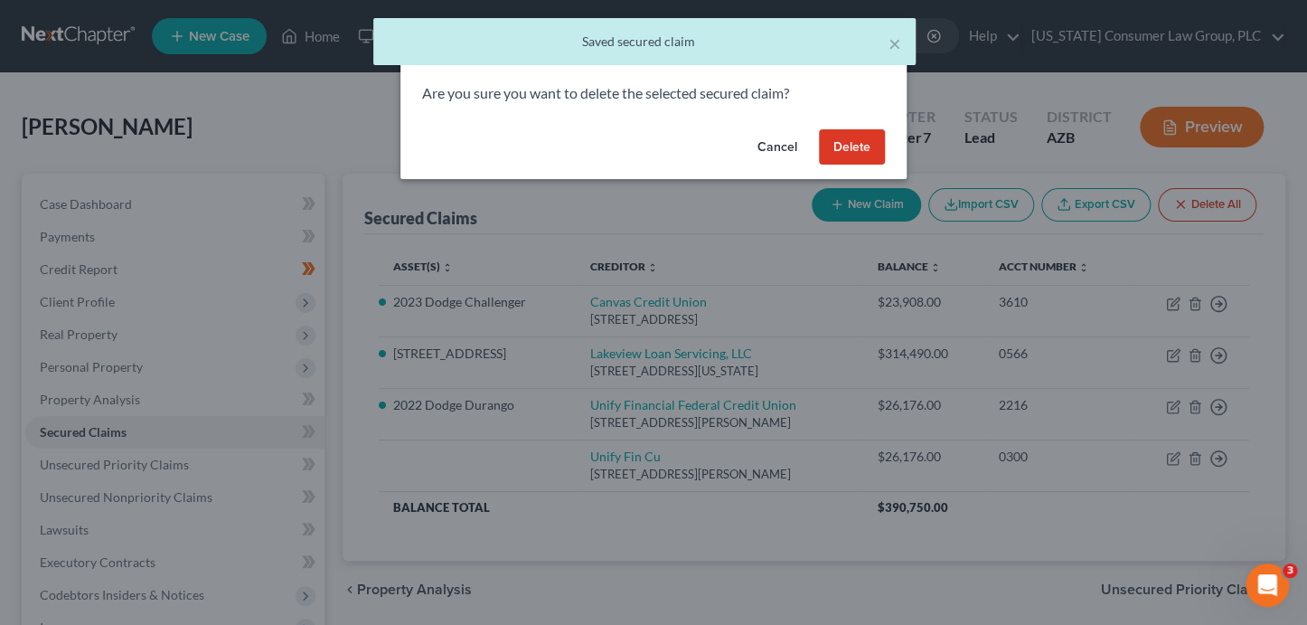
click at [849, 149] on button "Delete" at bounding box center [852, 147] width 66 height 36
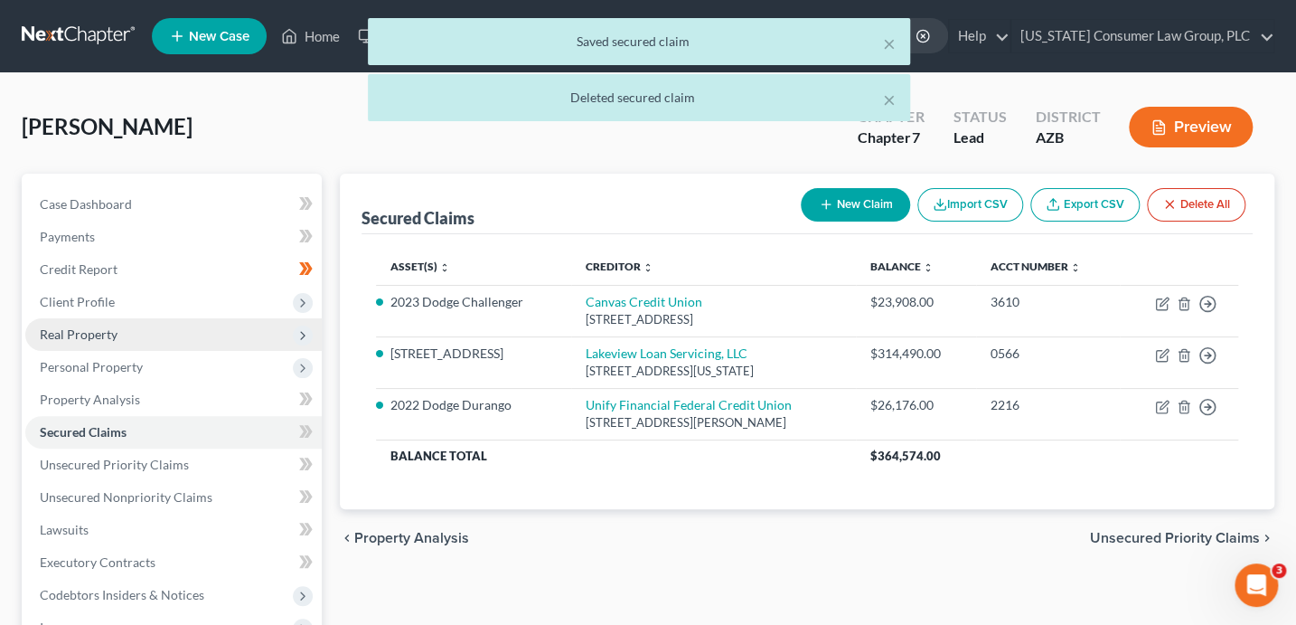
click at [93, 336] on span "Real Property" at bounding box center [79, 333] width 78 height 15
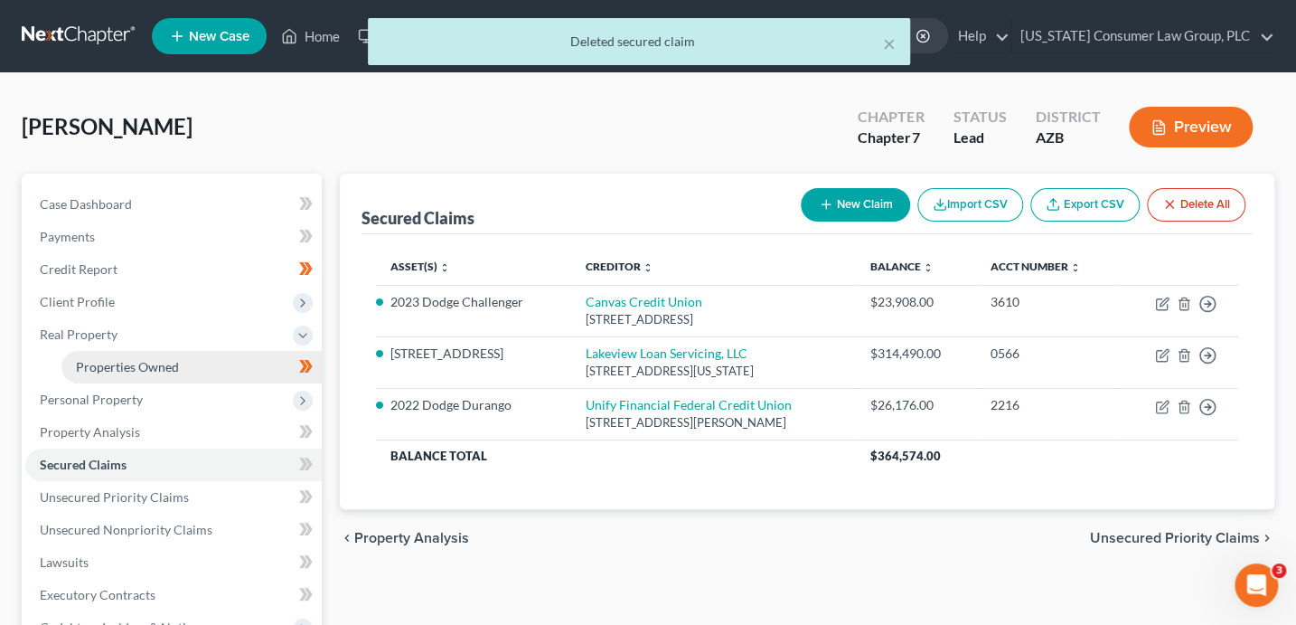
click at [127, 360] on span "Properties Owned" at bounding box center [127, 366] width 103 height 15
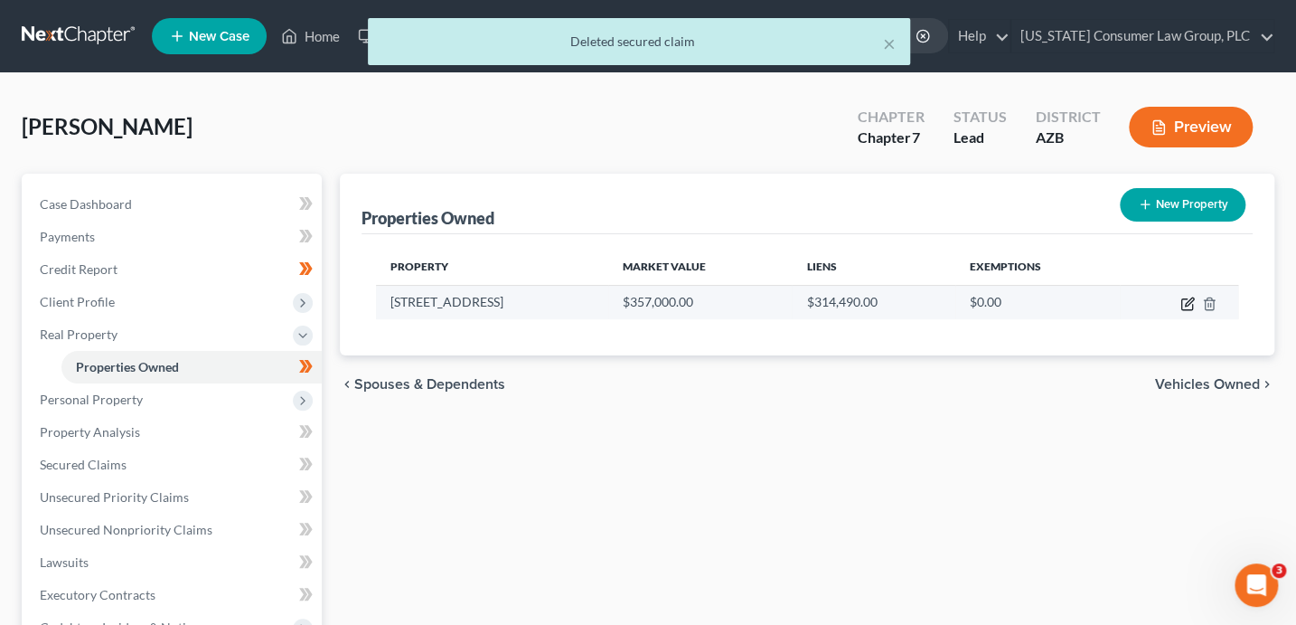
click at [1183, 303] on icon "button" at bounding box center [1187, 303] width 14 height 14
select select "3"
select select "0"
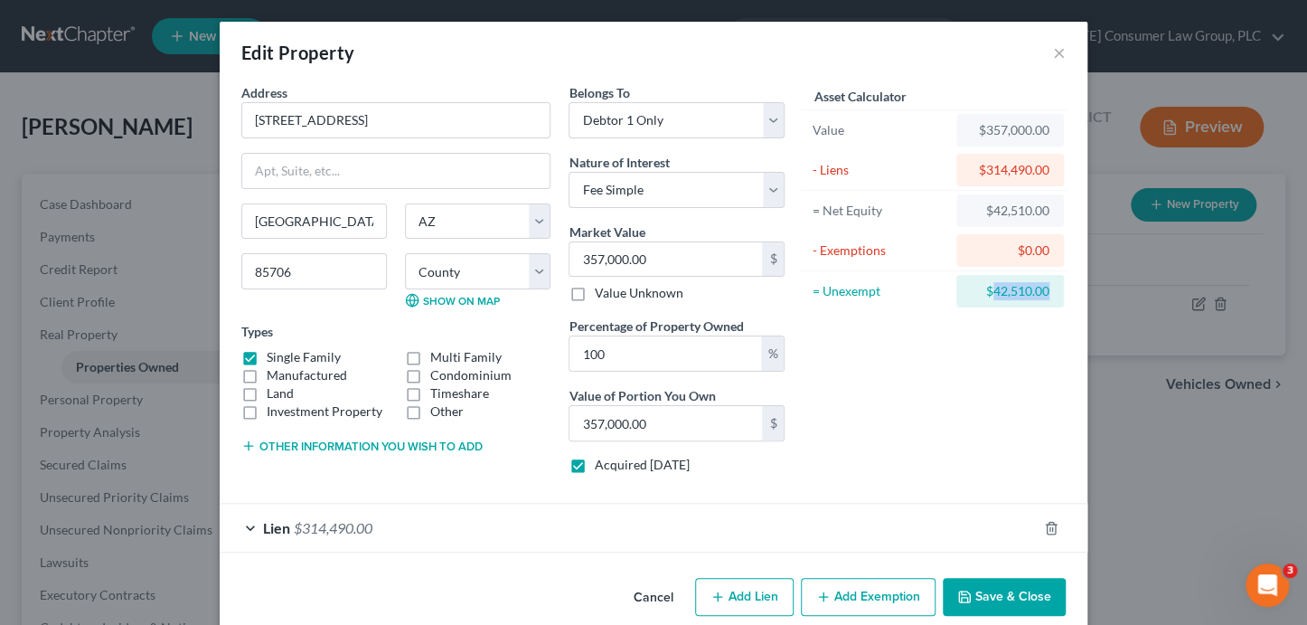
drag, startPoint x: 1015, startPoint y: 286, endPoint x: 988, endPoint y: 286, distance: 27.1
click at [988, 286] on div "$42,510.00" at bounding box center [1010, 291] width 108 height 33
copy div "42,510.00"
click at [861, 601] on button "Add Exemption" at bounding box center [868, 597] width 135 height 38
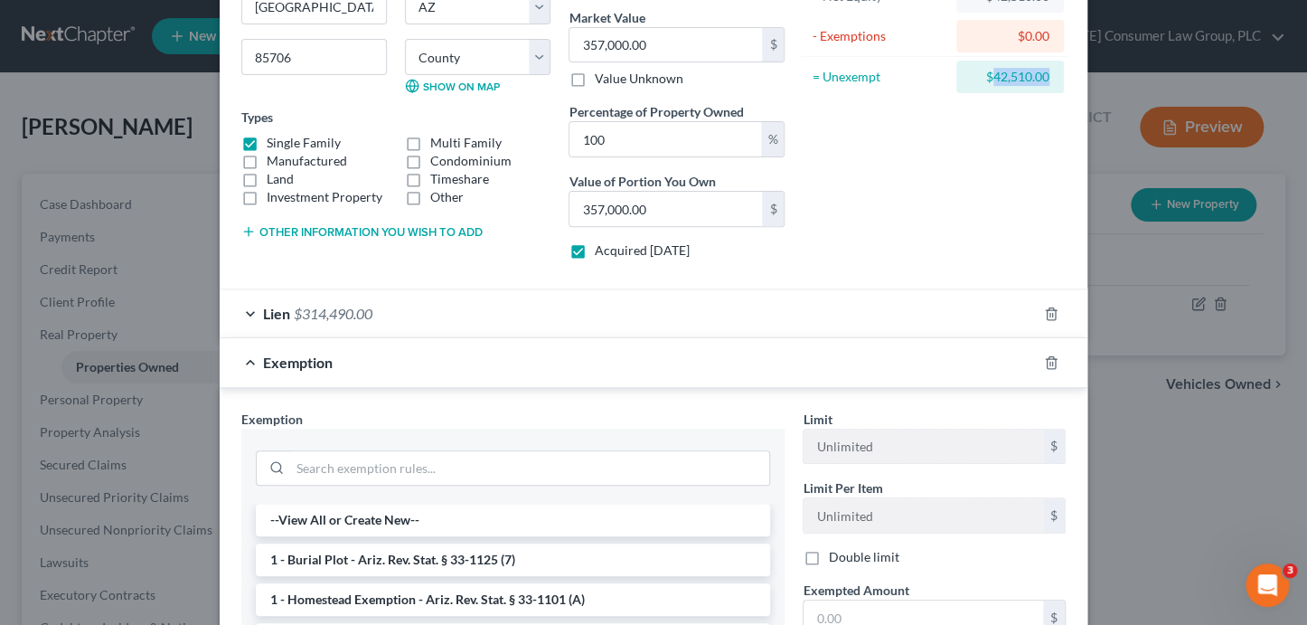
scroll to position [334, 0]
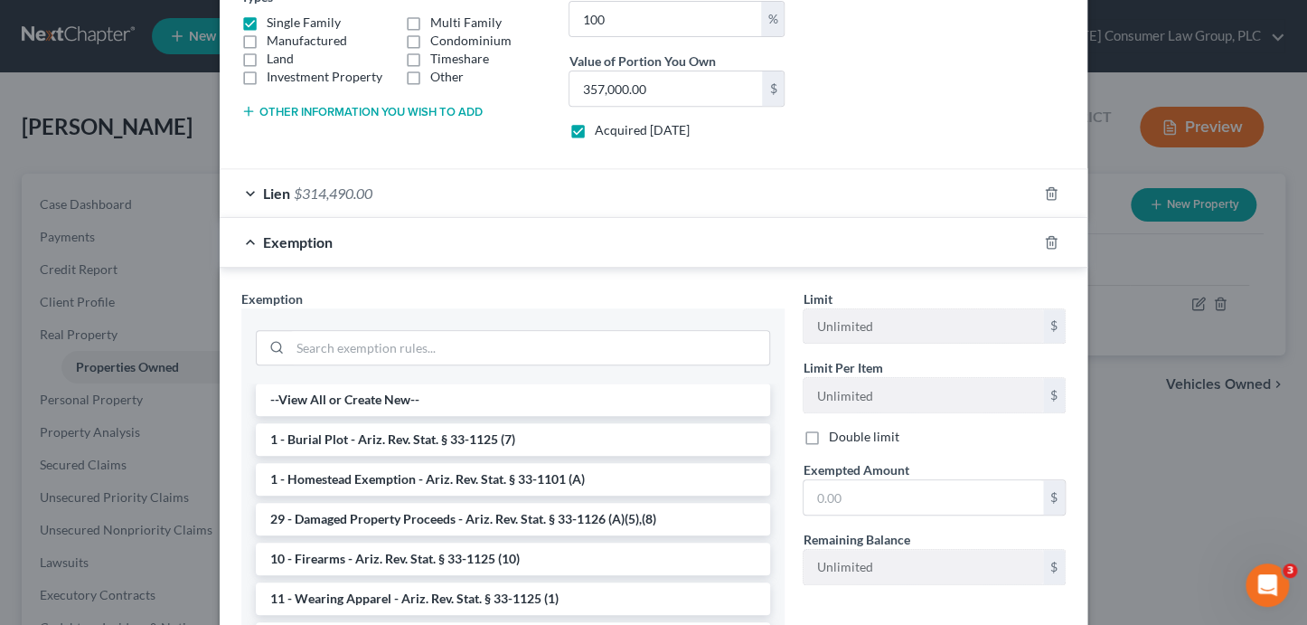
click at [471, 481] on li "1 - Homestead Exemption - Ariz. Rev. Stat. § 33-1101 (A)" at bounding box center [513, 479] width 514 height 33
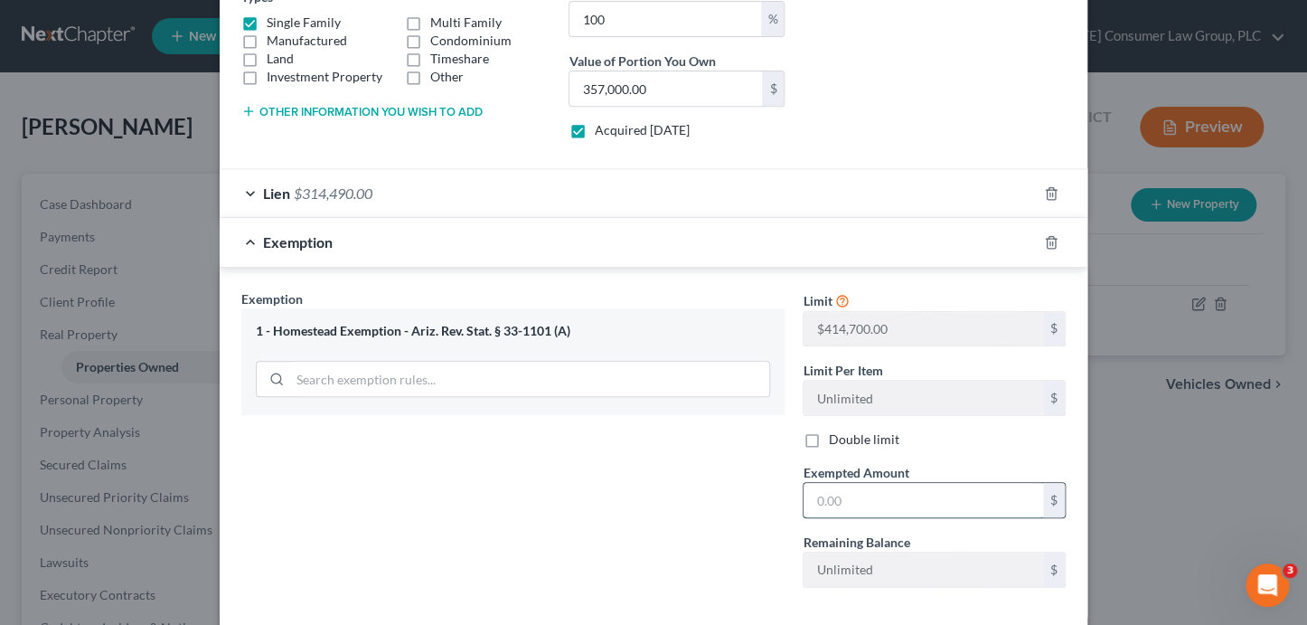
click at [901, 496] on input "text" at bounding box center [923, 500] width 240 height 34
paste input "42,510.00"
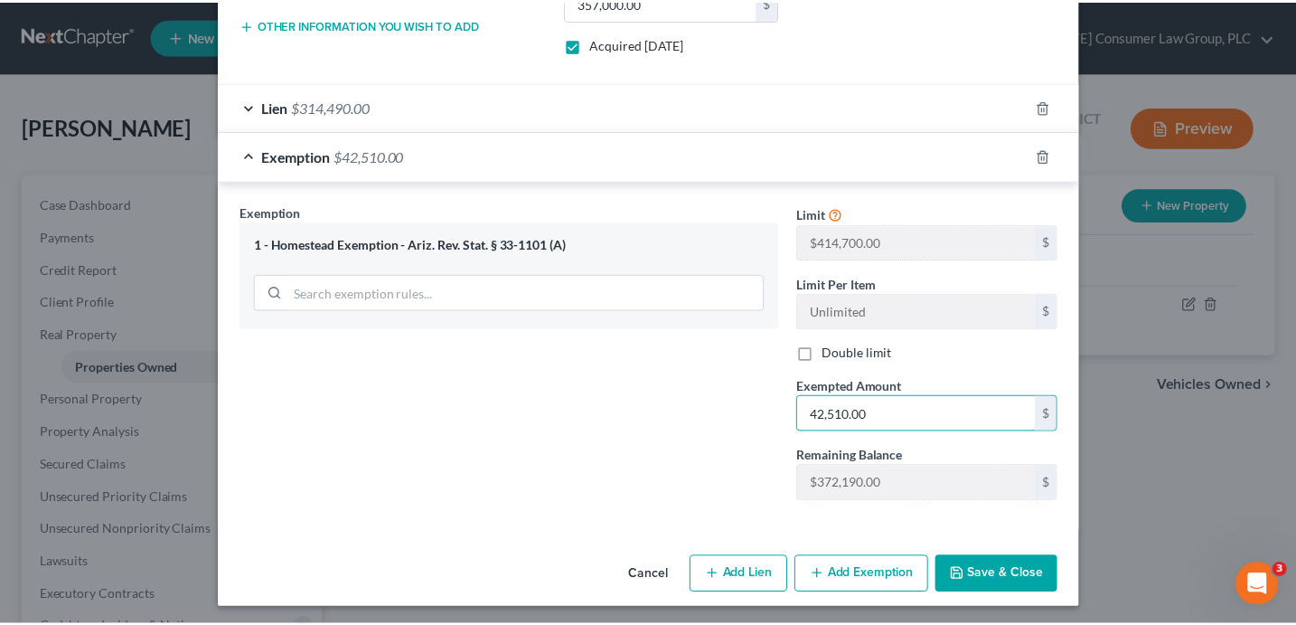
scroll to position [422, 0]
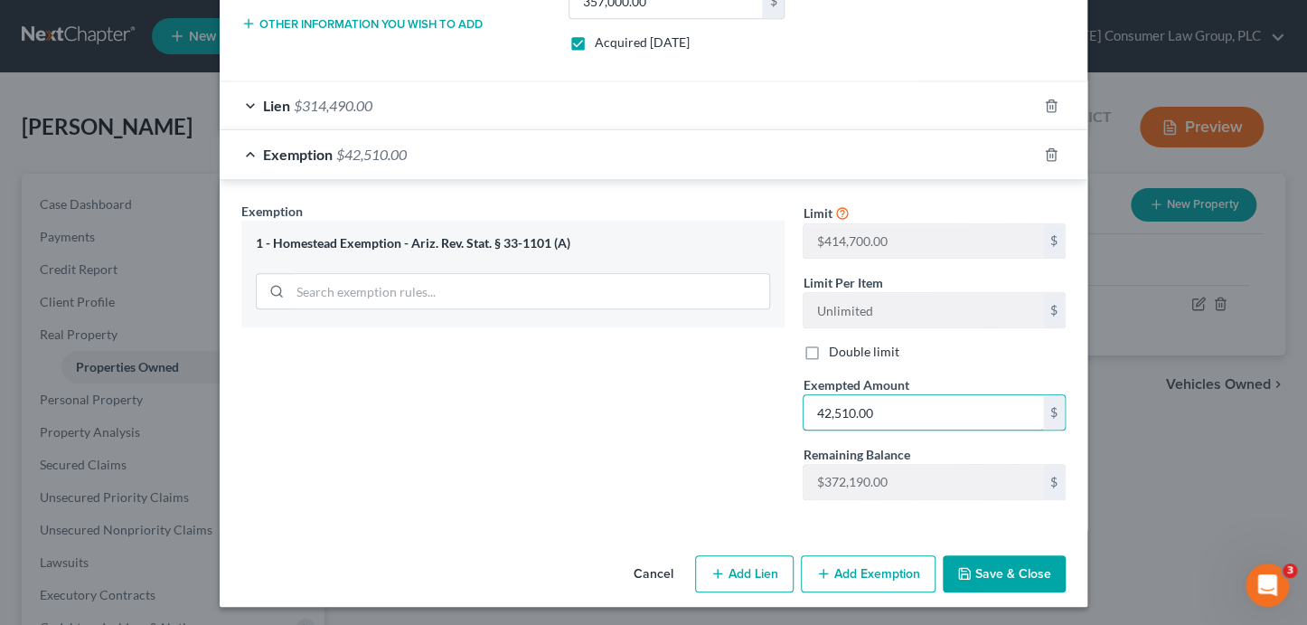
type input "42,510.00"
click at [979, 568] on button "Save & Close" at bounding box center [1004, 574] width 123 height 38
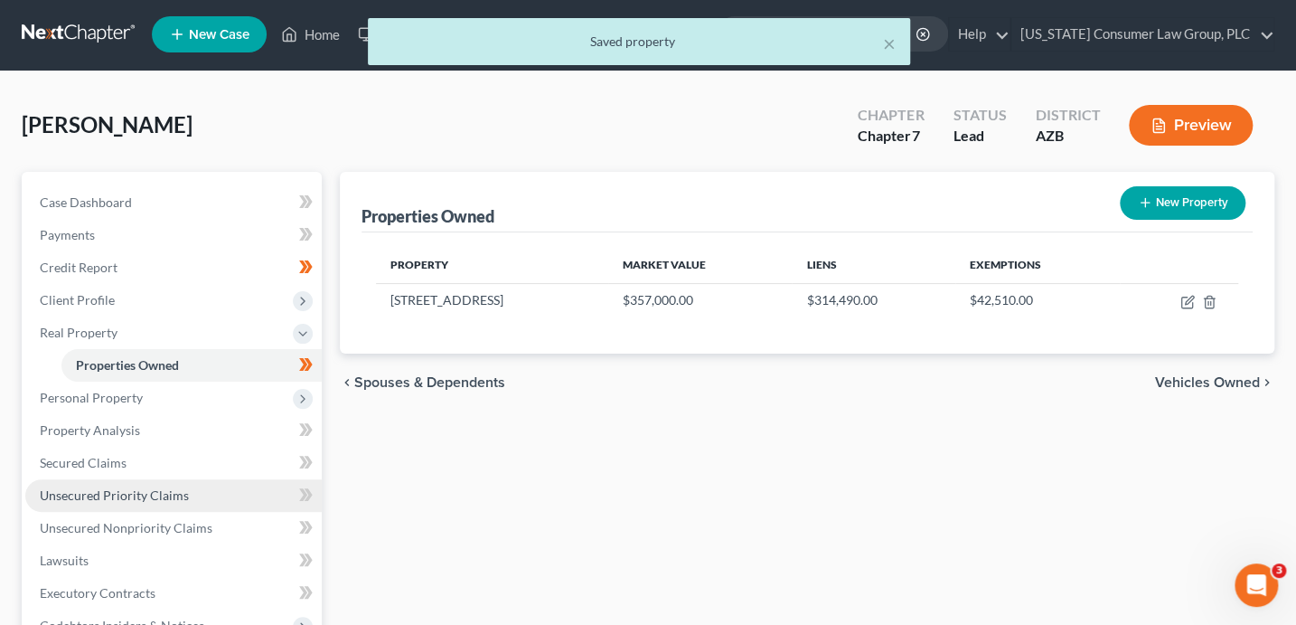
scroll to position [3, 0]
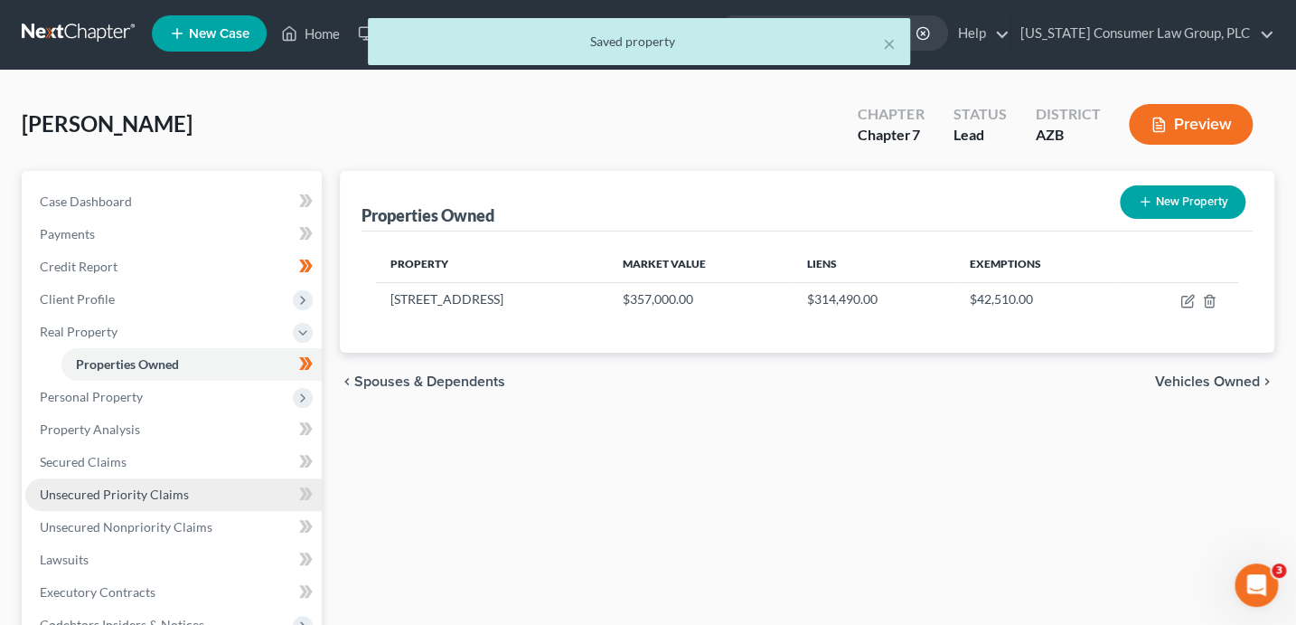
click at [172, 486] on span "Unsecured Priority Claims" at bounding box center [114, 493] width 149 height 15
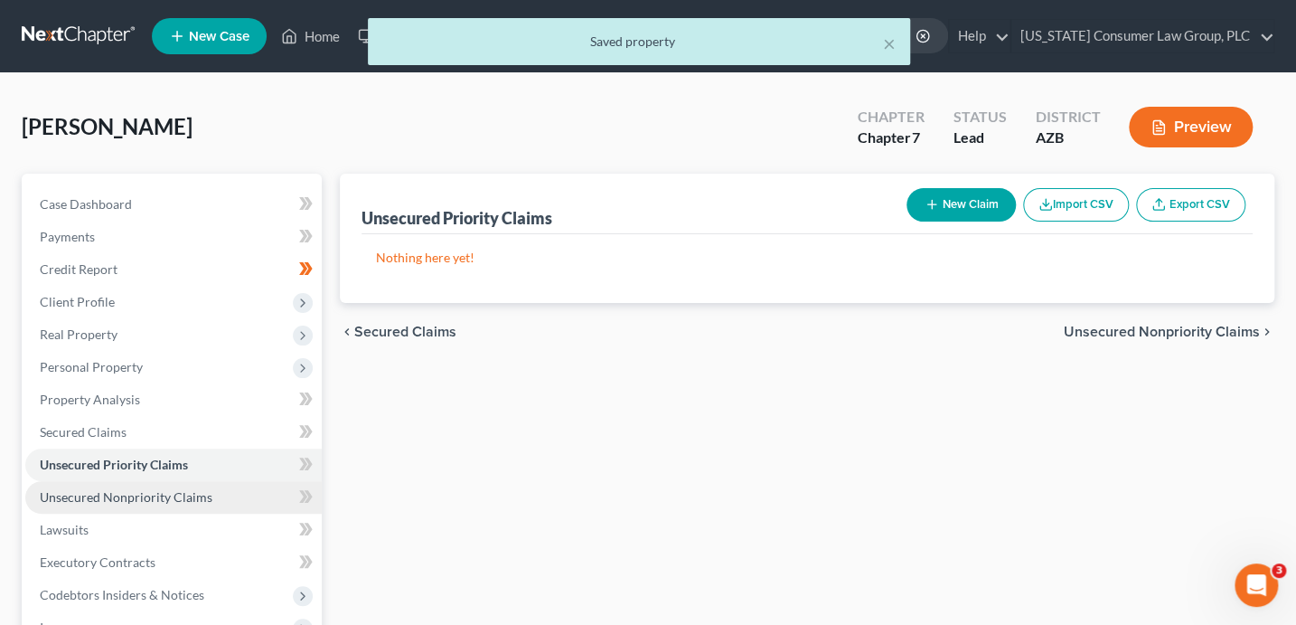
click at [184, 486] on link "Unsecured Nonpriority Claims" at bounding box center [173, 497] width 296 height 33
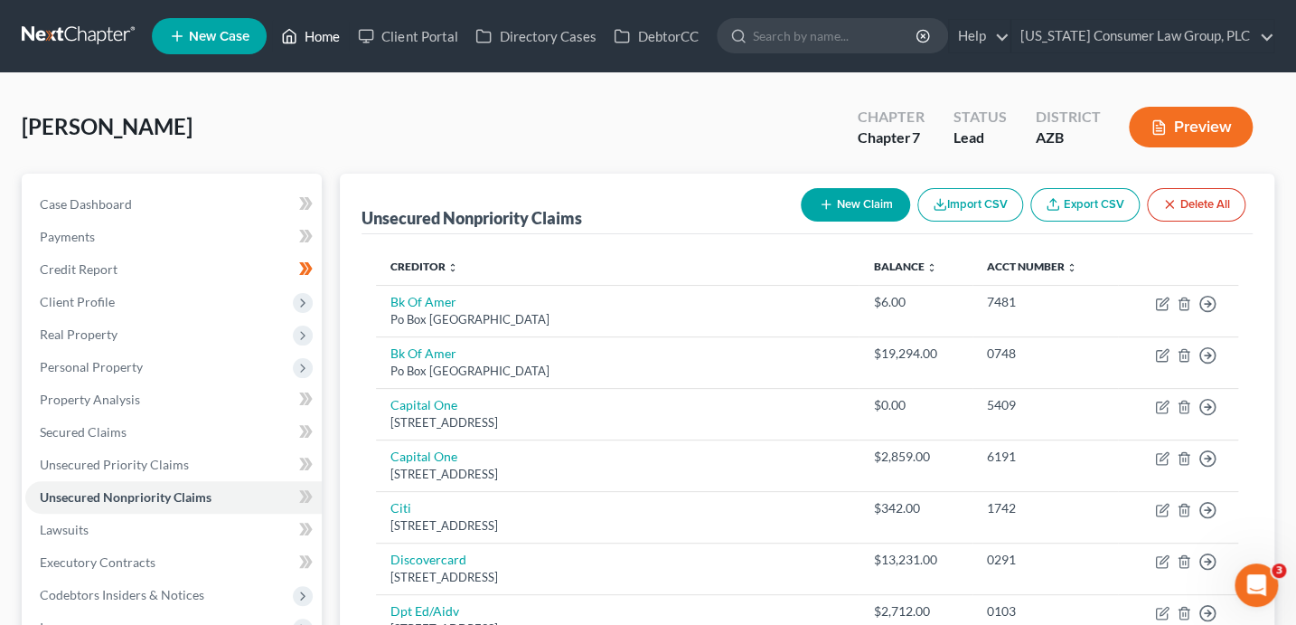
click at [326, 36] on link "Home" at bounding box center [310, 36] width 77 height 33
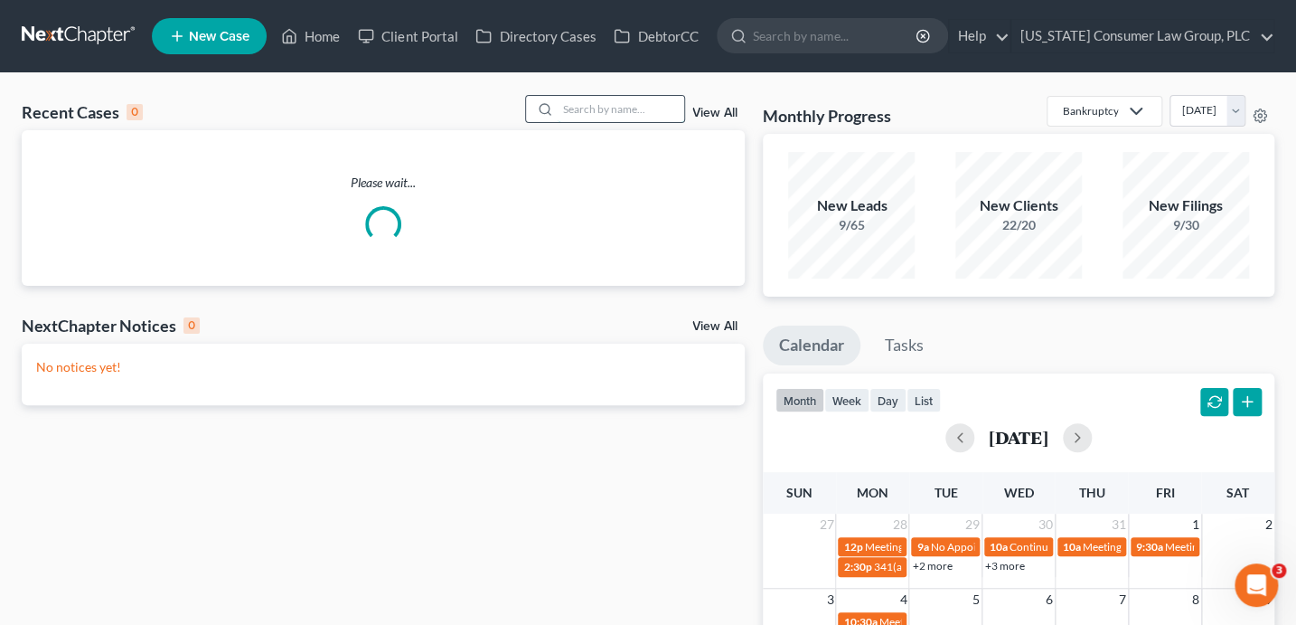
click at [615, 114] on input "search" at bounding box center [621, 109] width 127 height 26
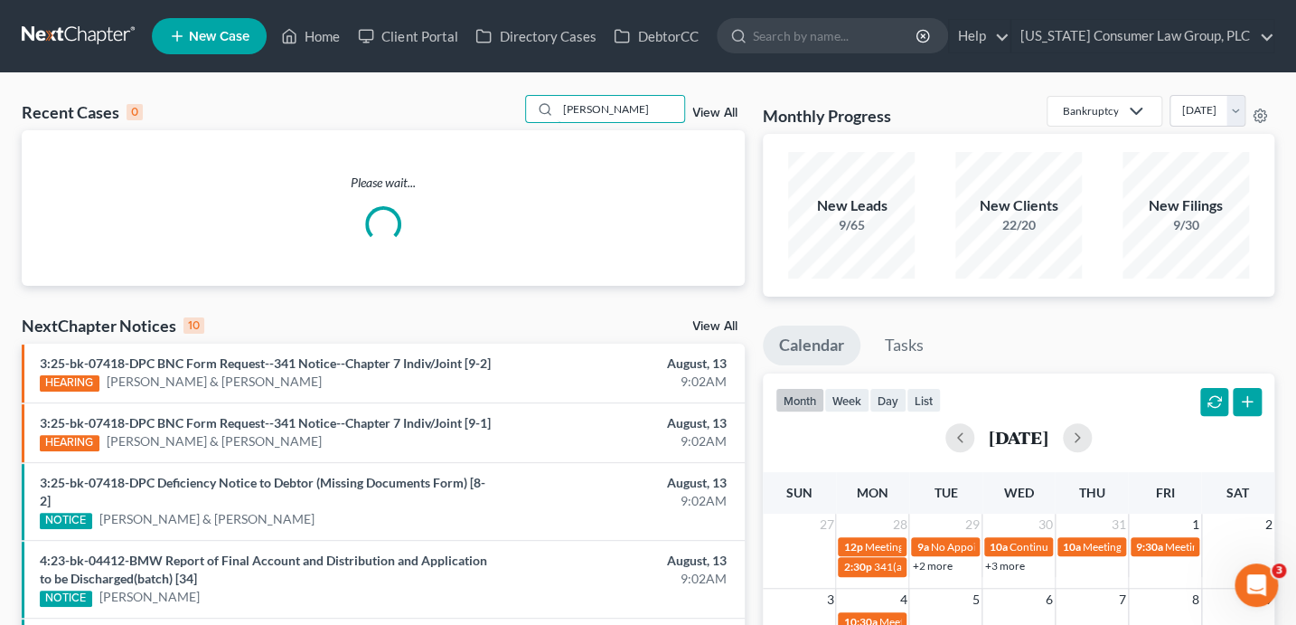
type input "[PERSON_NAME]"
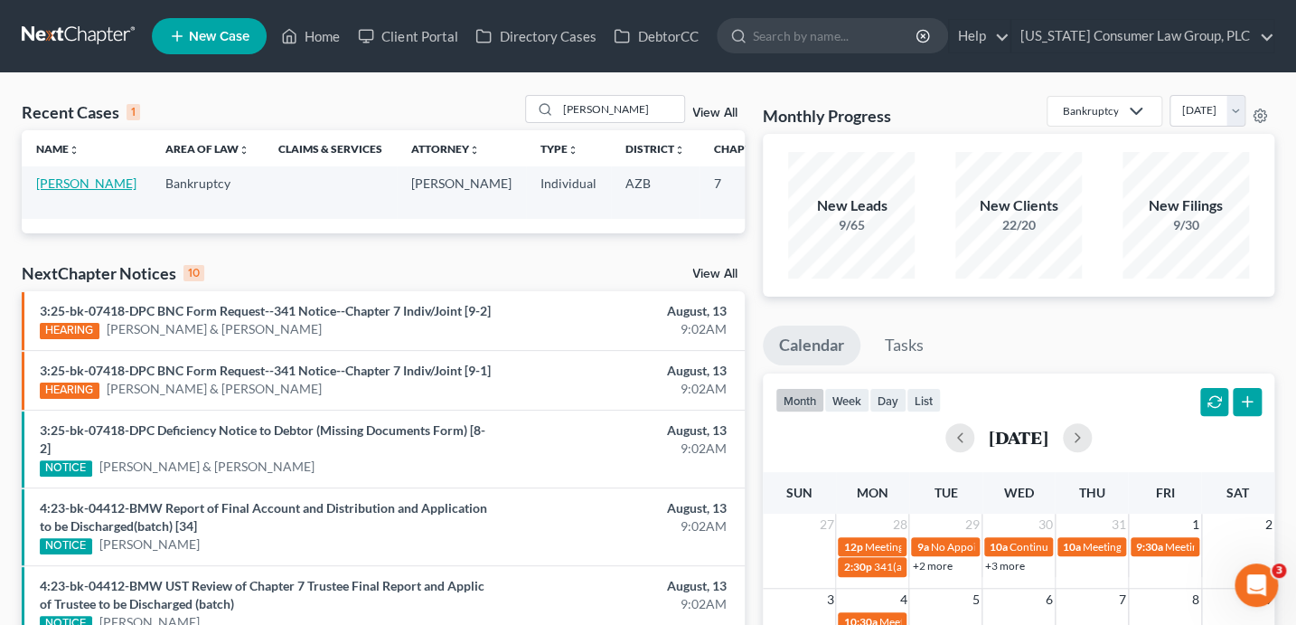
click at [46, 191] on link "[PERSON_NAME]" at bounding box center [86, 182] width 100 height 15
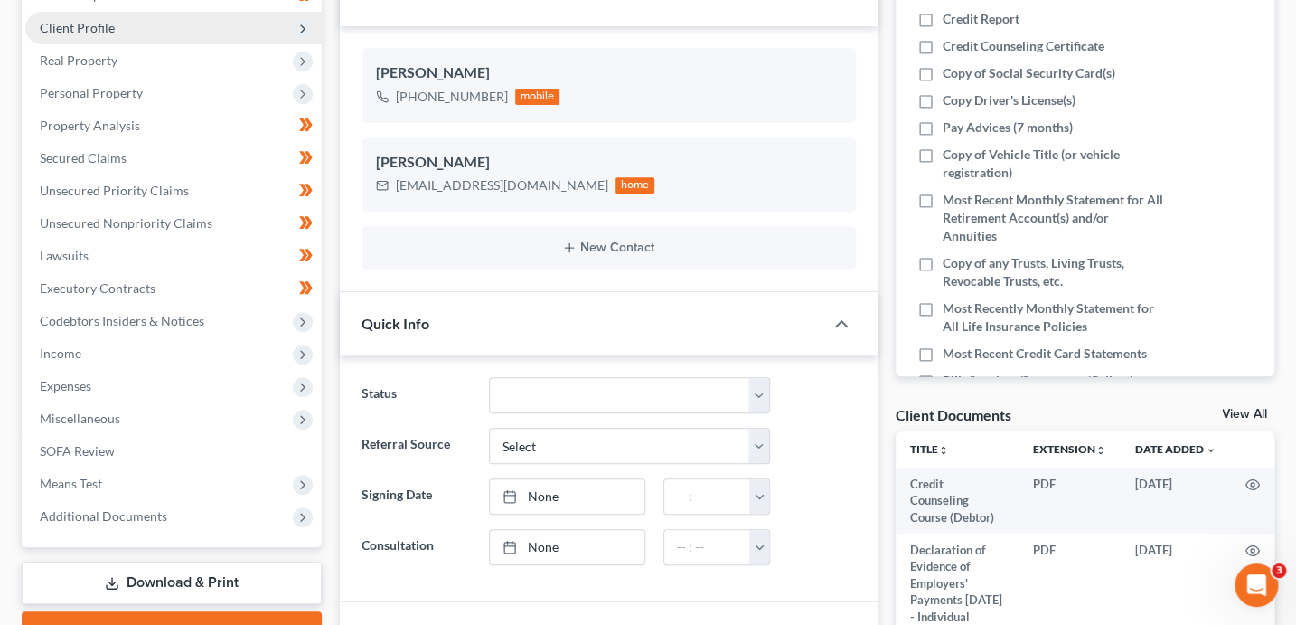
scroll to position [290, 0]
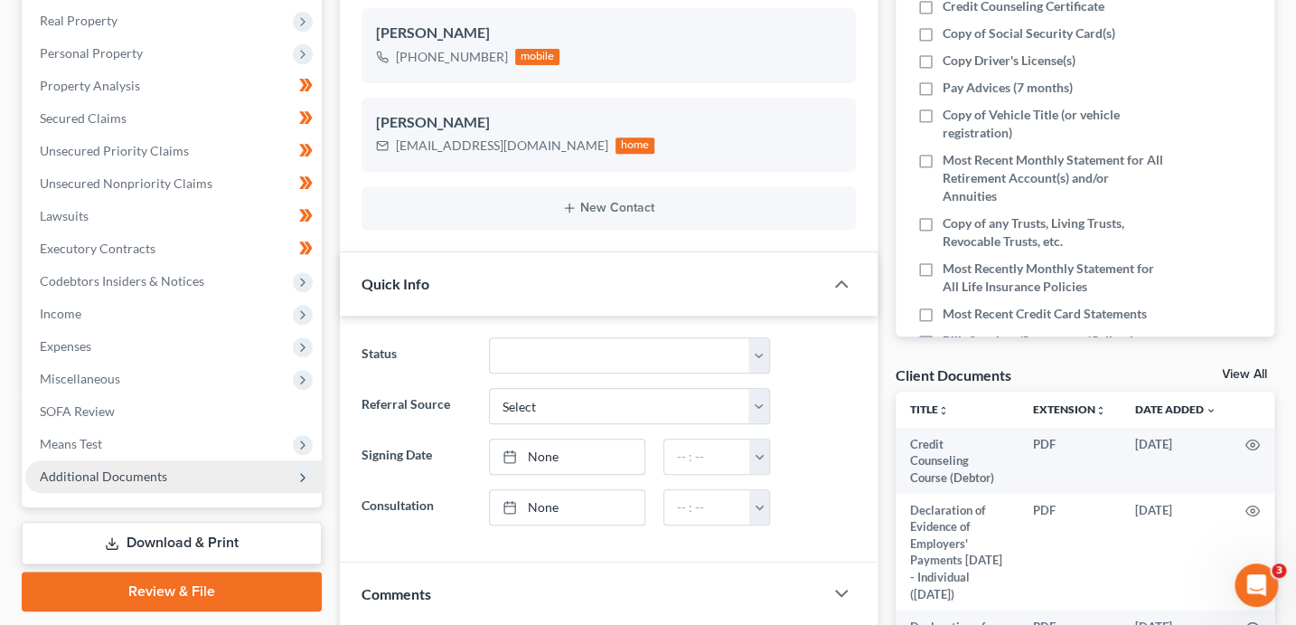
click at [112, 473] on span "Additional Documents" at bounding box center [103, 475] width 127 height 15
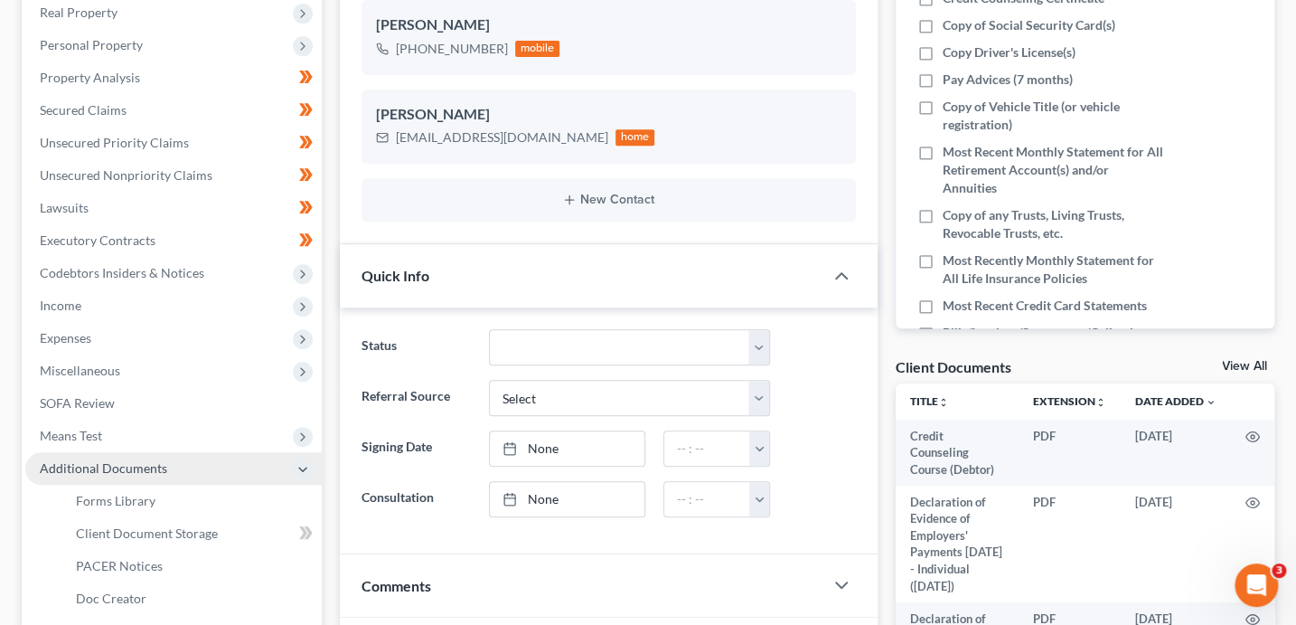
scroll to position [333, 0]
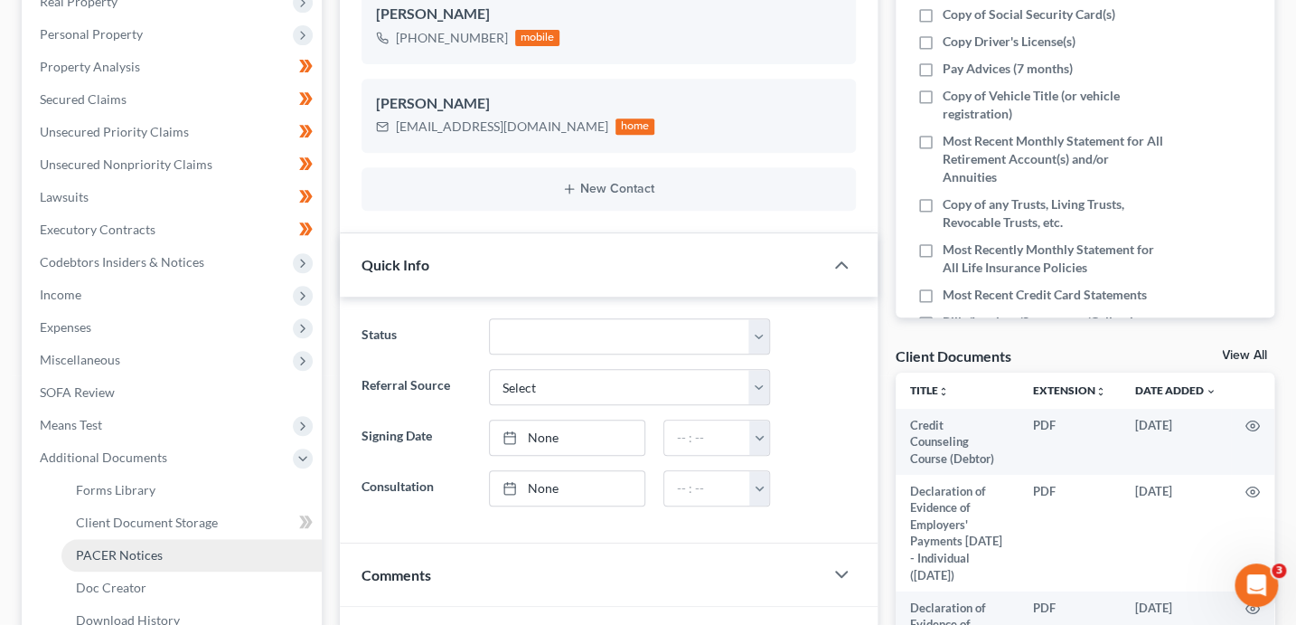
click at [130, 553] on span "PACER Notices" at bounding box center [119, 554] width 87 height 15
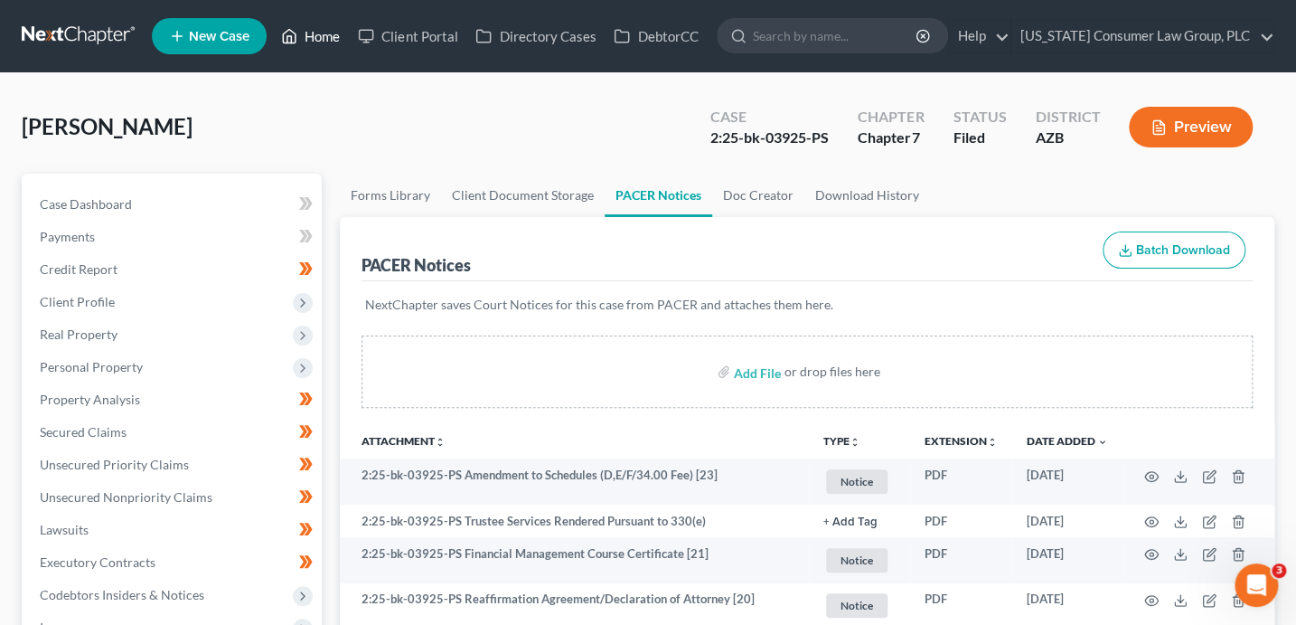
click at [330, 34] on link "Home" at bounding box center [310, 36] width 77 height 33
click at [311, 42] on link "Home" at bounding box center [310, 36] width 77 height 33
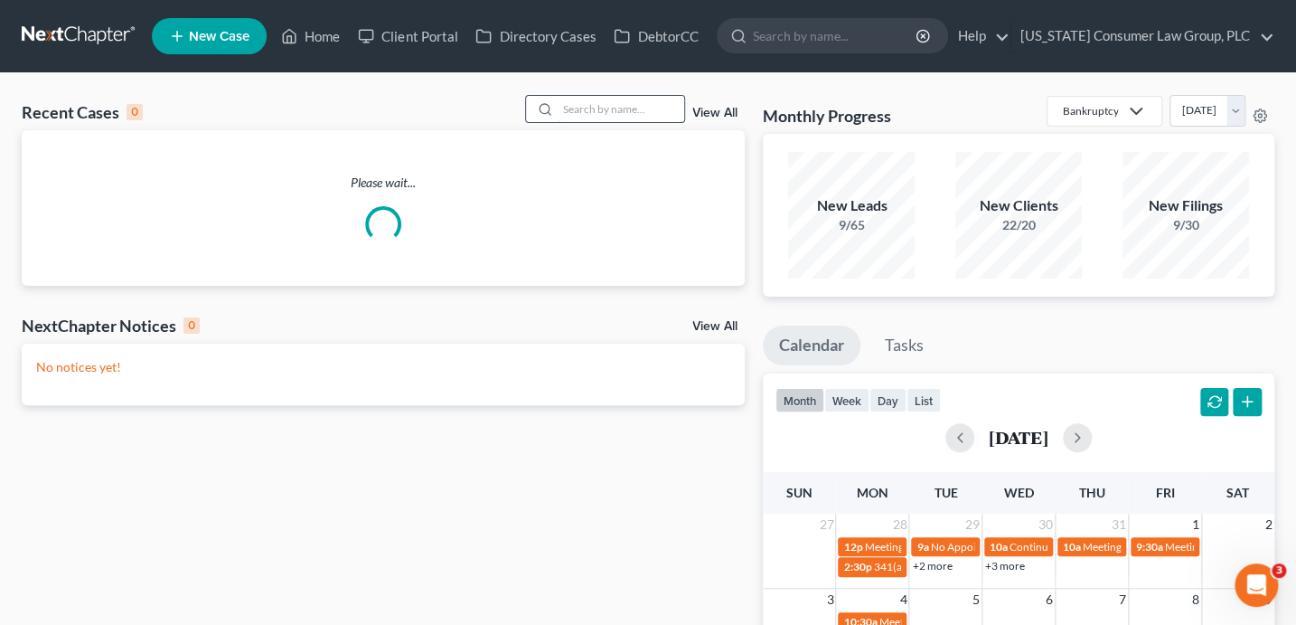
click at [637, 115] on input "search" at bounding box center [621, 109] width 127 height 26
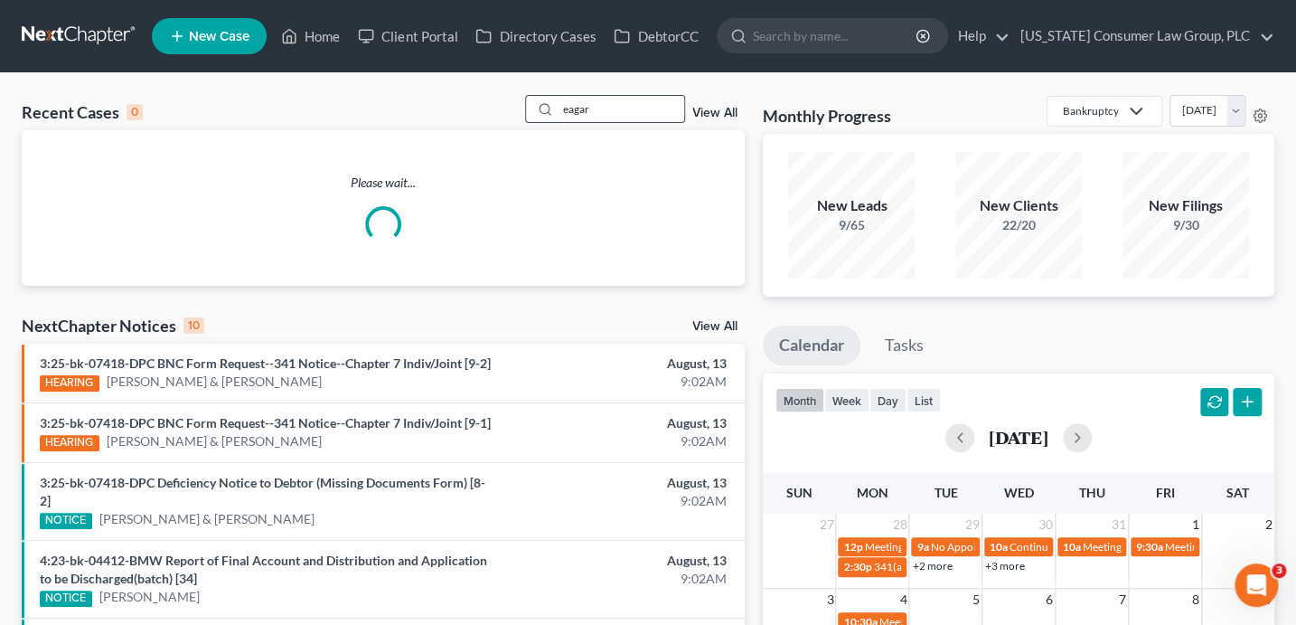
type input "eagar"
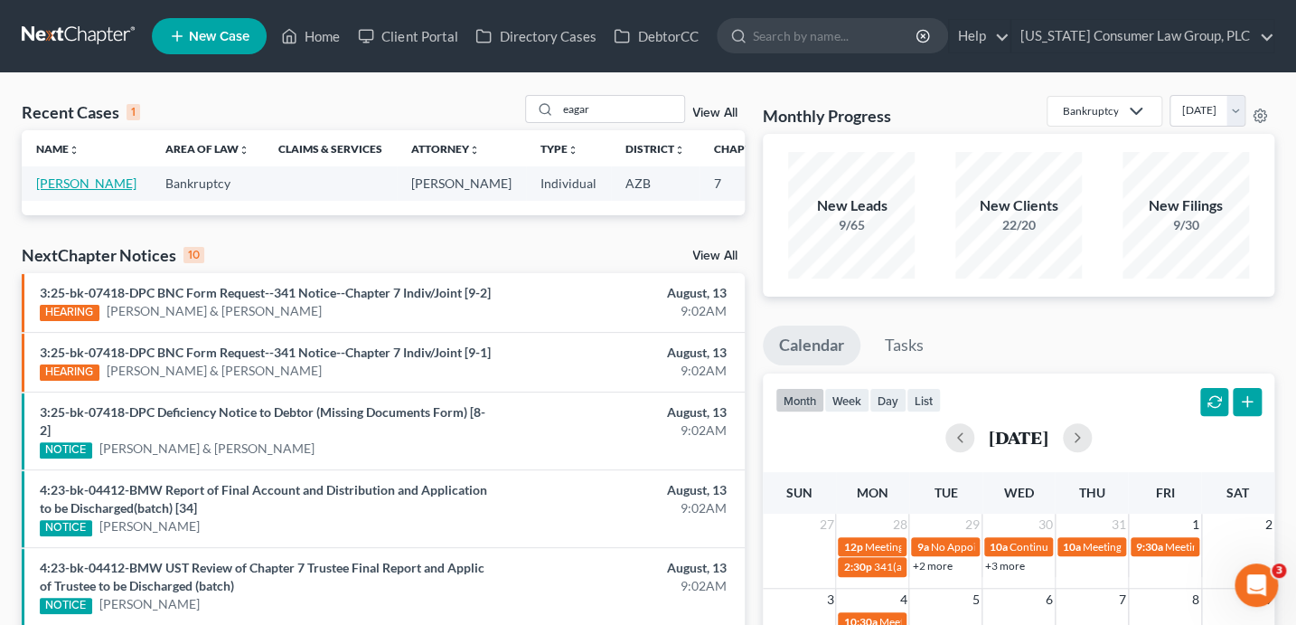
click at [78, 191] on link "[PERSON_NAME]" at bounding box center [86, 182] width 100 height 15
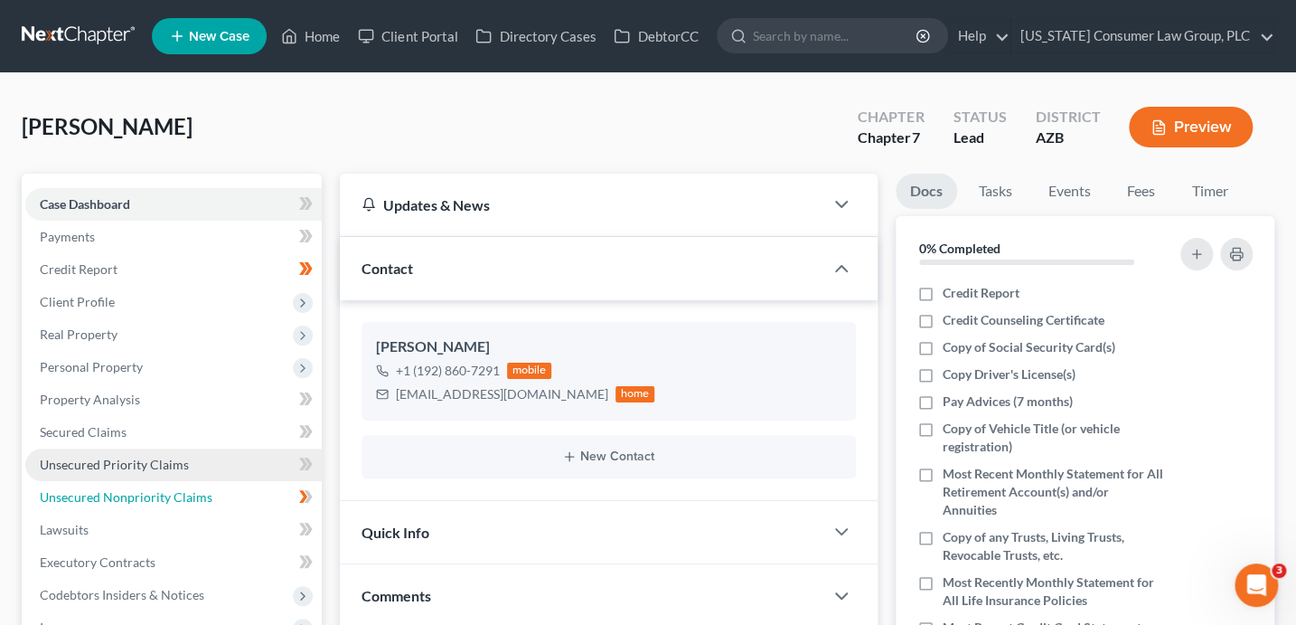
drag, startPoint x: 139, startPoint y: 497, endPoint x: 240, endPoint y: 463, distance: 106.9
click at [140, 497] on span "Unsecured Nonpriority Claims" at bounding box center [126, 496] width 173 height 15
